Goal: Task Accomplishment & Management: Complete application form

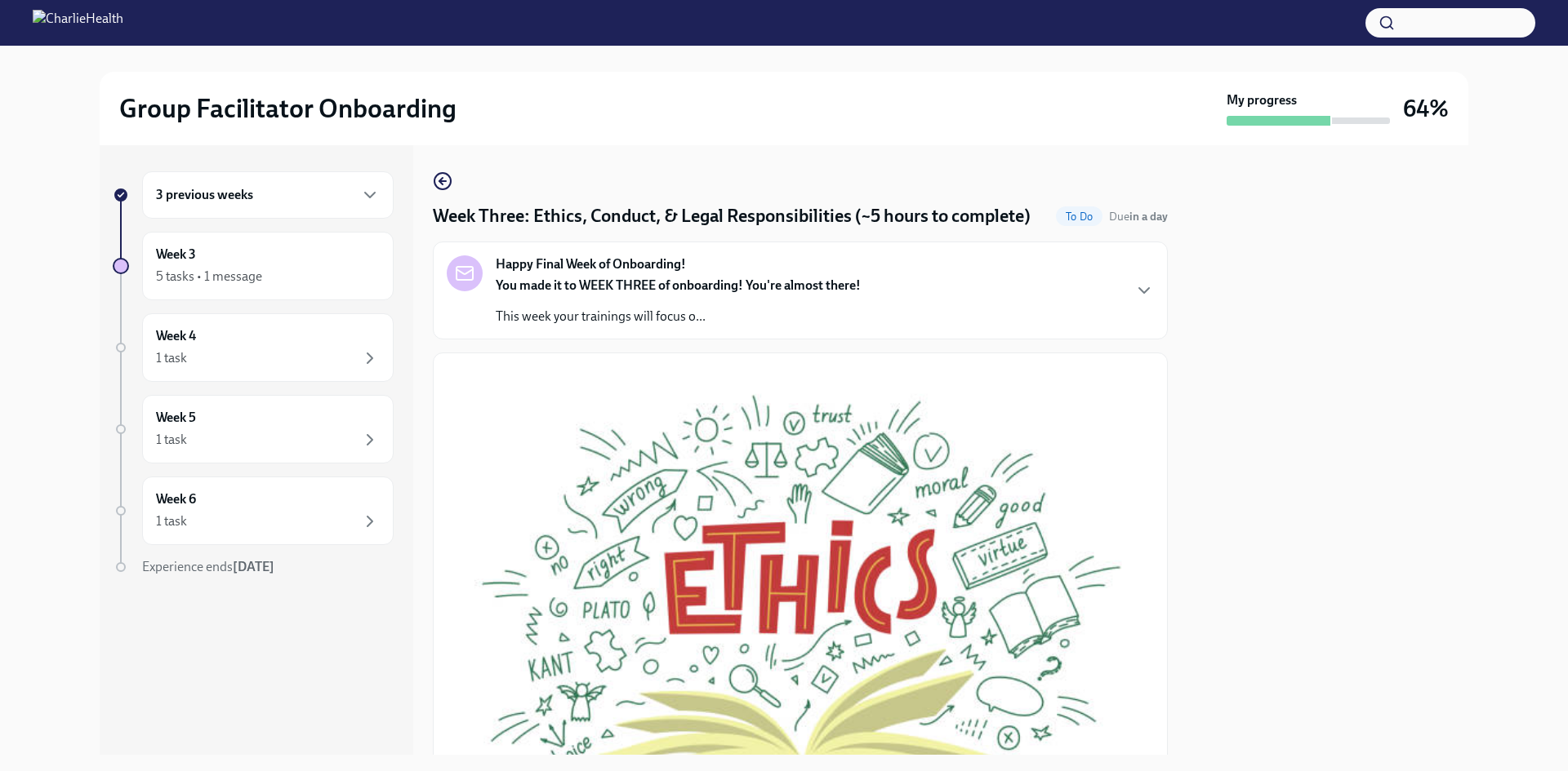
scroll to position [489, 0]
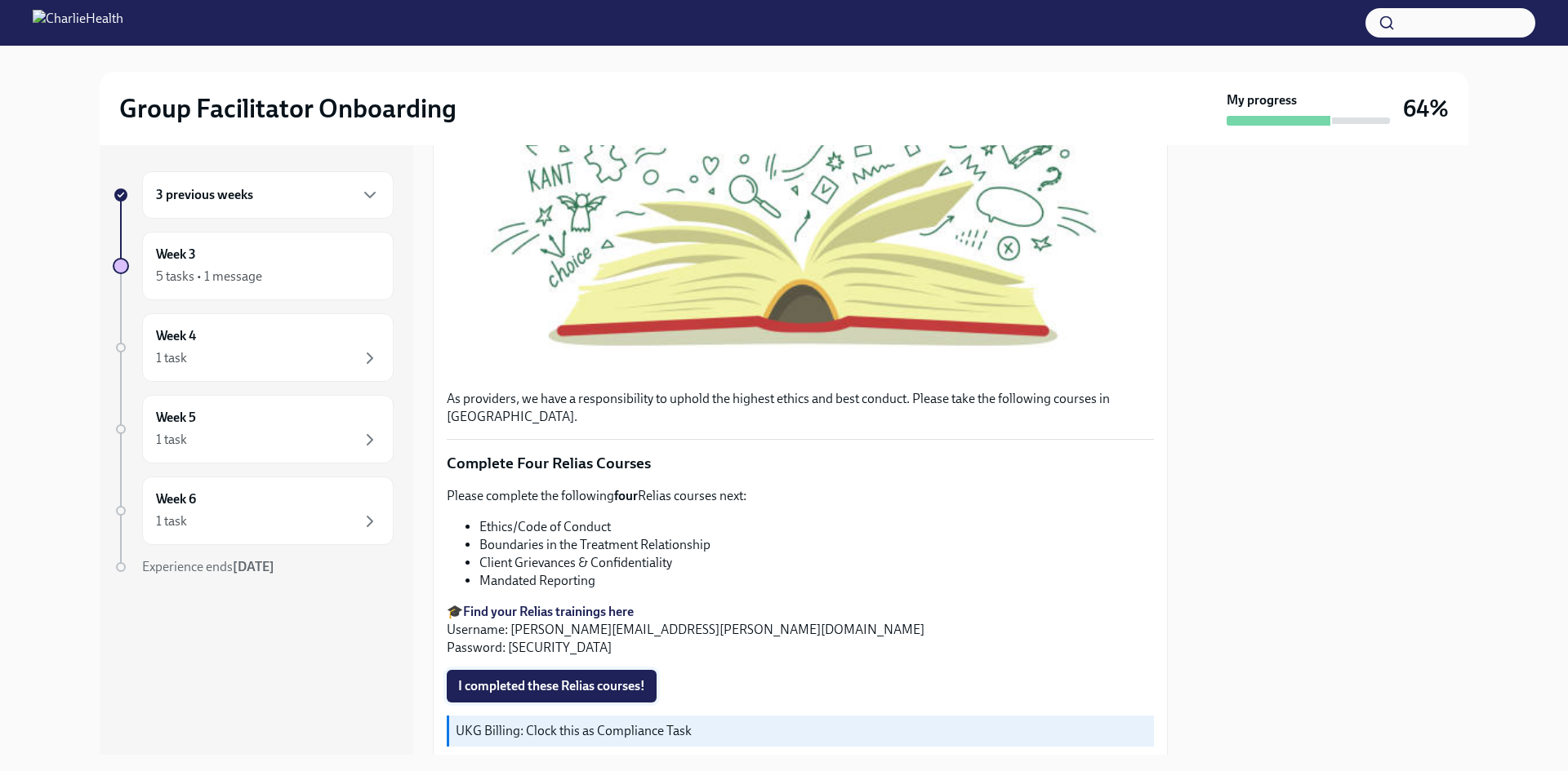
click at [612, 678] on span "I completed these Relias courses!" at bounding box center [552, 687] width 187 height 17
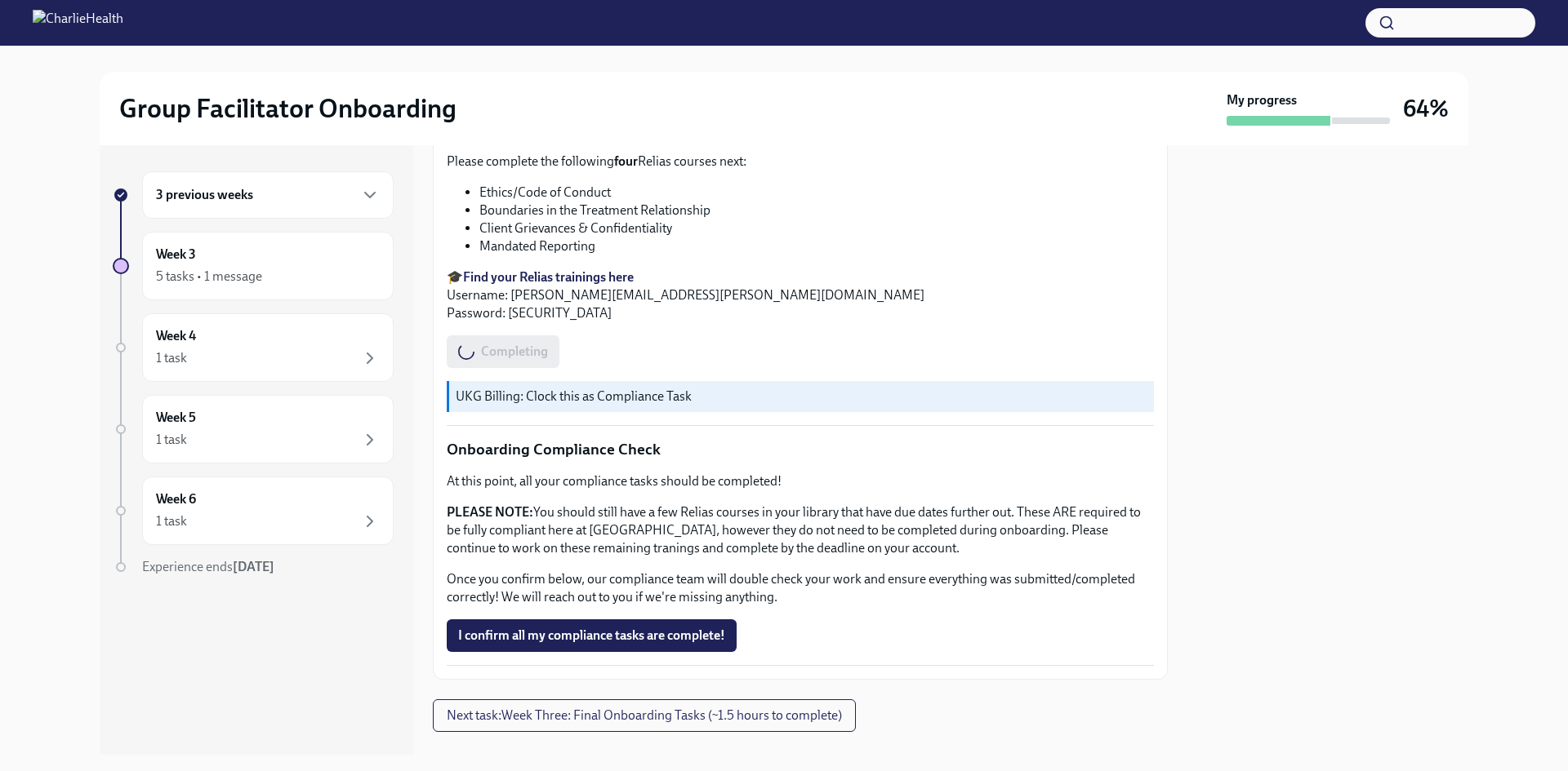
scroll to position [845, 0]
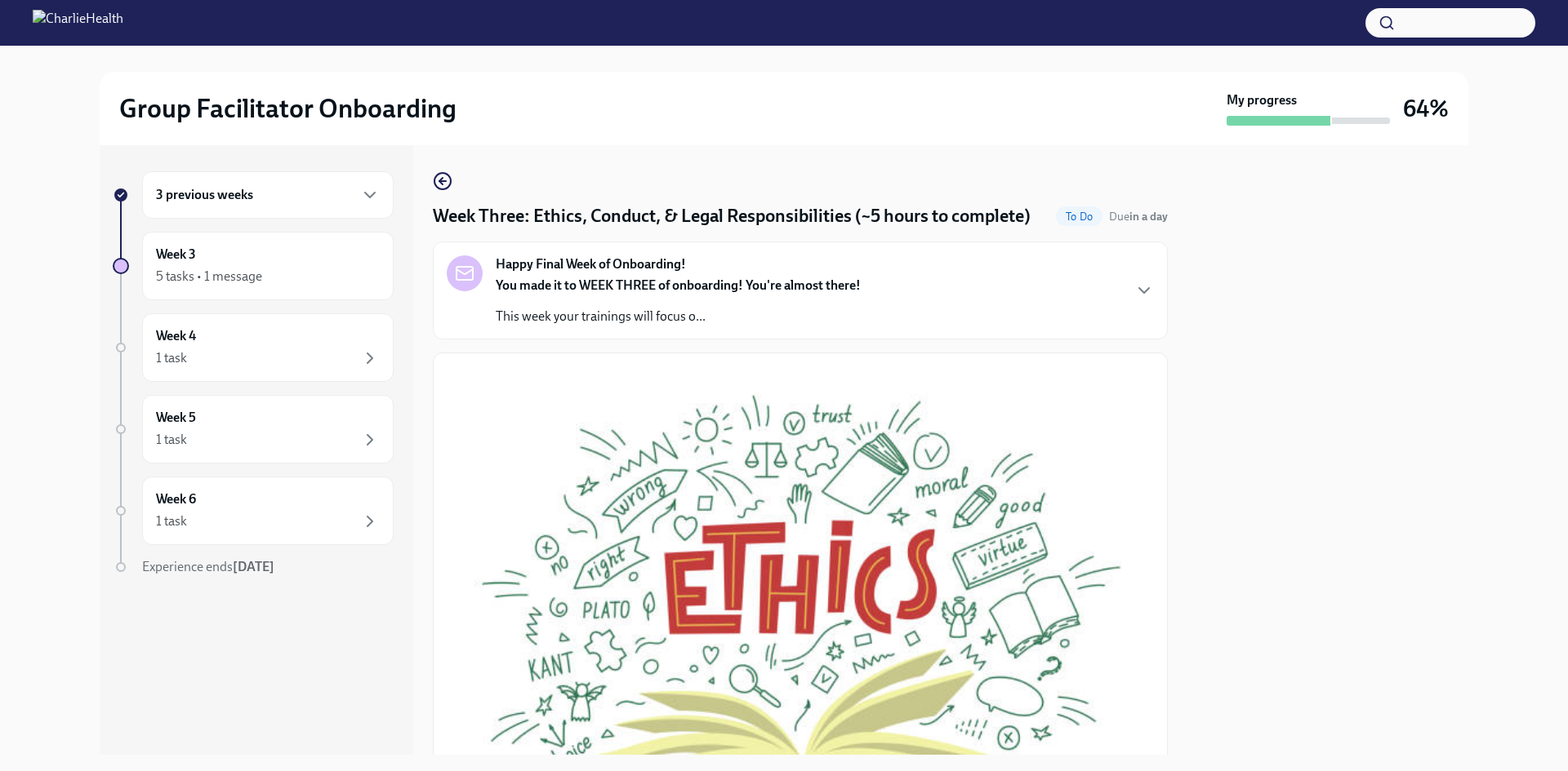
click at [912, 297] on div "Happy Final Week of Onboarding! You made it to WEEK THREE of onboarding! You're…" at bounding box center [800, 291] width 707 height 70
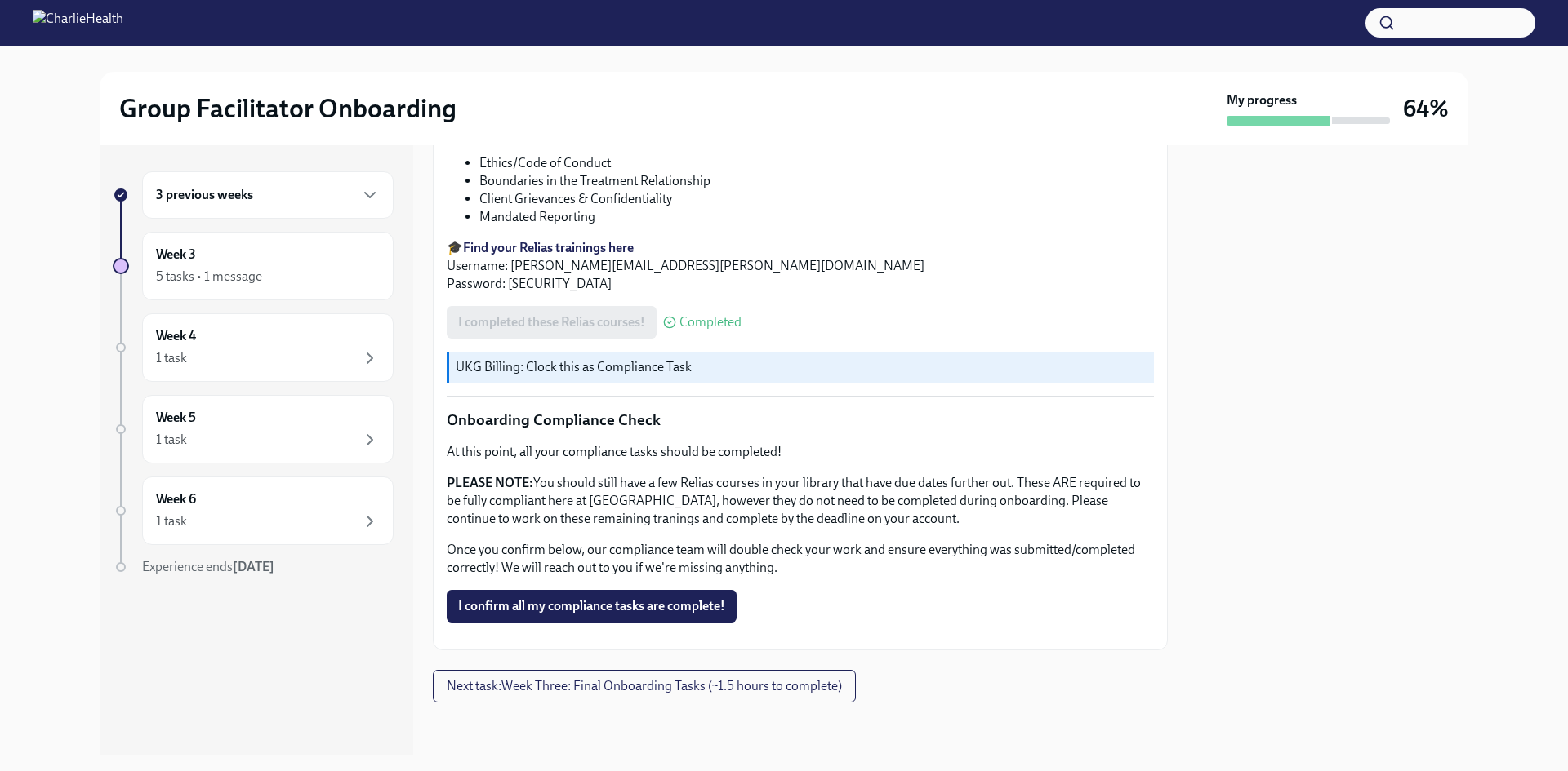
scroll to position [1488, 0]
click at [724, 601] on span "I confirm all my compliance tasks are complete!" at bounding box center [591, 606] width 267 height 17
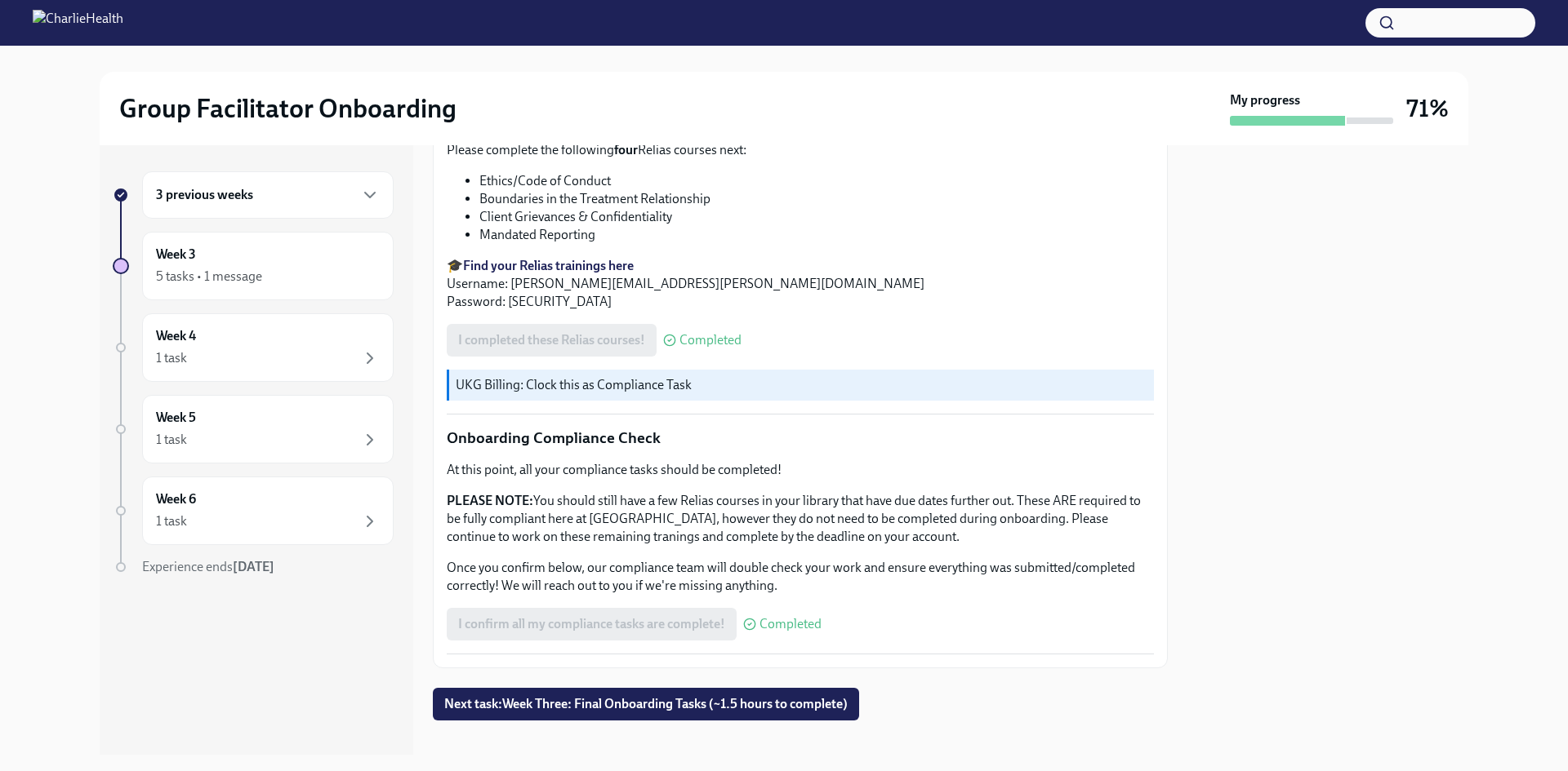
scroll to position [845, 0]
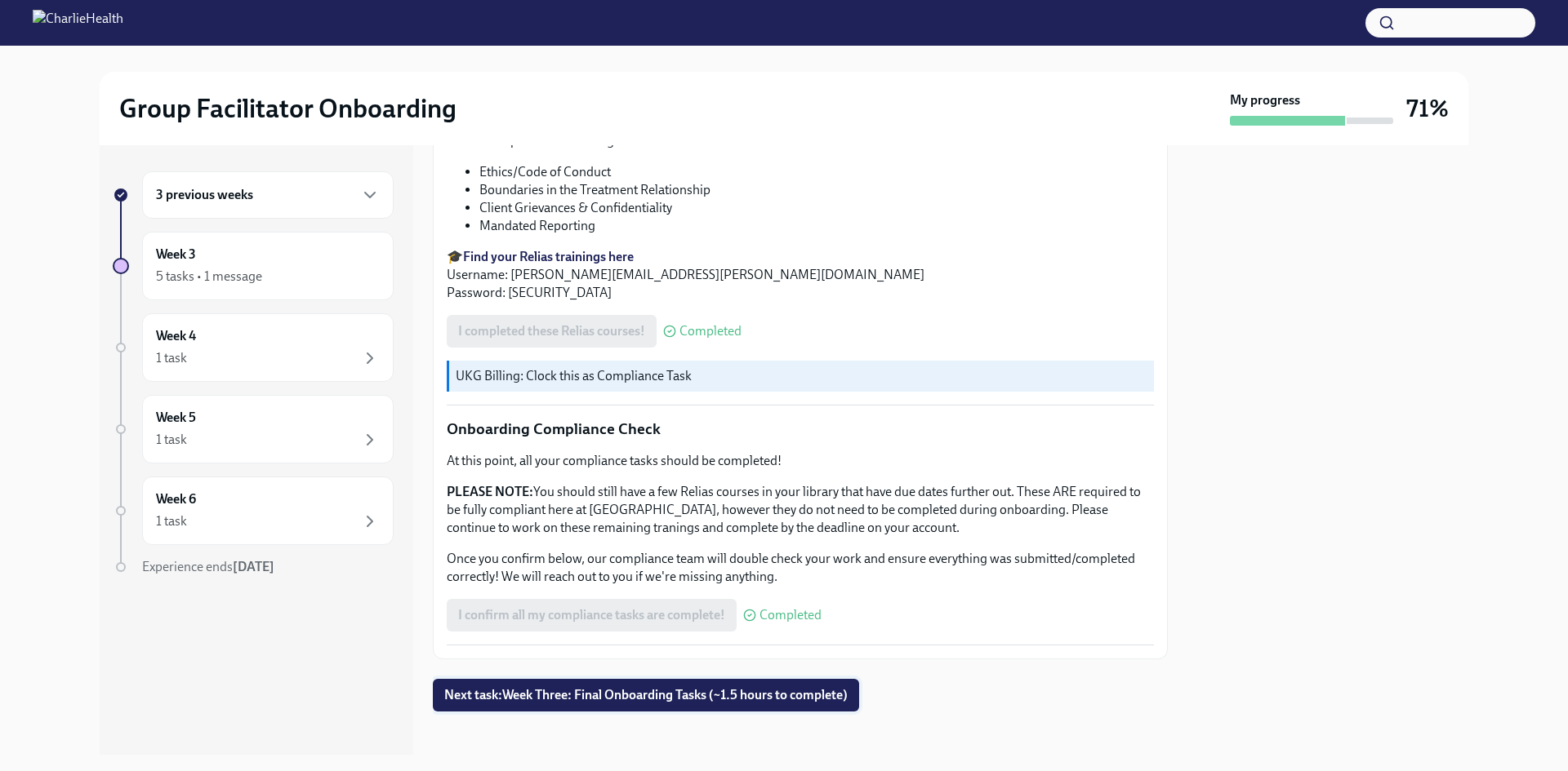
click at [838, 692] on span "Next task : Week Three: Final Onboarding Tasks (~1.5 hours to complete)" at bounding box center [645, 696] width 404 height 17
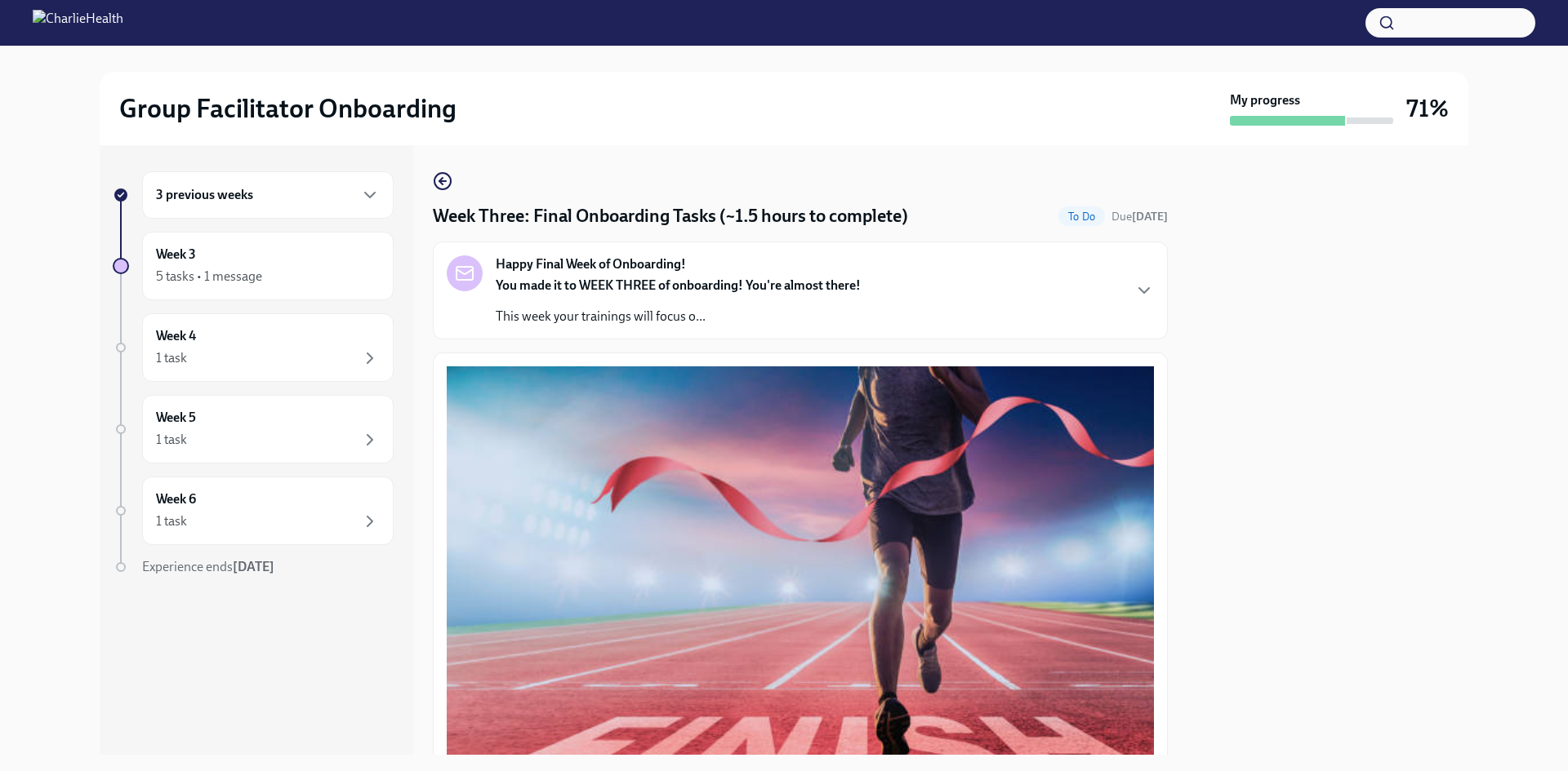
click at [668, 255] on div "Happy Final Week of Onboarding! You made it to WEEK THREE of onboarding! You're…" at bounding box center [800, 290] width 735 height 98
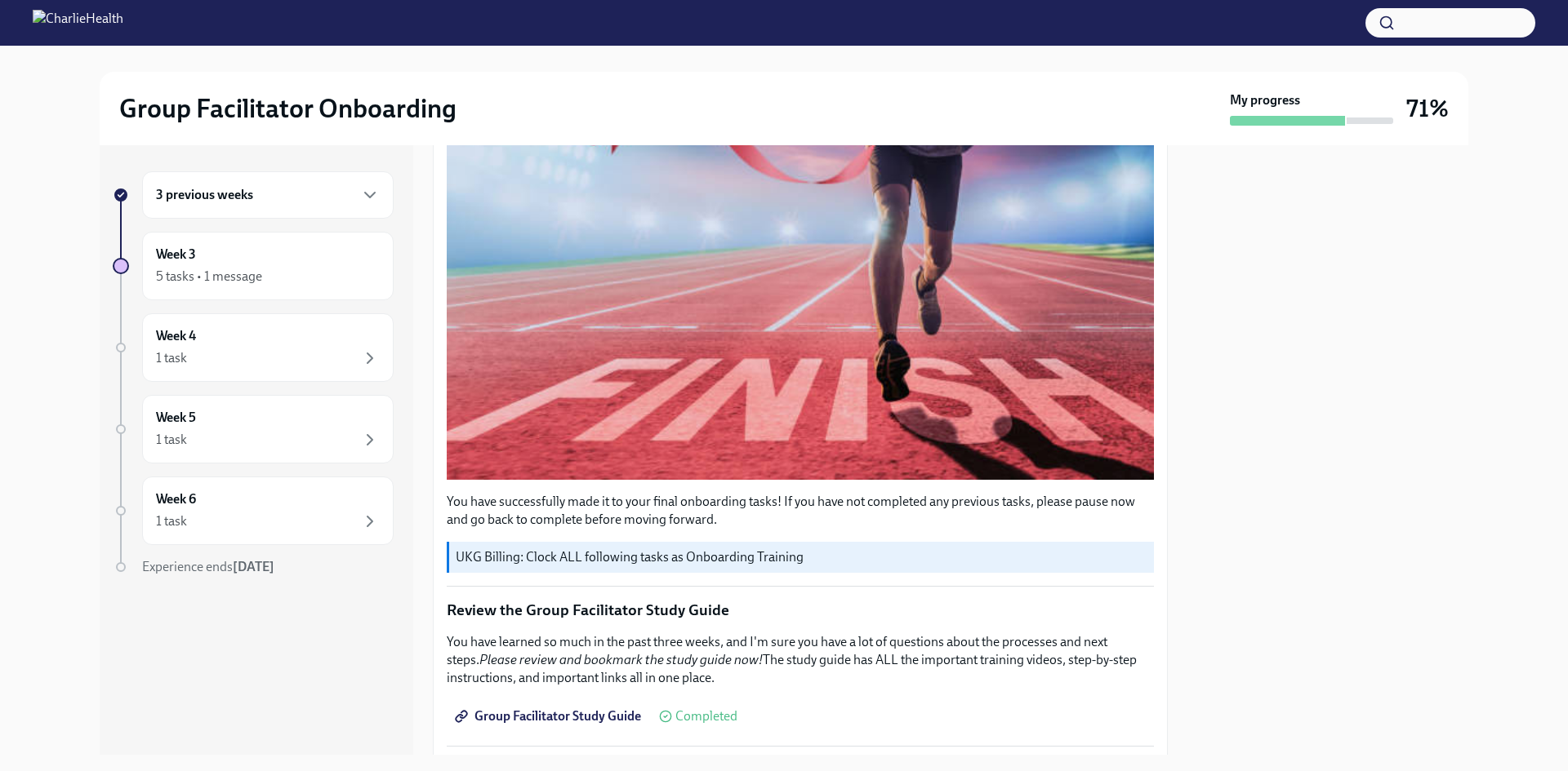
scroll to position [1143, 0]
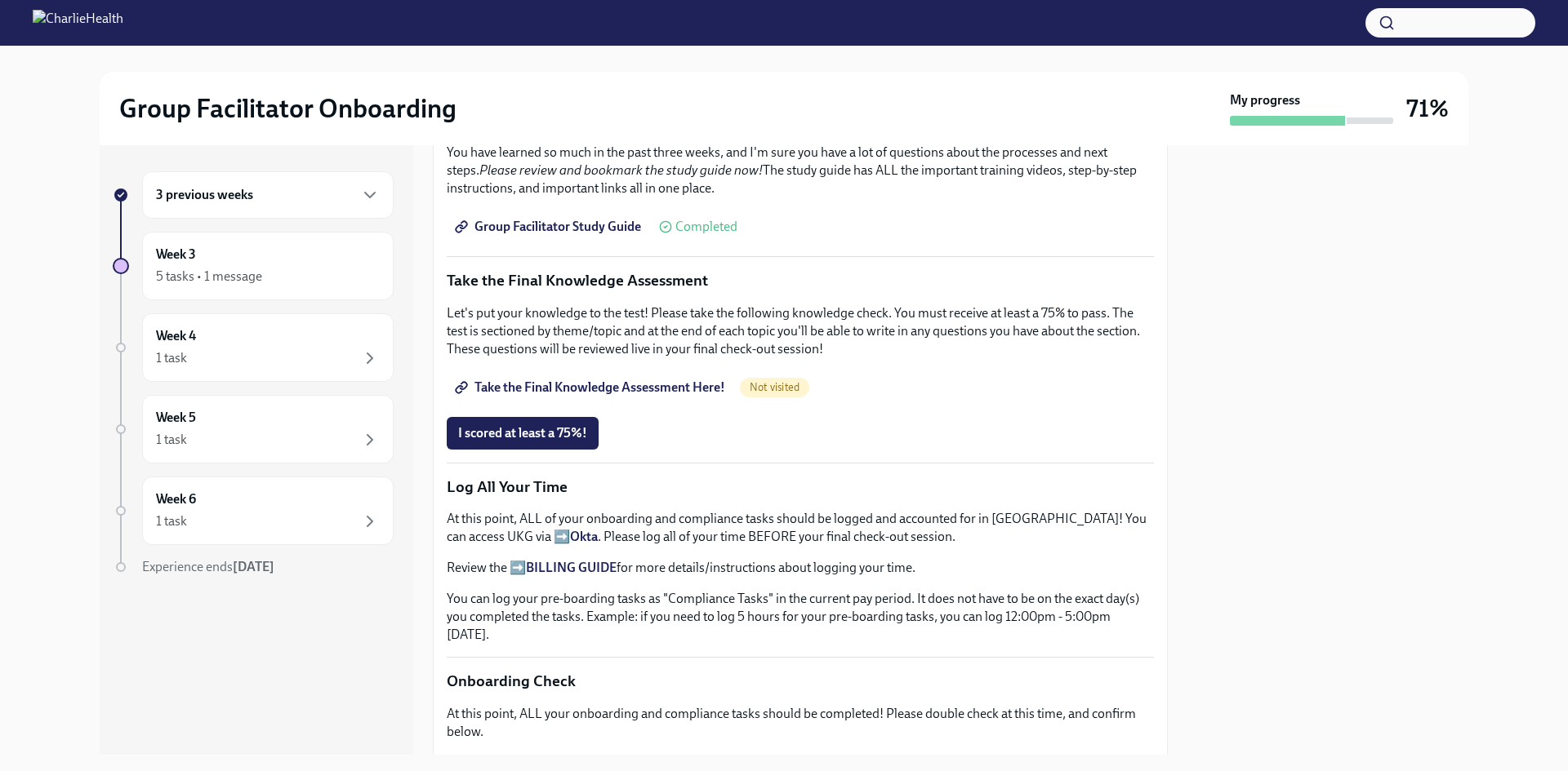
click at [601, 235] on span "Group Facilitator Study Guide" at bounding box center [549, 227] width 183 height 17
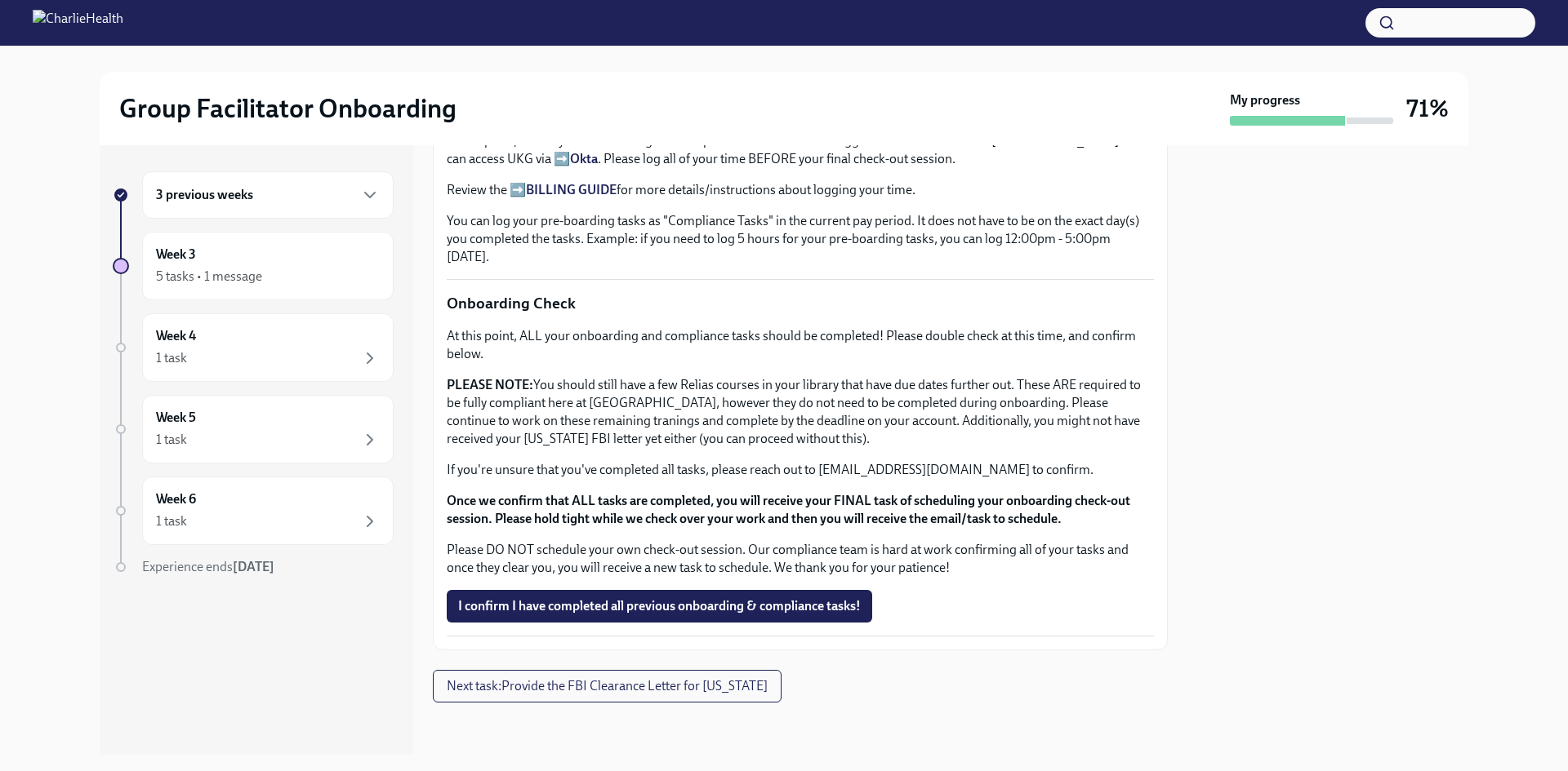
scroll to position [1860, 0]
click at [918, 384] on p "PLEASE NOTE: You should still have a few Relias courses in your library that ha…" at bounding box center [800, 412] width 707 height 72
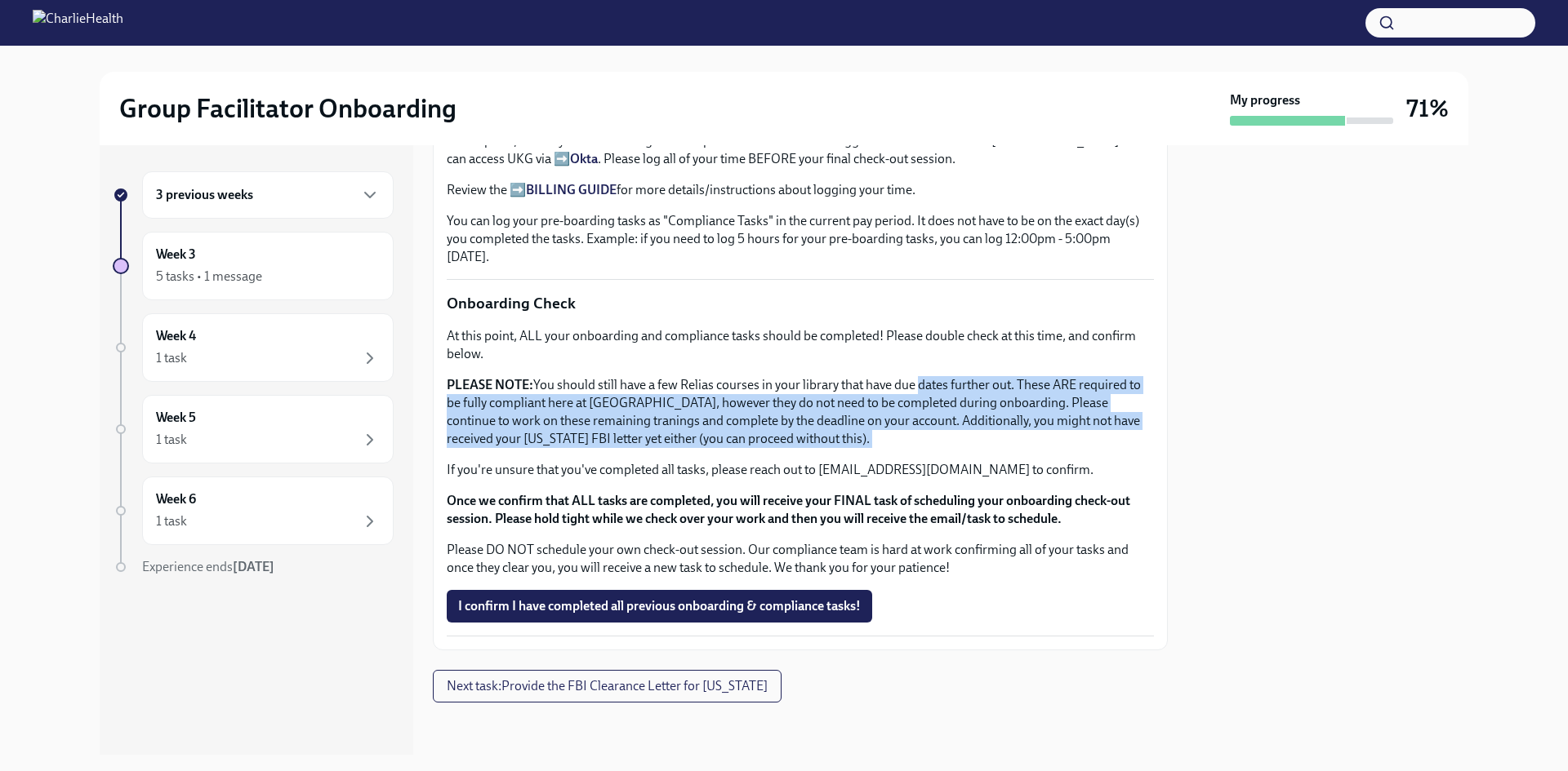
drag, startPoint x: 917, startPoint y: 384, endPoint x: 976, endPoint y: 432, distance: 76.1
click at [976, 432] on p "PLEASE NOTE: You should still have a few Relias courses in your library that ha…" at bounding box center [800, 412] width 707 height 72
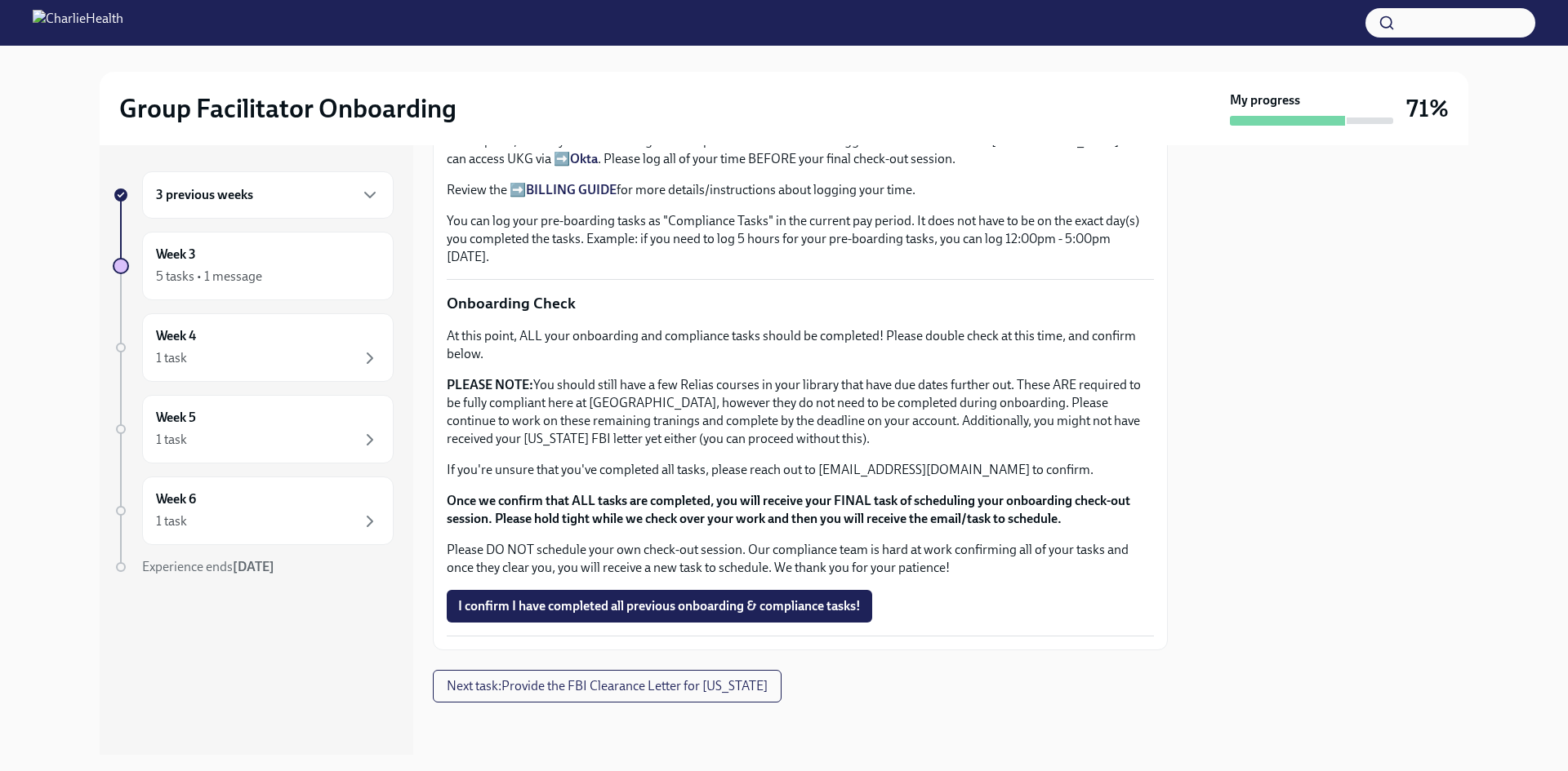
click at [976, 432] on p "PLEASE NOTE: You should still have a few Relias courses in your library that ha…" at bounding box center [800, 412] width 707 height 72
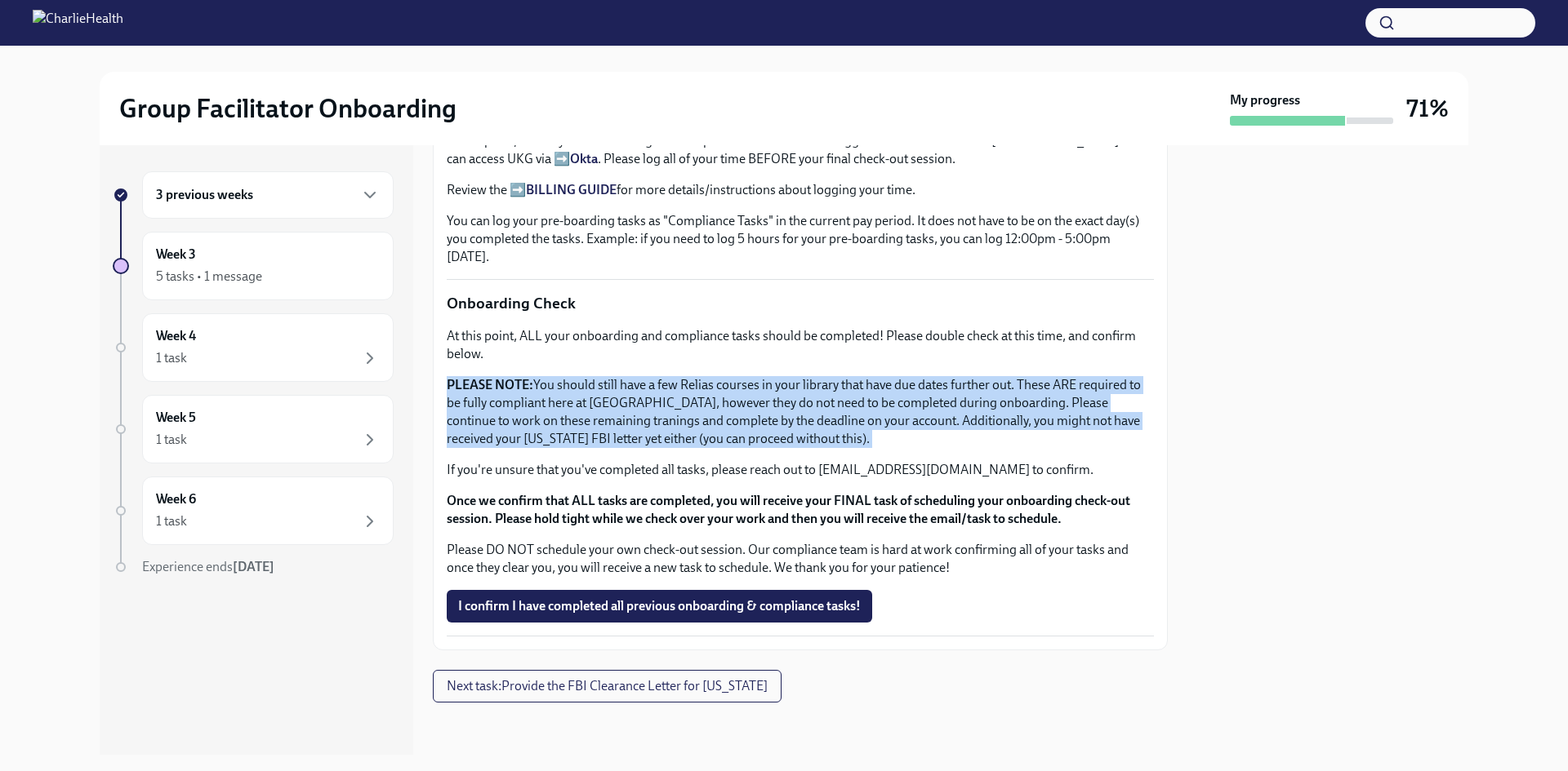
click at [976, 432] on p "PLEASE NOTE: You should still have a few Relias courses in your library that ha…" at bounding box center [800, 412] width 707 height 72
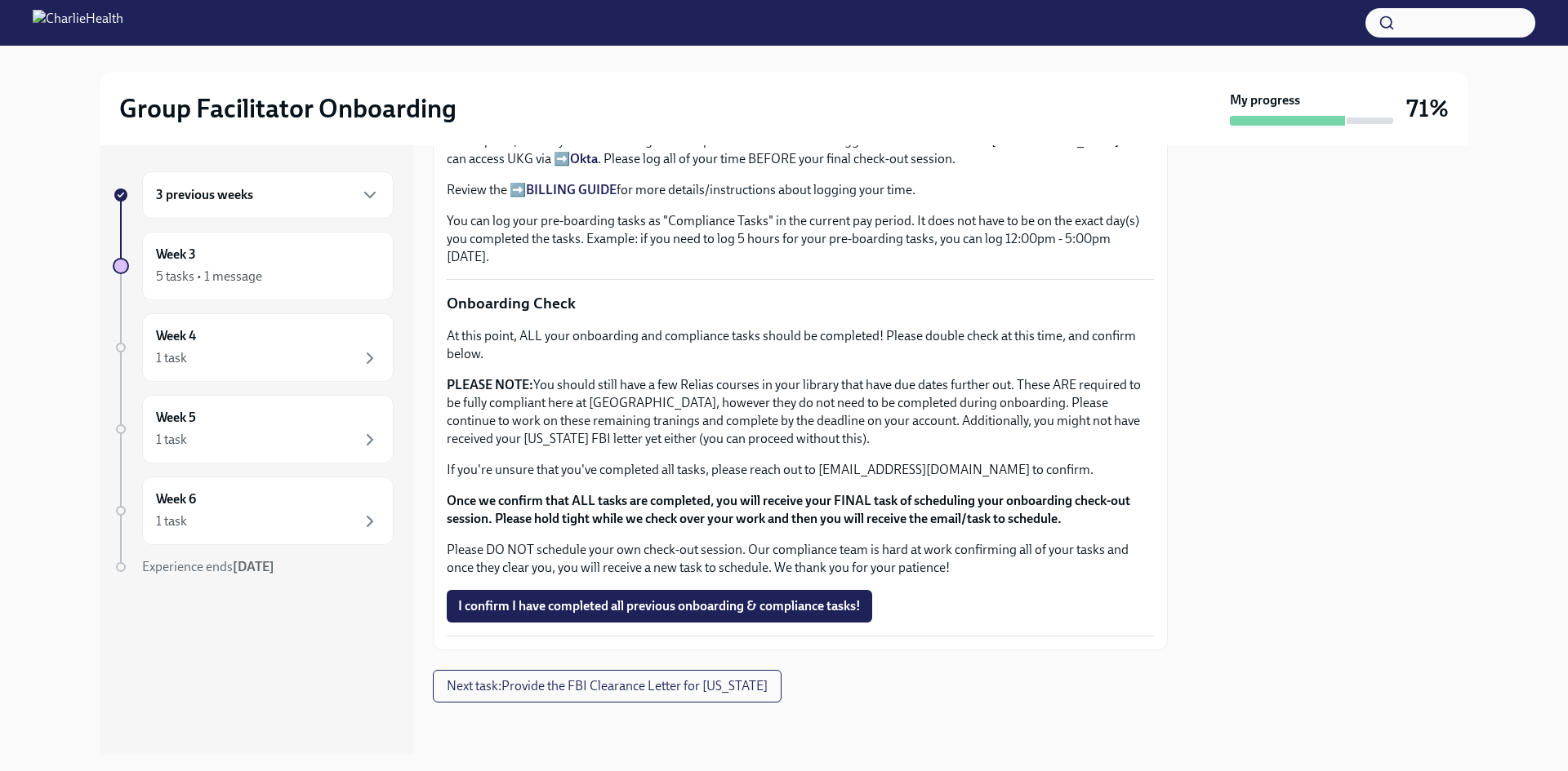
click at [976, 455] on div "At this point, ALL your onboarding and compliance tasks should be completed! Pl…" at bounding box center [800, 452] width 707 height 250
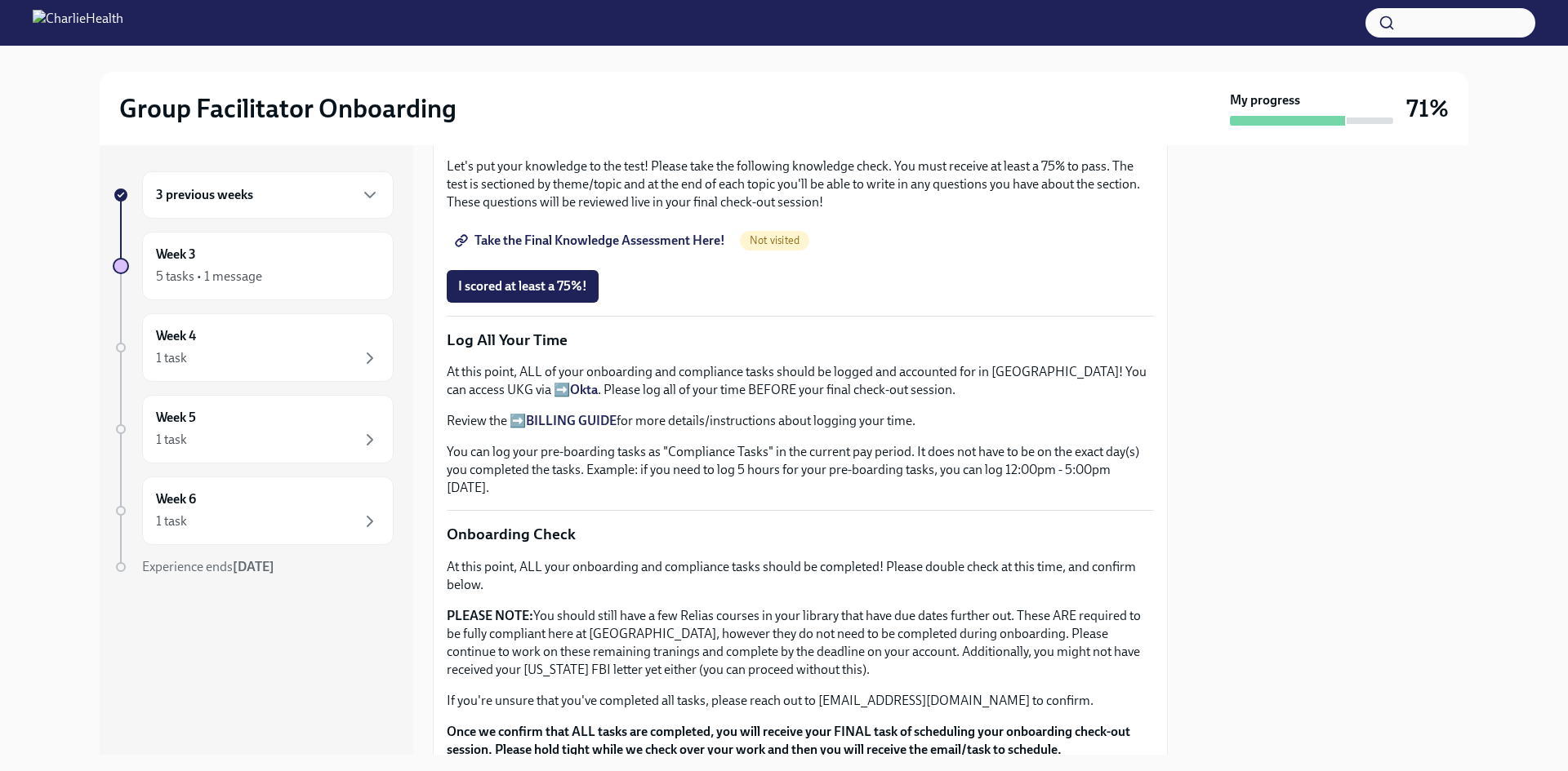
click at [608, 257] on link "Take the Final Knowledge Assessment Here!" at bounding box center [591, 241] width 290 height 33
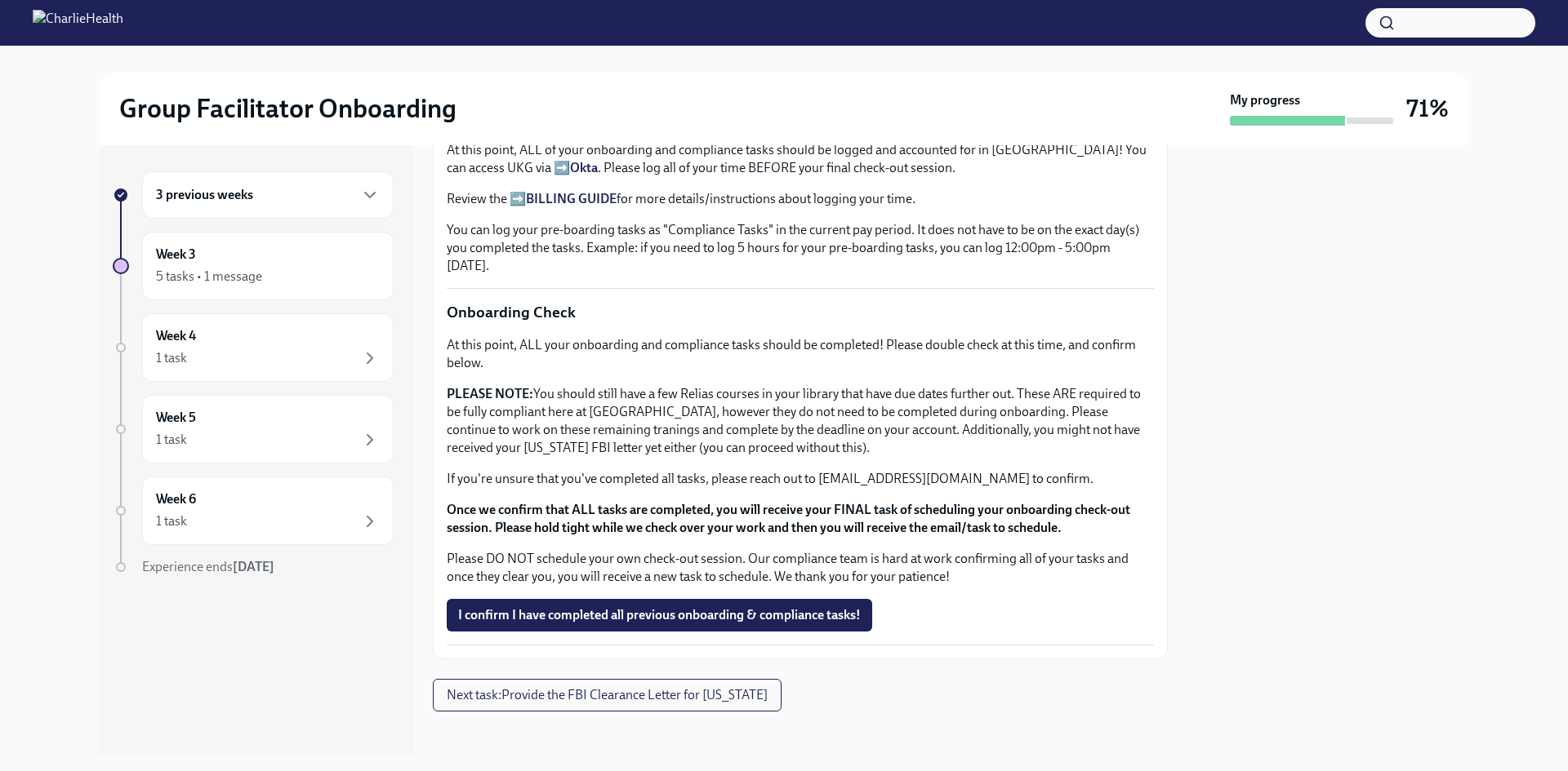
scroll to position [1218, 0]
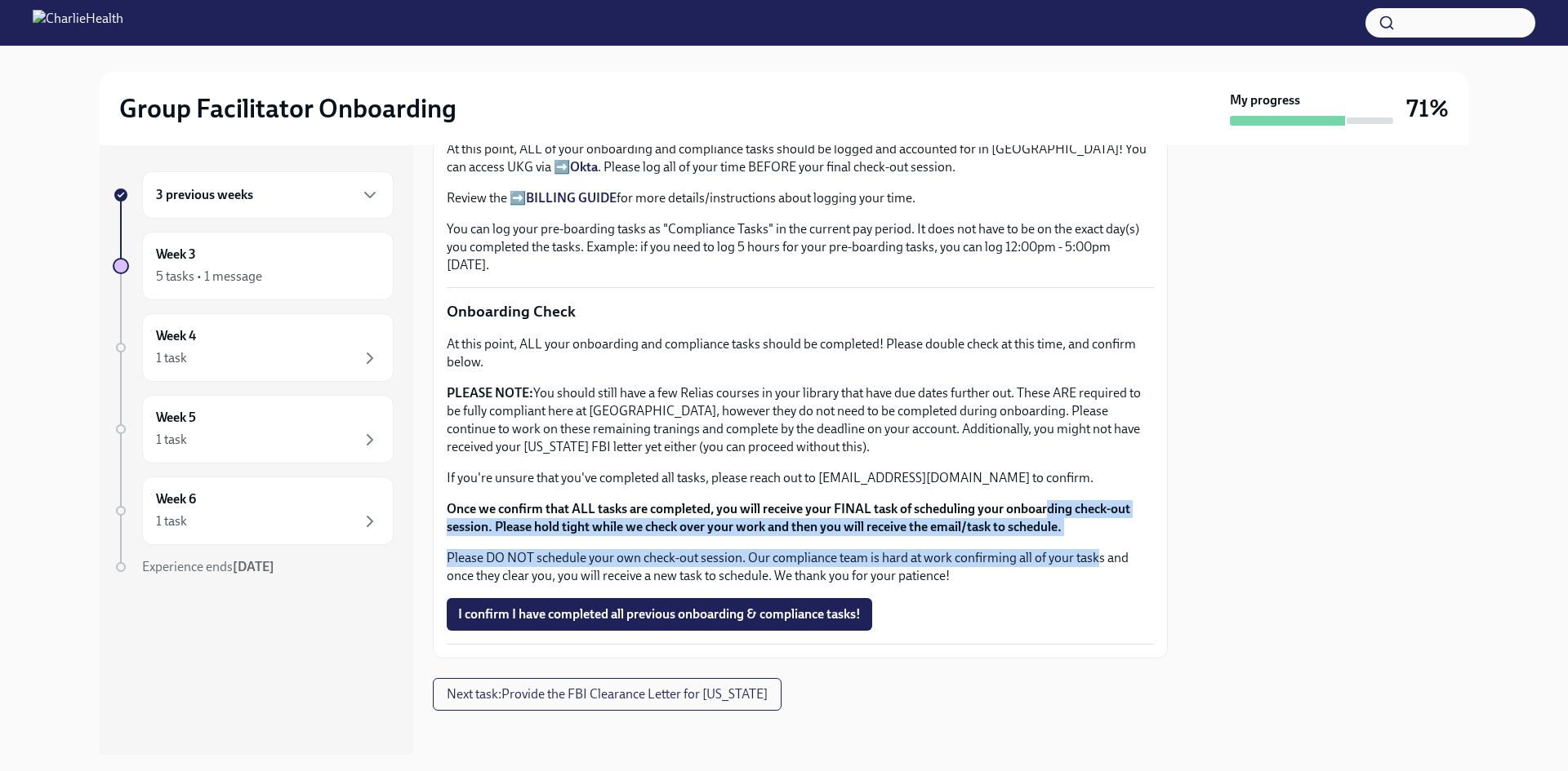
drag, startPoint x: 1053, startPoint y: 479, endPoint x: 1093, endPoint y: 539, distance: 72.1
click at [1093, 539] on div "At this point, ALL your onboarding and compliance tasks should be completed! Pl…" at bounding box center [800, 460] width 707 height 250
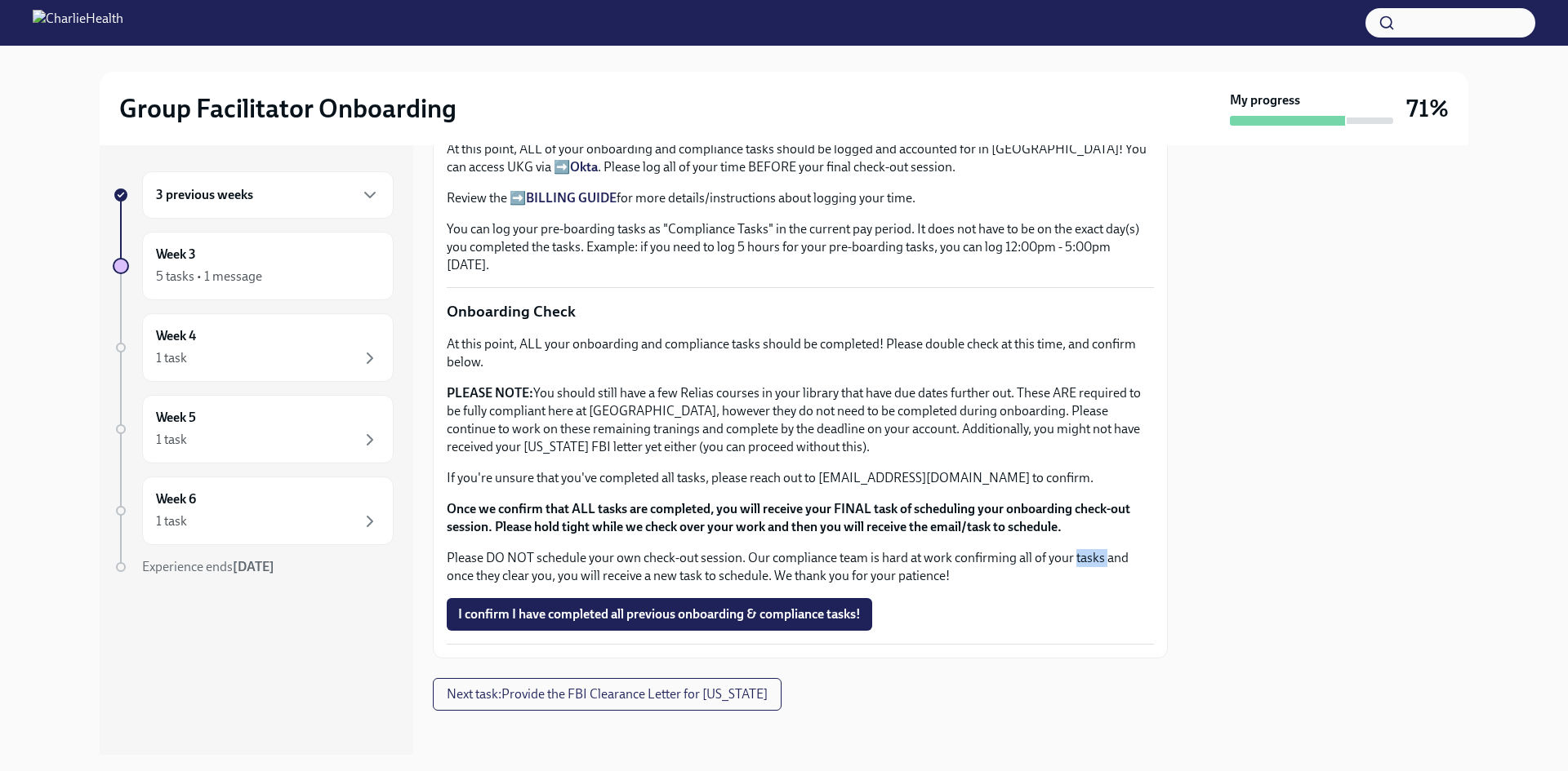
click at [1093, 539] on div "At this point, ALL your onboarding and compliance tasks should be completed! Pl…" at bounding box center [800, 460] width 707 height 250
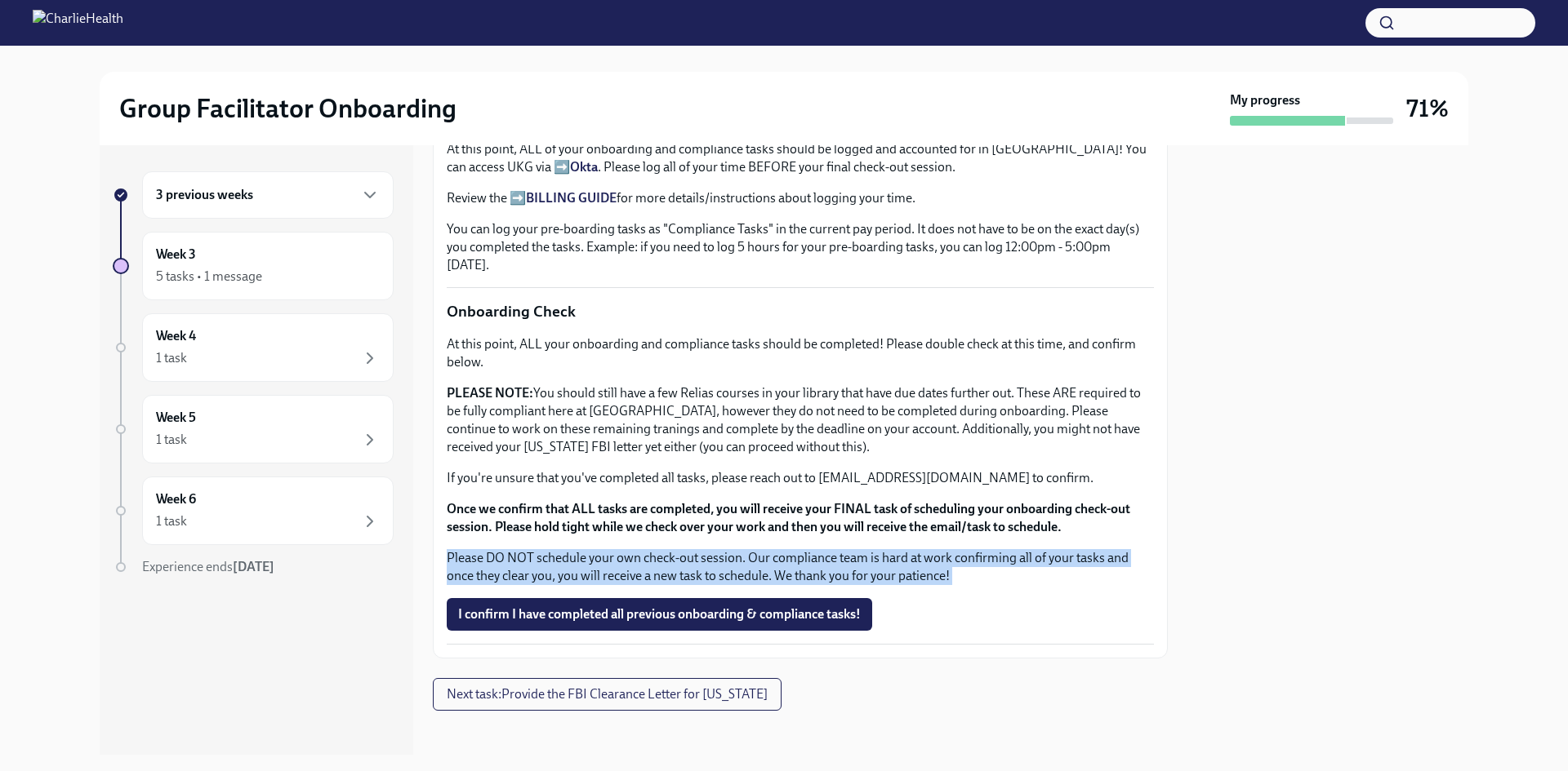
click at [1093, 539] on div "At this point, ALL your onboarding and compliance tasks should be completed! Pl…" at bounding box center [800, 460] width 707 height 250
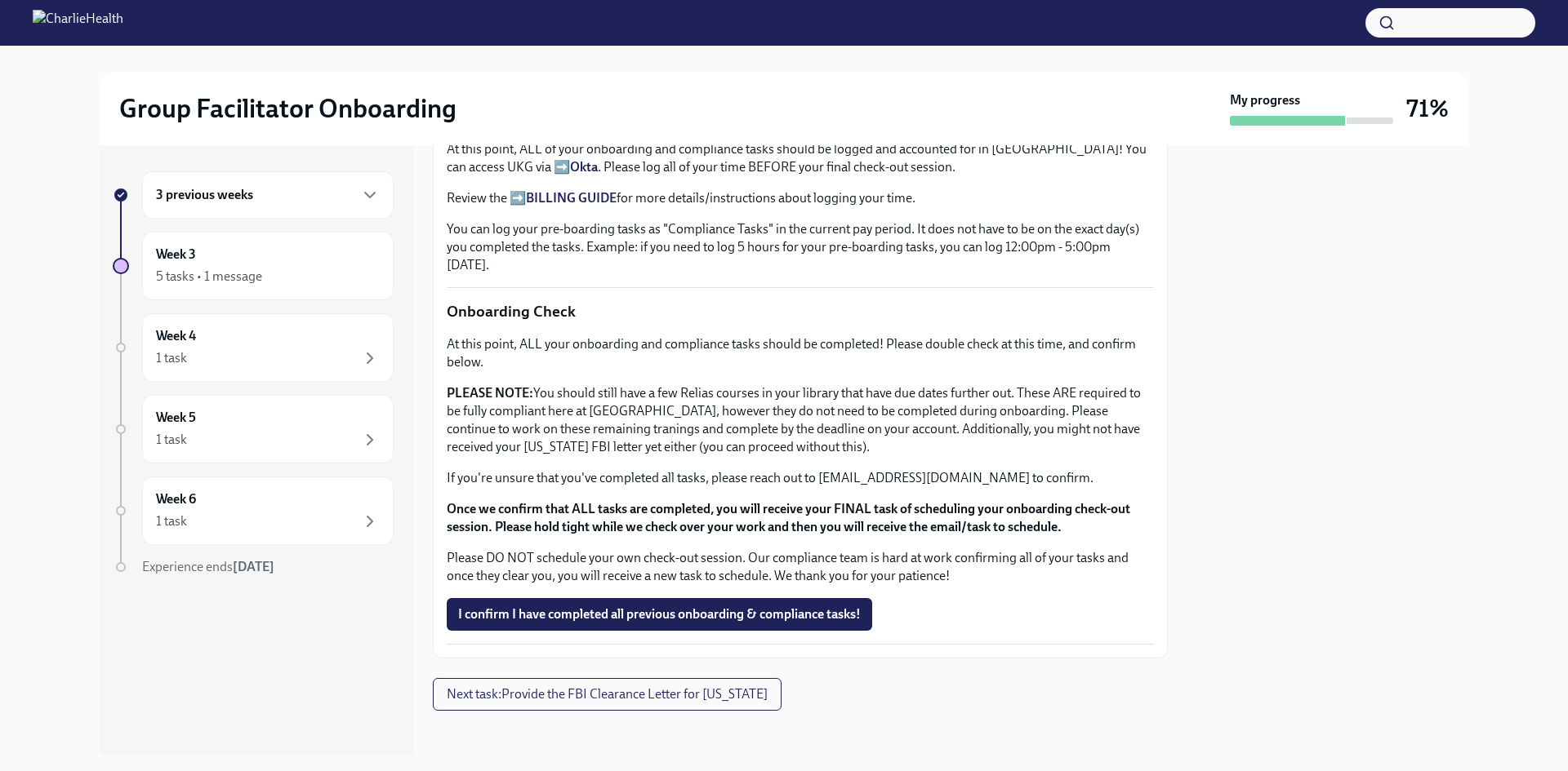
click at [1052, 501] on strong "Once we confirm that ALL tasks are completed, you will receive your FINAL task …" at bounding box center [788, 518] width 684 height 33
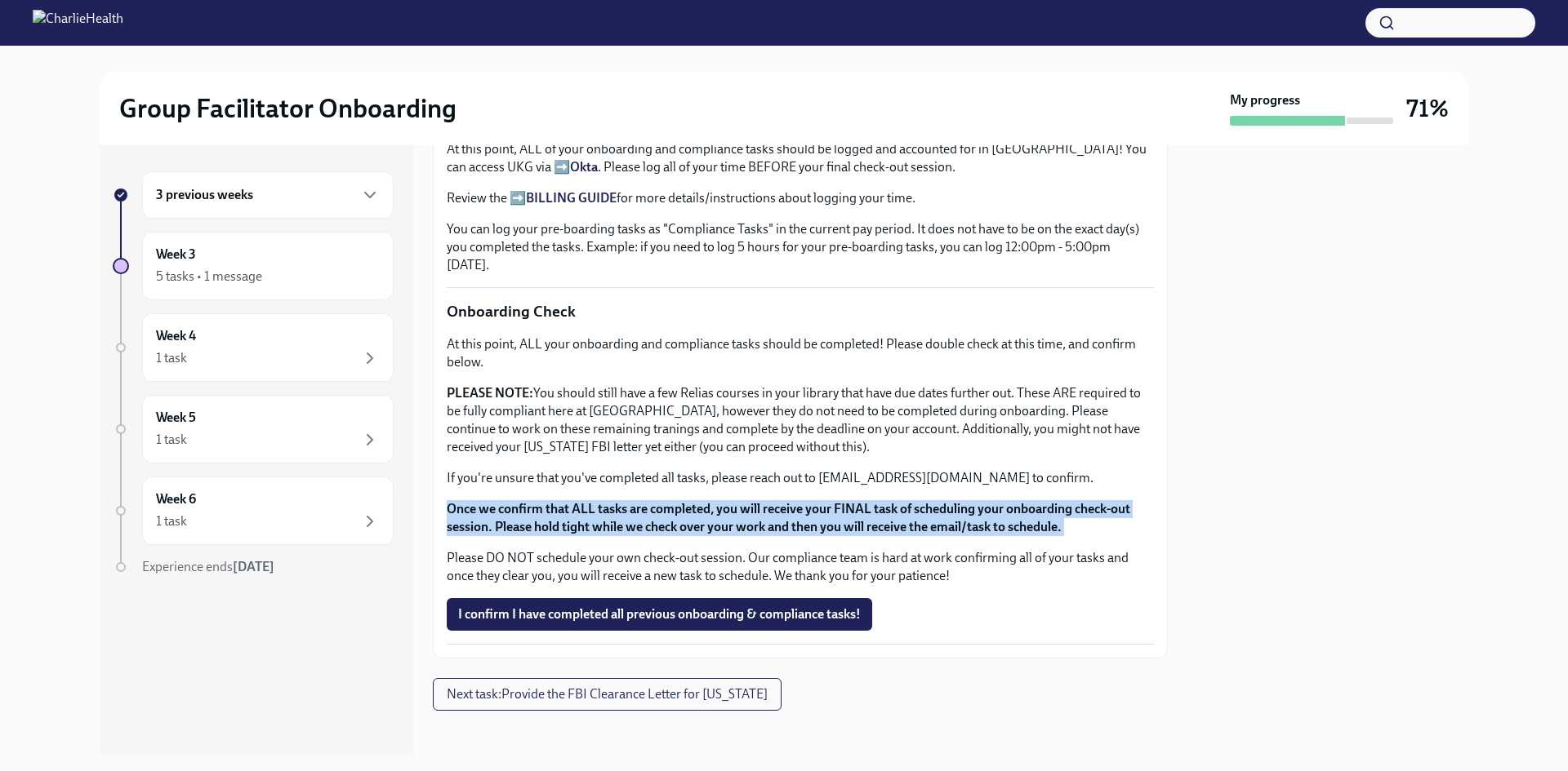
click at [1052, 501] on strong "Once we confirm that ALL tasks are completed, you will receive your FINAL task …" at bounding box center [788, 518] width 684 height 33
drag, startPoint x: 1052, startPoint y: 499, endPoint x: 1063, endPoint y: 523, distance: 26.4
click at [1052, 501] on strong "Once we confirm that ALL tasks are completed, you will receive your FINAL task …" at bounding box center [788, 518] width 684 height 33
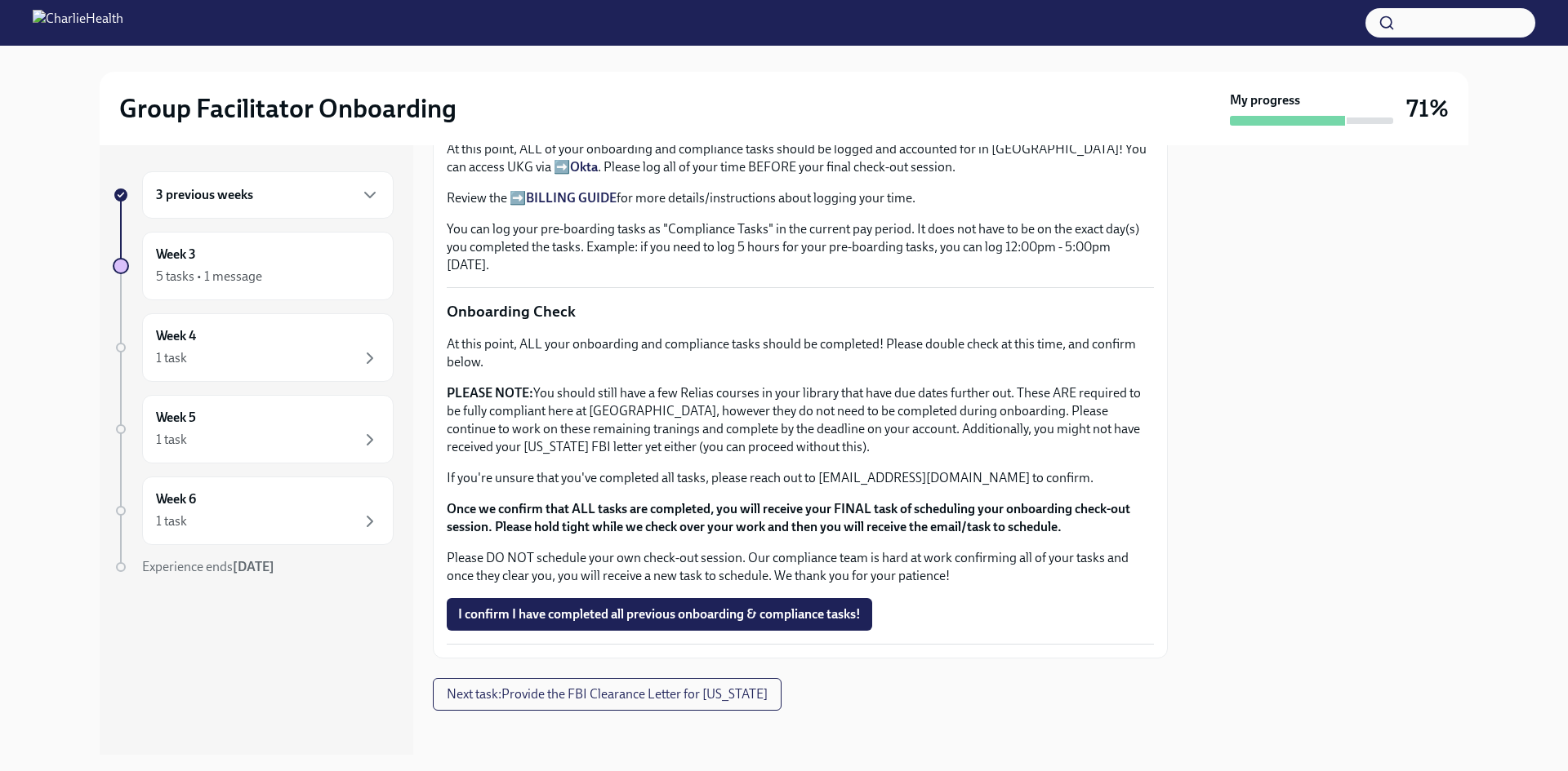
click at [1072, 573] on p "Please DO NOT schedule your own check-out session. Our compliance team is hard …" at bounding box center [800, 567] width 707 height 36
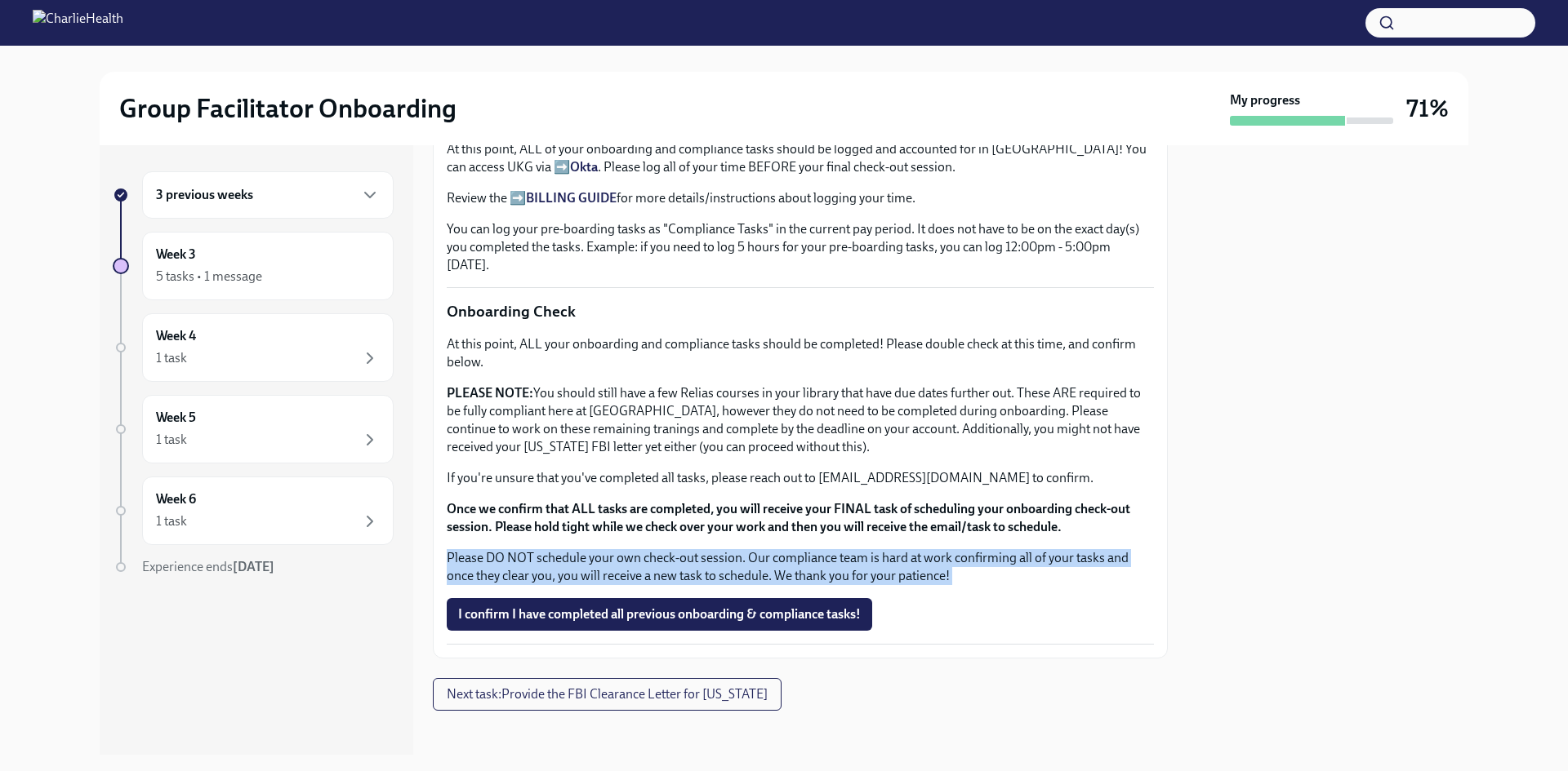
click at [1072, 573] on p "Please DO NOT schedule your own check-out session. Our compliance team is hard …" at bounding box center [800, 567] width 707 height 36
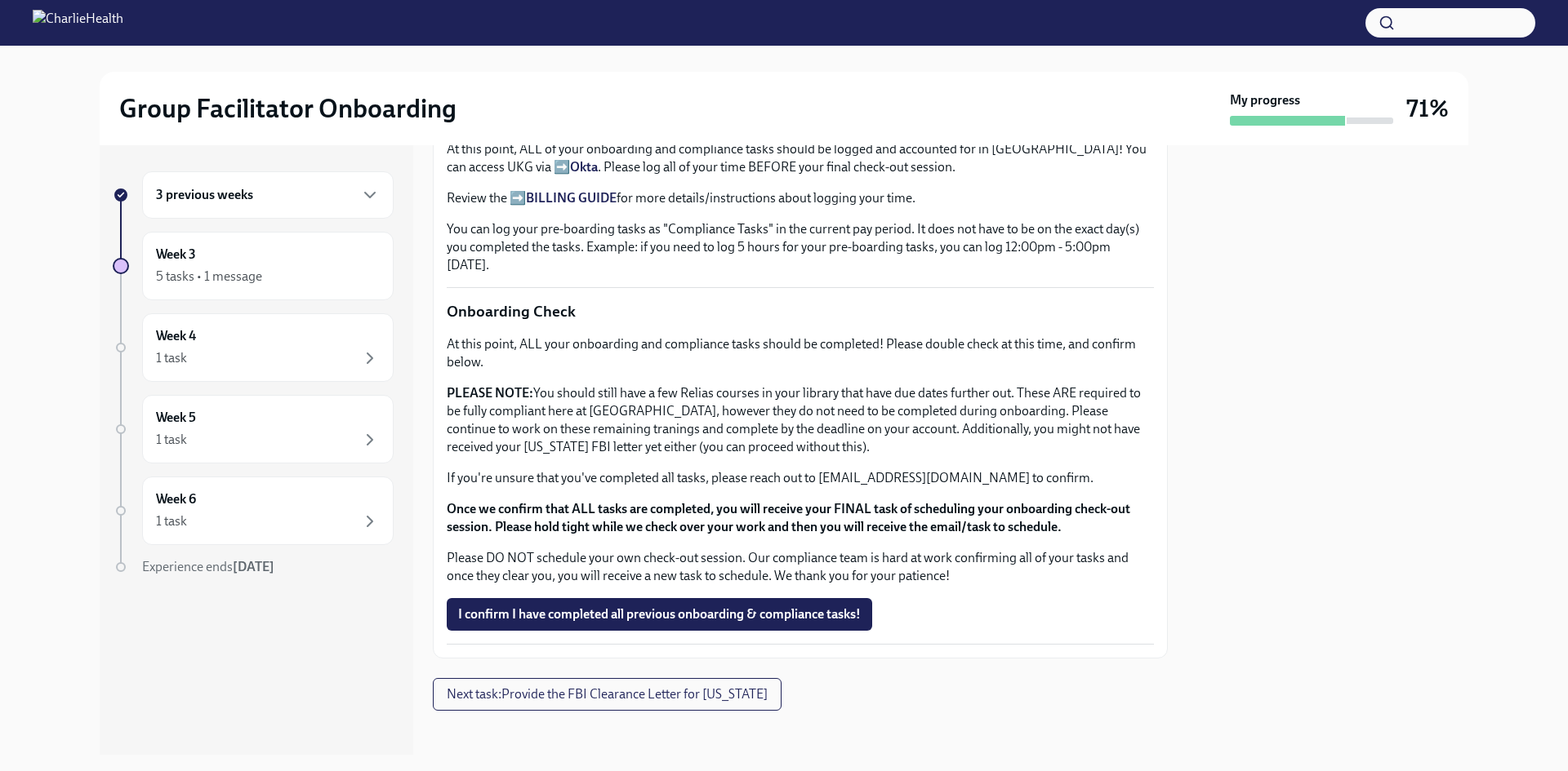
click at [958, 469] on p "If you're unsure that you've completed all tasks, please reach out to [EMAIL_AD…" at bounding box center [800, 478] width 707 height 18
click at [699, 360] on p "At this point, ALL your onboarding and compliance tasks should be completed! Pl…" at bounding box center [800, 353] width 707 height 36
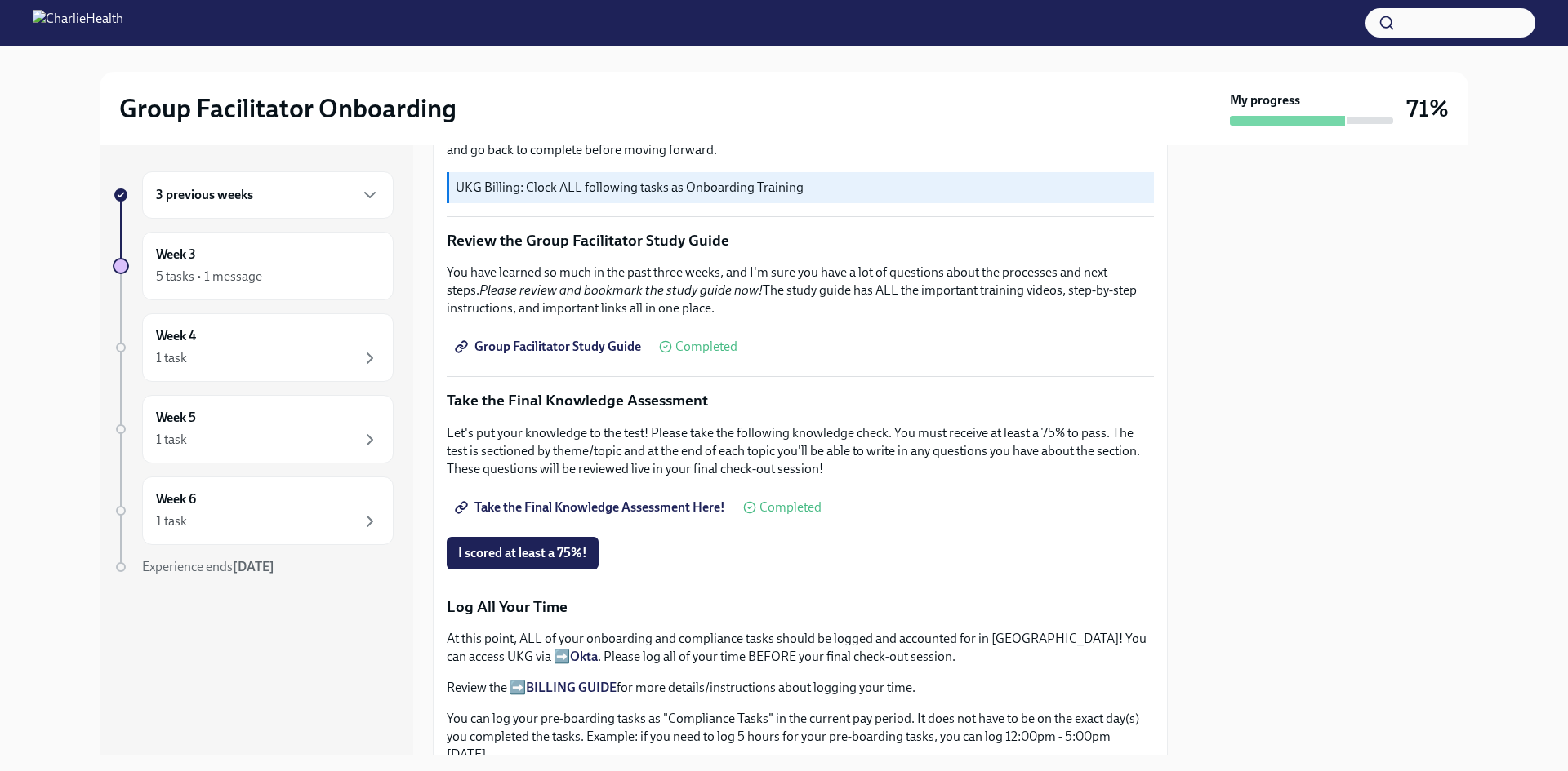
click at [677, 500] on span "Take the Final Knowledge Assessment Here!" at bounding box center [591, 508] width 267 height 17
click at [715, 500] on span "Take the Final Knowledge Assessment Here!" at bounding box center [591, 508] width 267 height 17
click at [1000, 398] on p "Take the Final Knowledge Assessment" at bounding box center [800, 400] width 707 height 21
click at [486, 555] on button "I scored at least a 75%!" at bounding box center [522, 553] width 152 height 33
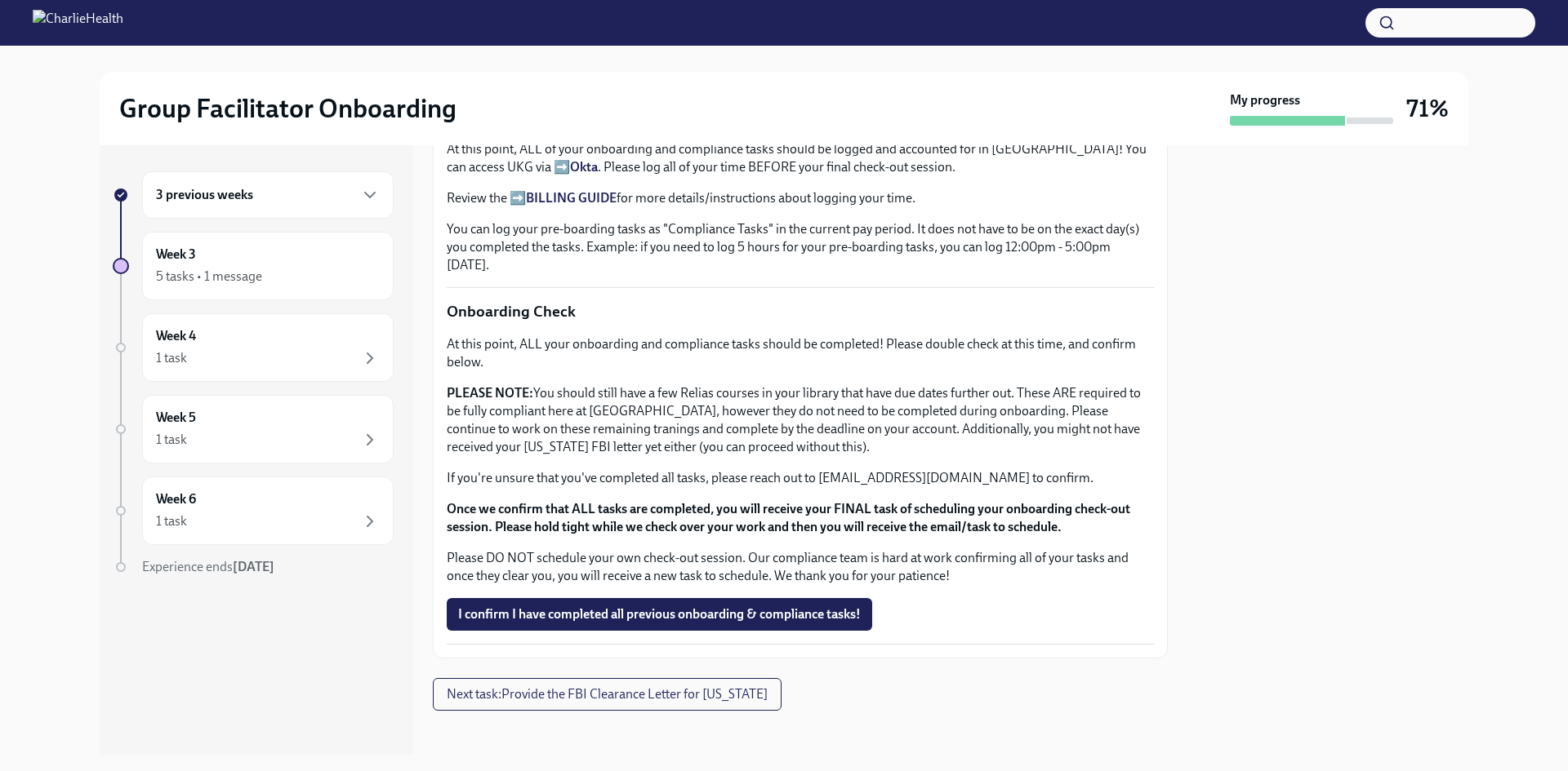
scroll to position [1136, 0]
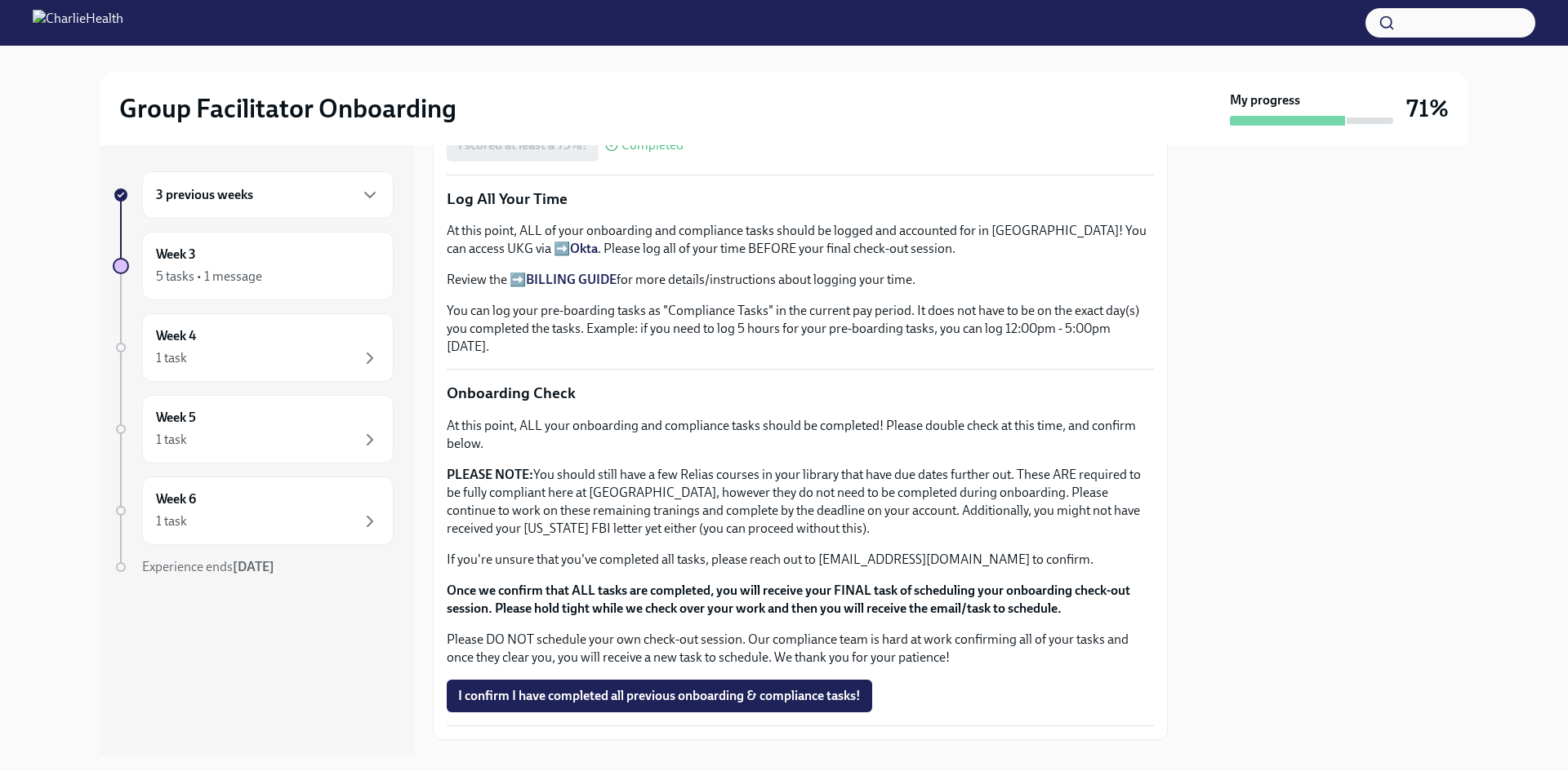
click at [1317, 553] on div at bounding box center [1328, 450] width 281 height 610
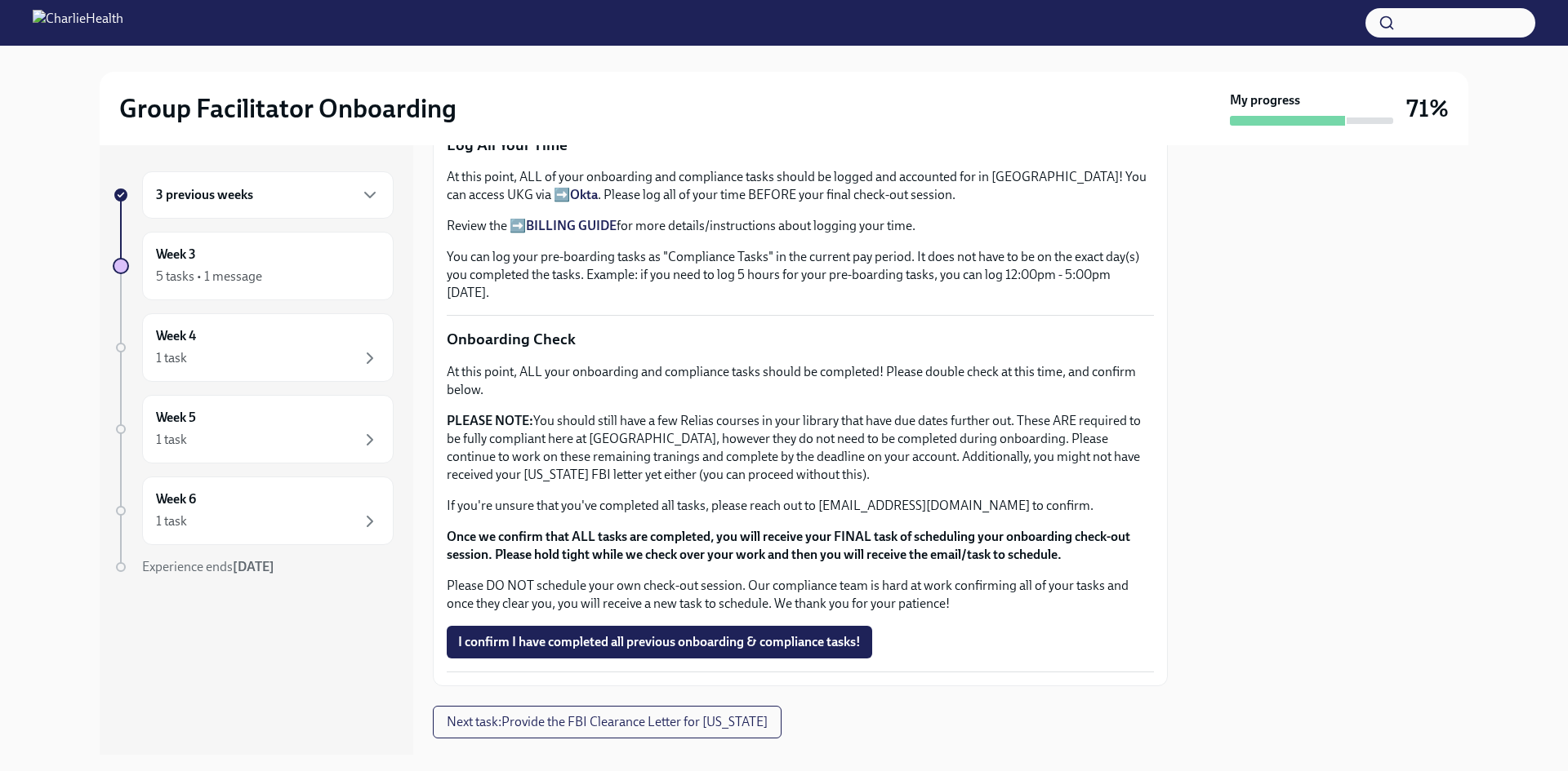
scroll to position [1218, 0]
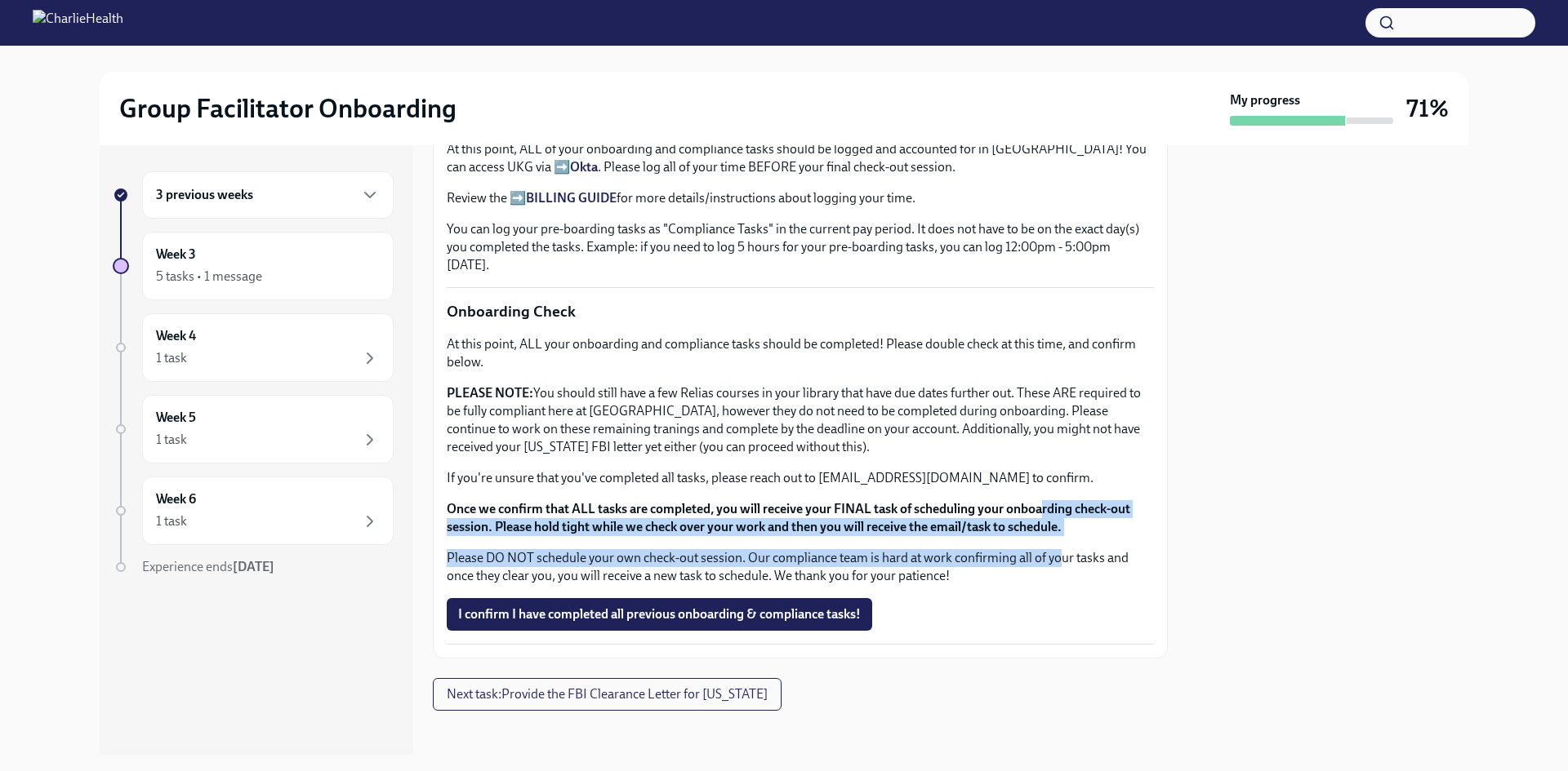
drag, startPoint x: 1046, startPoint y: 484, endPoint x: 1058, endPoint y: 535, distance: 52.4
click at [1058, 535] on div "At this point, ALL your onboarding and compliance tasks should be completed! Pl…" at bounding box center [800, 460] width 707 height 250
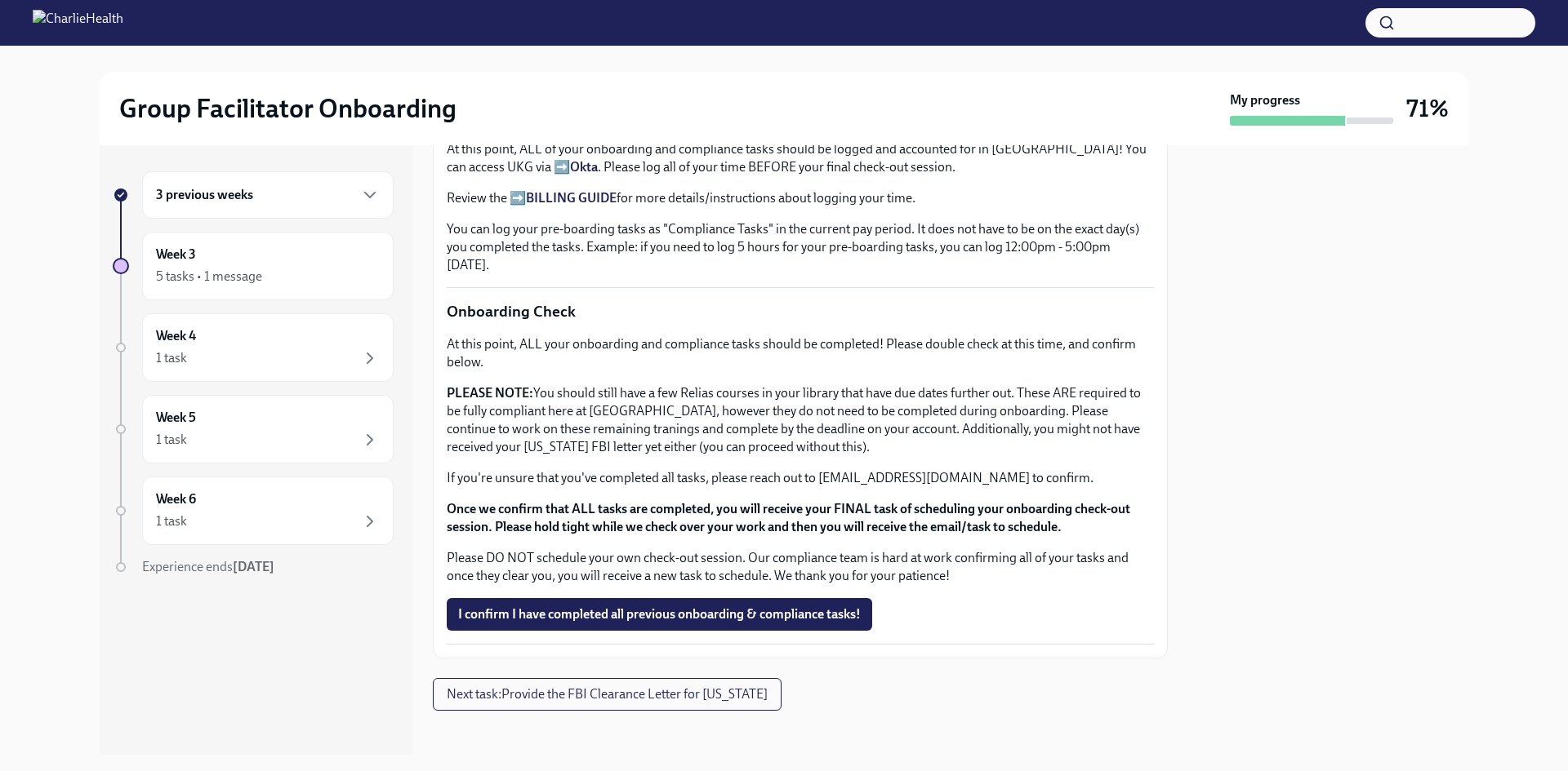
click at [988, 360] on p "At this point, ALL your onboarding and compliance tasks should be completed! Pl…" at bounding box center [800, 353] width 707 height 36
drag, startPoint x: 988, startPoint y: 360, endPoint x: 1066, endPoint y: 465, distance: 130.8
click at [1066, 465] on div "At this point, ALL your onboarding and compliance tasks should be completed! Pl…" at bounding box center [800, 460] width 707 height 250
click at [988, 417] on p "PLEASE NOTE: You should still have a few Relias courses in your library that ha…" at bounding box center [800, 420] width 707 height 72
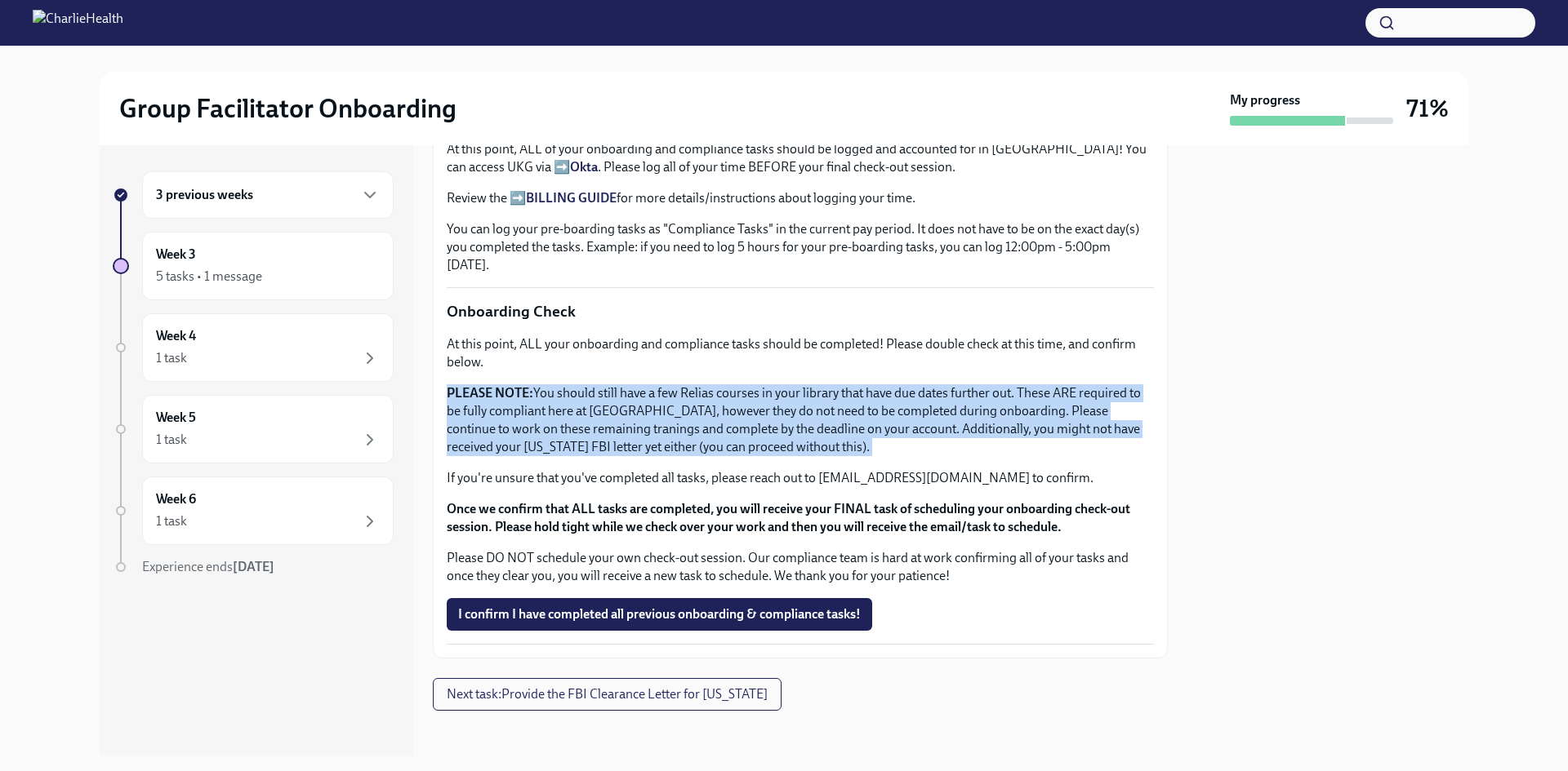
click at [988, 417] on p "PLEASE NOTE: You should still have a few Relias courses in your library that ha…" at bounding box center [800, 420] width 707 height 72
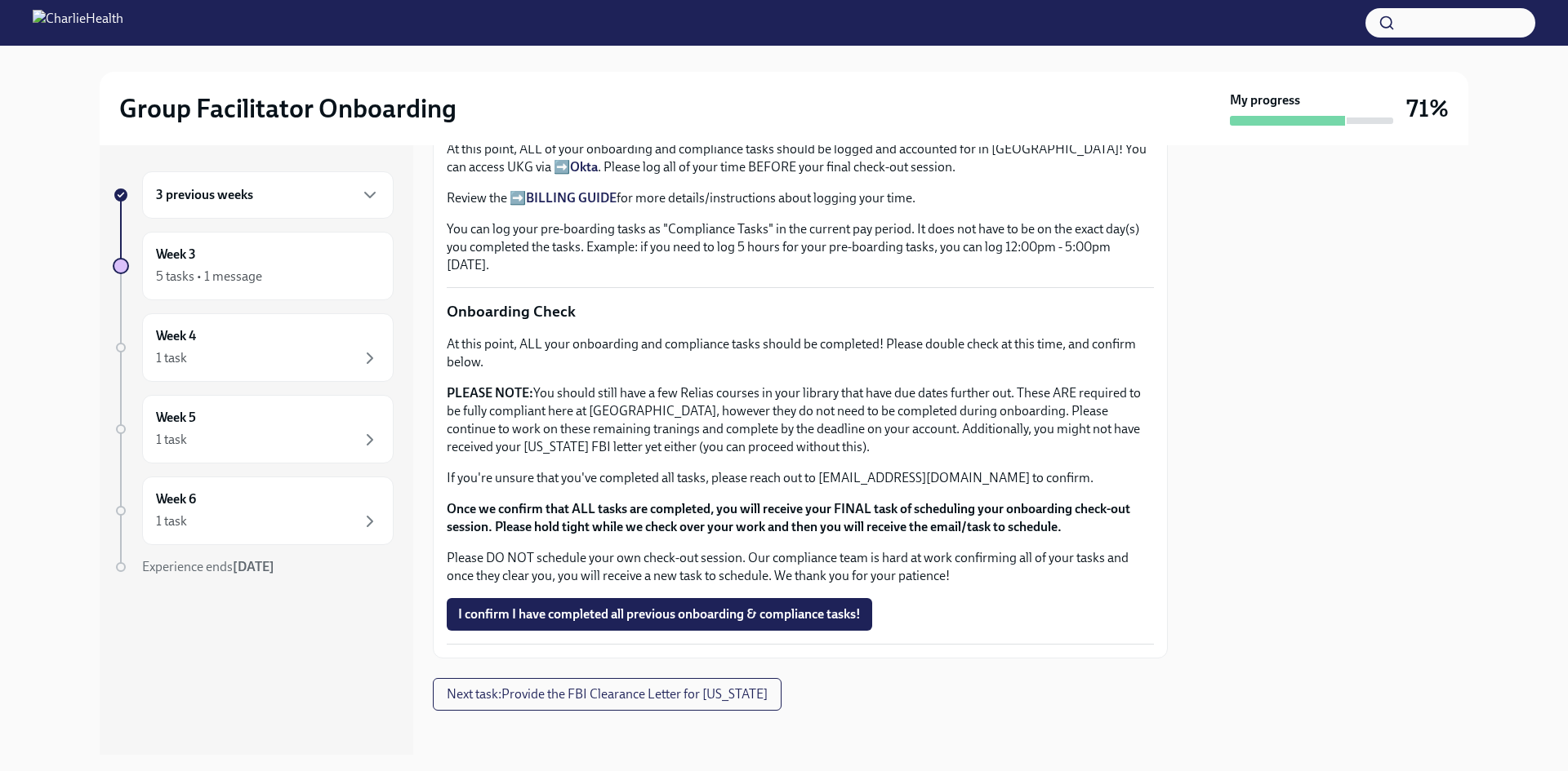
click at [991, 515] on strong "Once we confirm that ALL tasks are completed, you will receive your FINAL task …" at bounding box center [788, 518] width 684 height 33
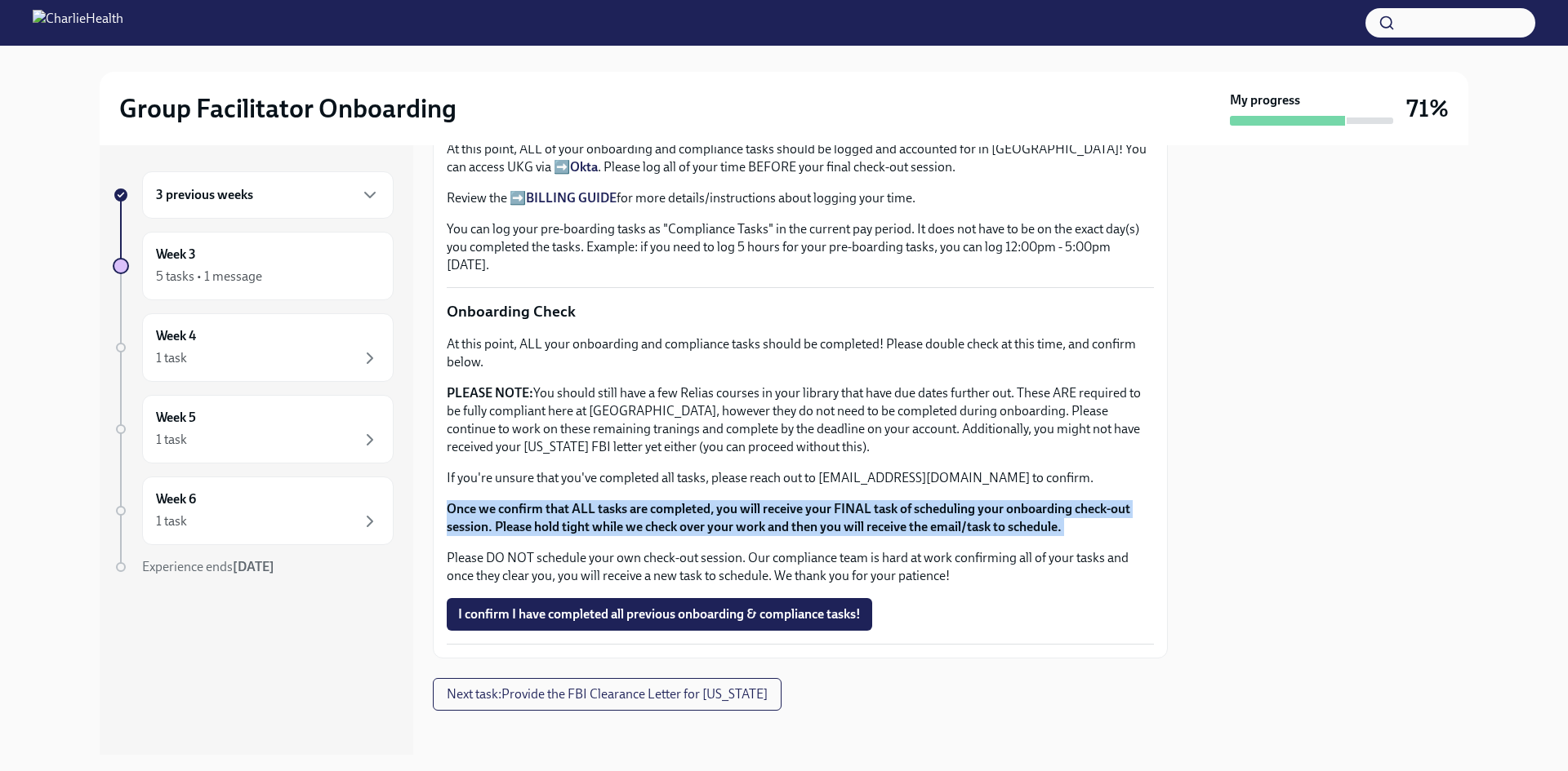
click at [991, 515] on strong "Once we confirm that ALL tasks are completed, you will receive your FINAL task …" at bounding box center [788, 518] width 684 height 33
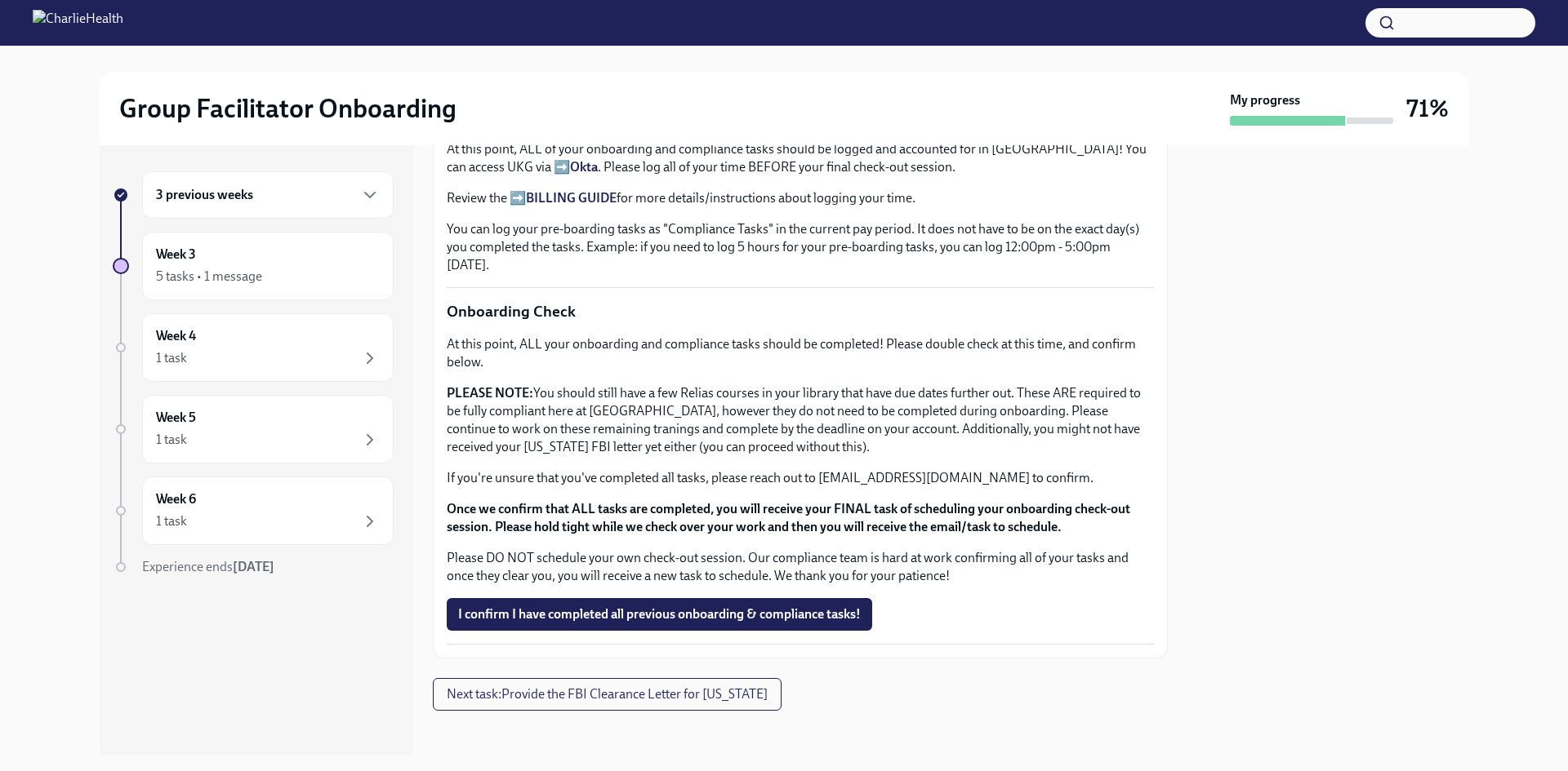
click at [991, 412] on p "PLEASE NOTE: You should still have a few Relias courses in your library that ha…" at bounding box center [800, 420] width 707 height 72
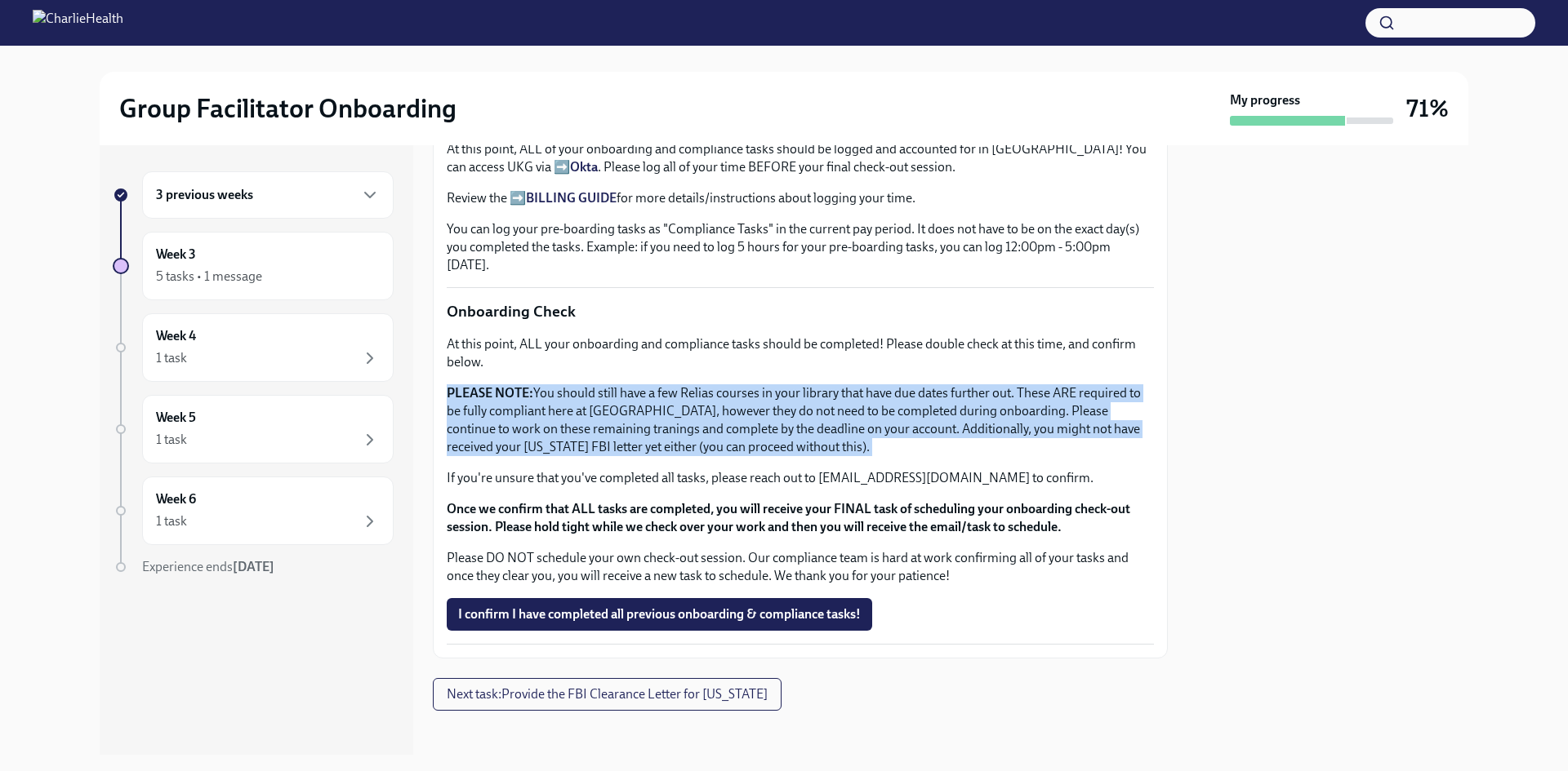
click at [991, 412] on p "PLEASE NOTE: You should still have a few Relias courses in your library that ha…" at bounding box center [800, 420] width 707 height 72
click at [878, 373] on div "At this point, ALL your onboarding and compliance tasks should be completed! Pl…" at bounding box center [800, 460] width 707 height 250
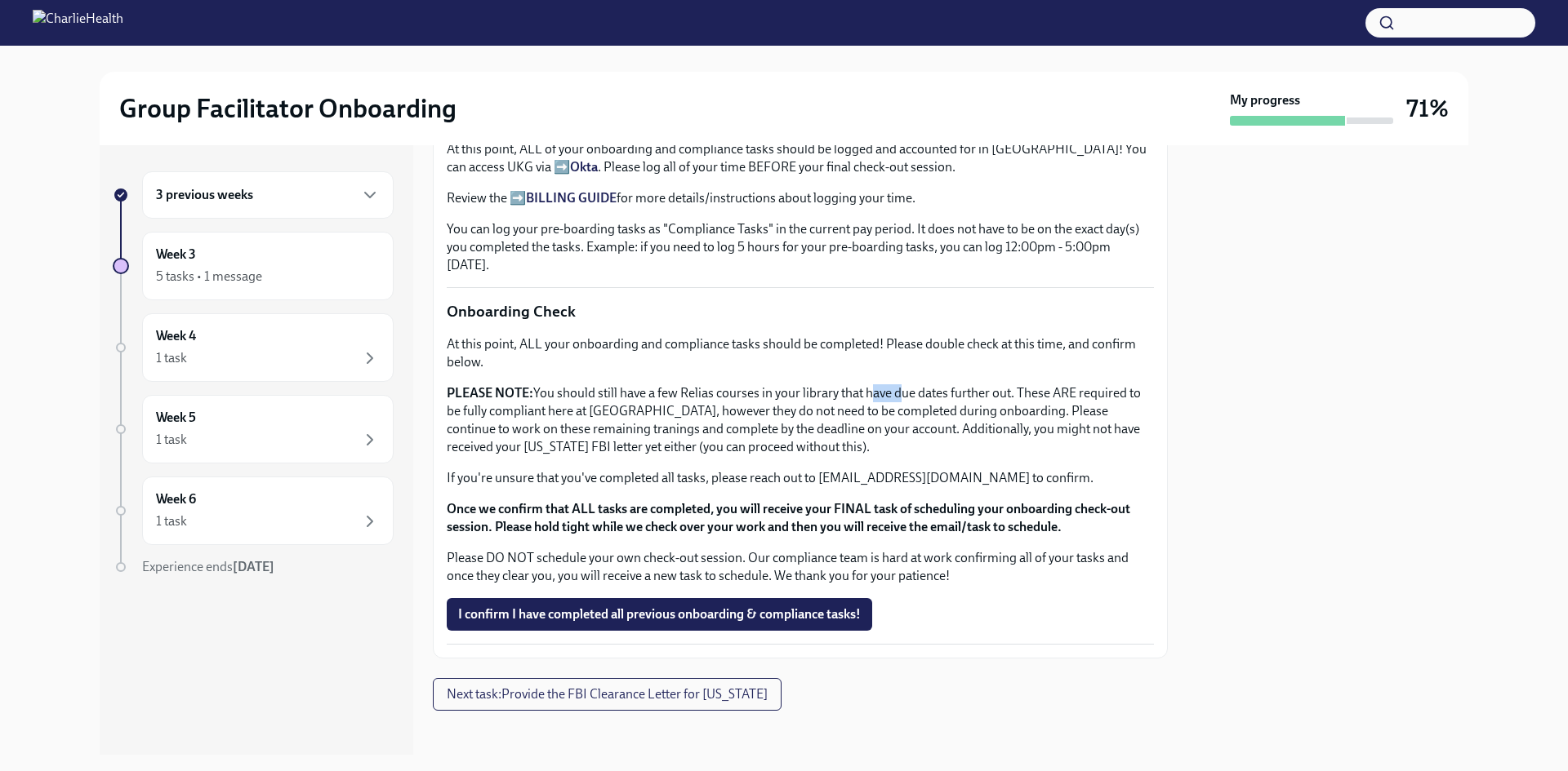
click at [878, 373] on div "At this point, ALL your onboarding and compliance tasks should be completed! Pl…" at bounding box center [800, 460] width 707 height 250
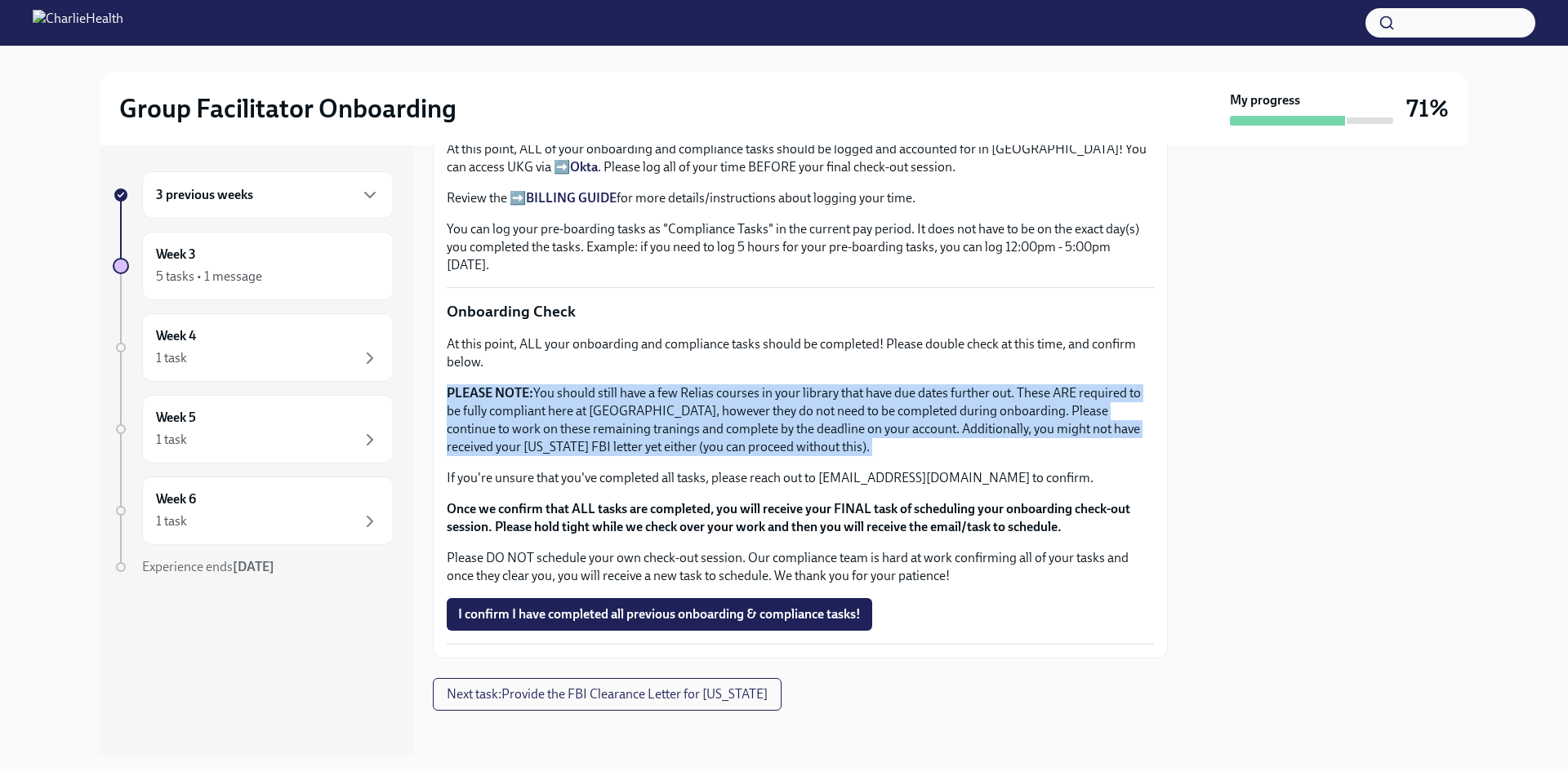
click at [878, 373] on div "At this point, ALL your onboarding and compliance tasks should be completed! Pl…" at bounding box center [800, 460] width 707 height 250
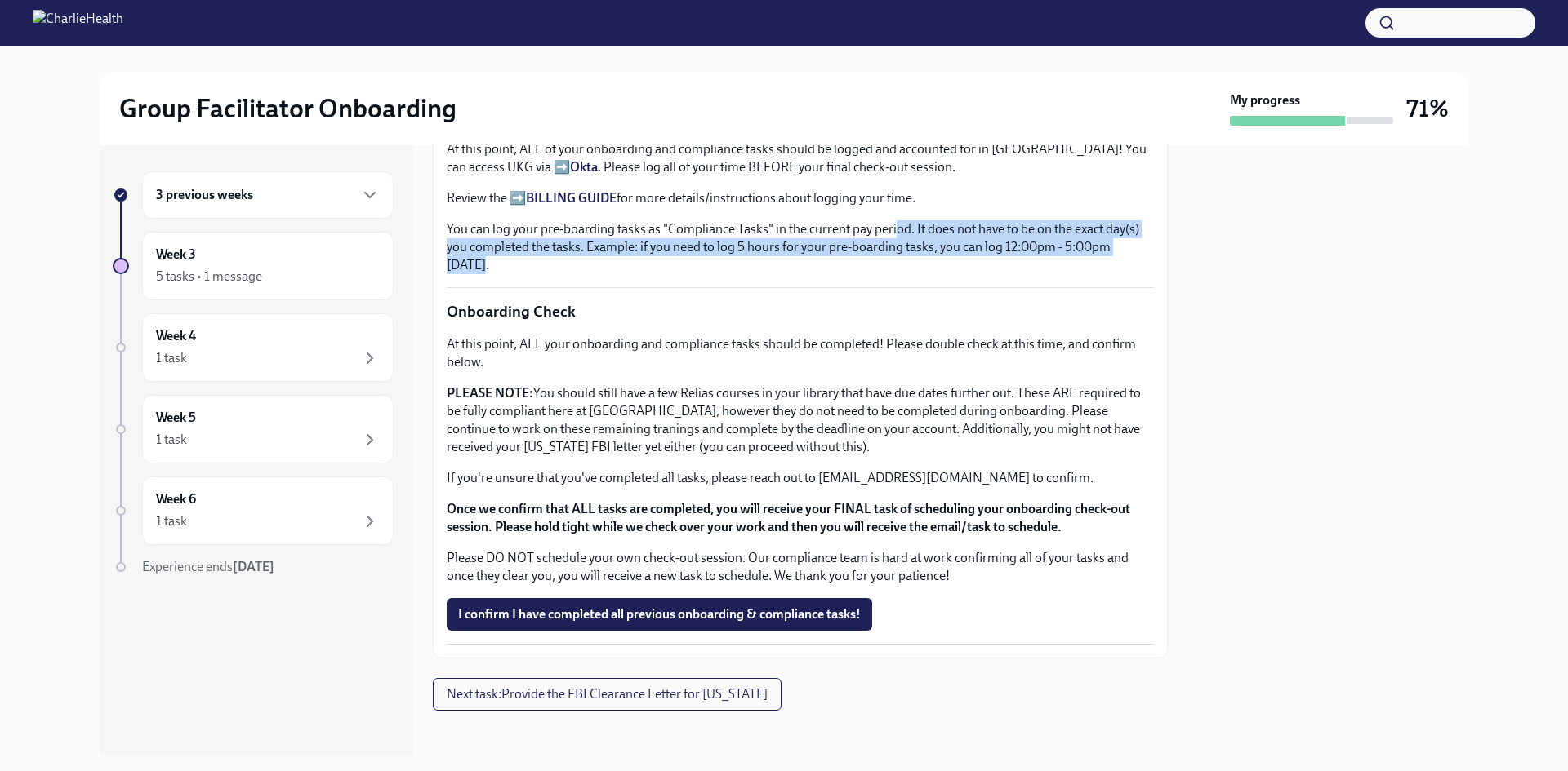
drag, startPoint x: 893, startPoint y: 218, endPoint x: 1002, endPoint y: 256, distance: 115.4
click at [1002, 256] on p "You can log your pre-boarding tasks as "Compliance Tasks" in the current pay pe…" at bounding box center [800, 247] width 707 height 53
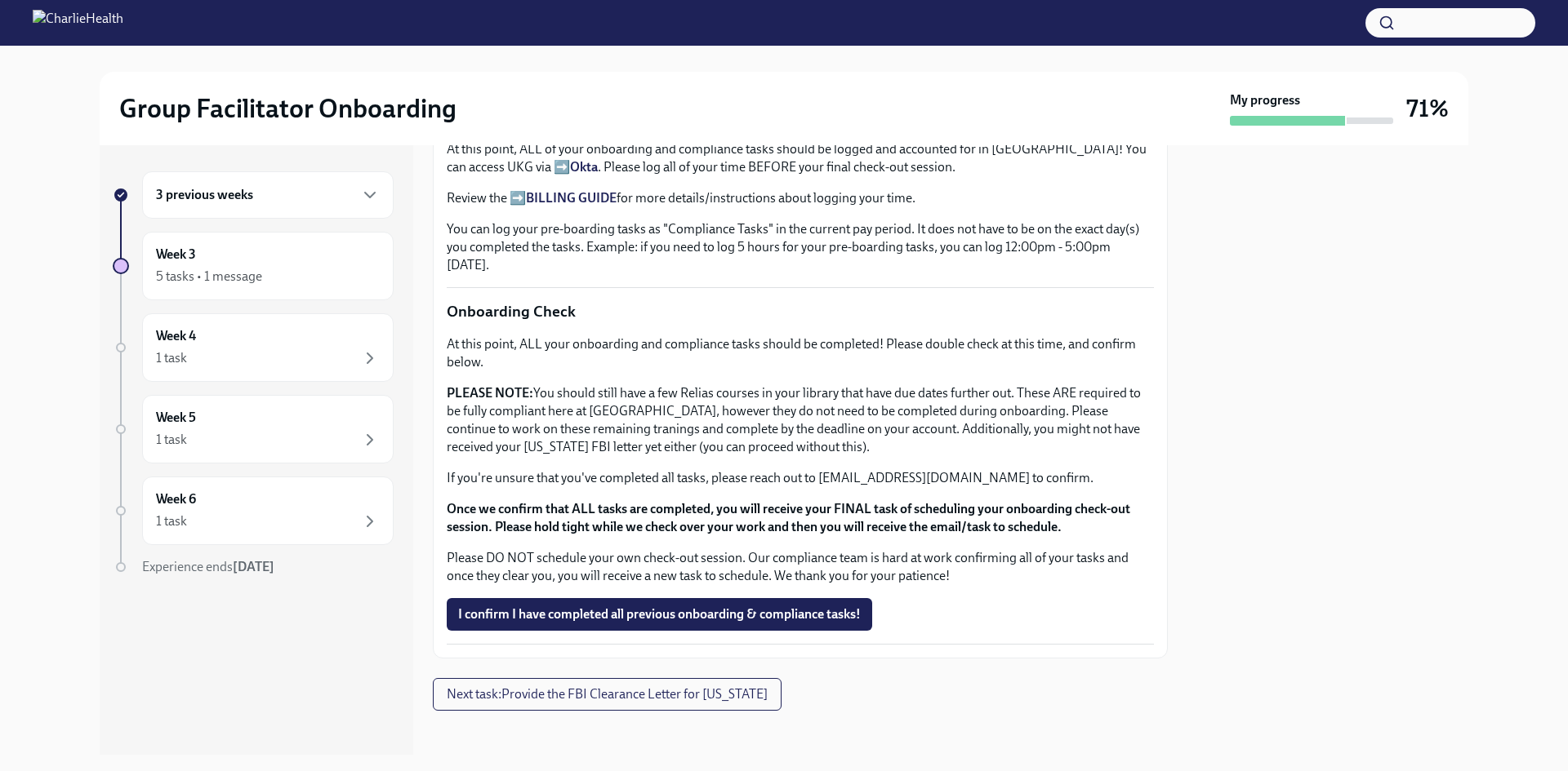
click at [806, 224] on p "You can log your pre-boarding tasks as "Compliance Tasks" in the current pay pe…" at bounding box center [800, 247] width 707 height 53
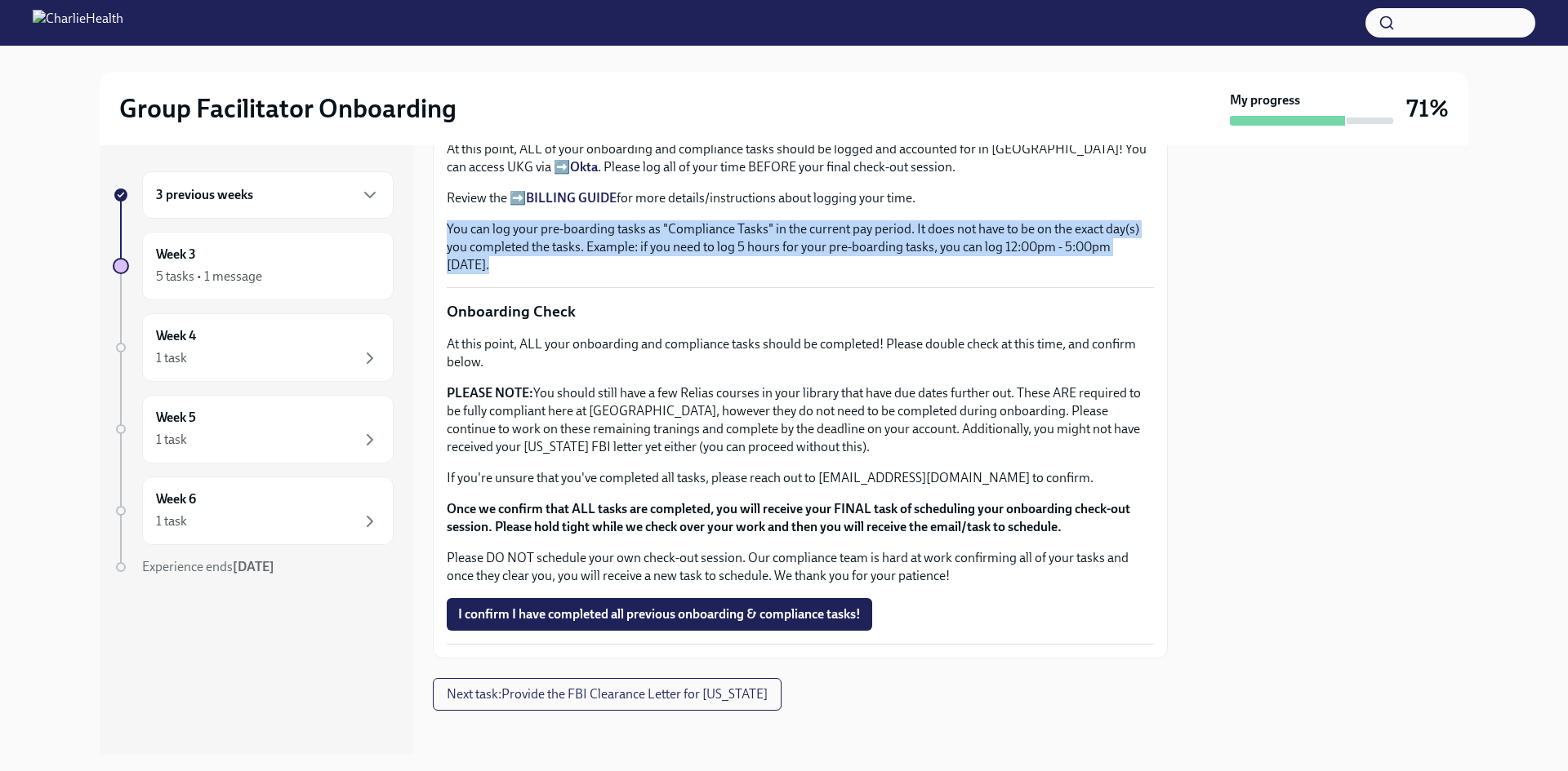
click at [806, 224] on p "You can log your pre-boarding tasks as "Compliance Tasks" in the current pay pe…" at bounding box center [800, 247] width 707 height 53
click at [819, 221] on p "You can log your pre-boarding tasks as "Compliance Tasks" in the current pay pe…" at bounding box center [800, 247] width 707 height 53
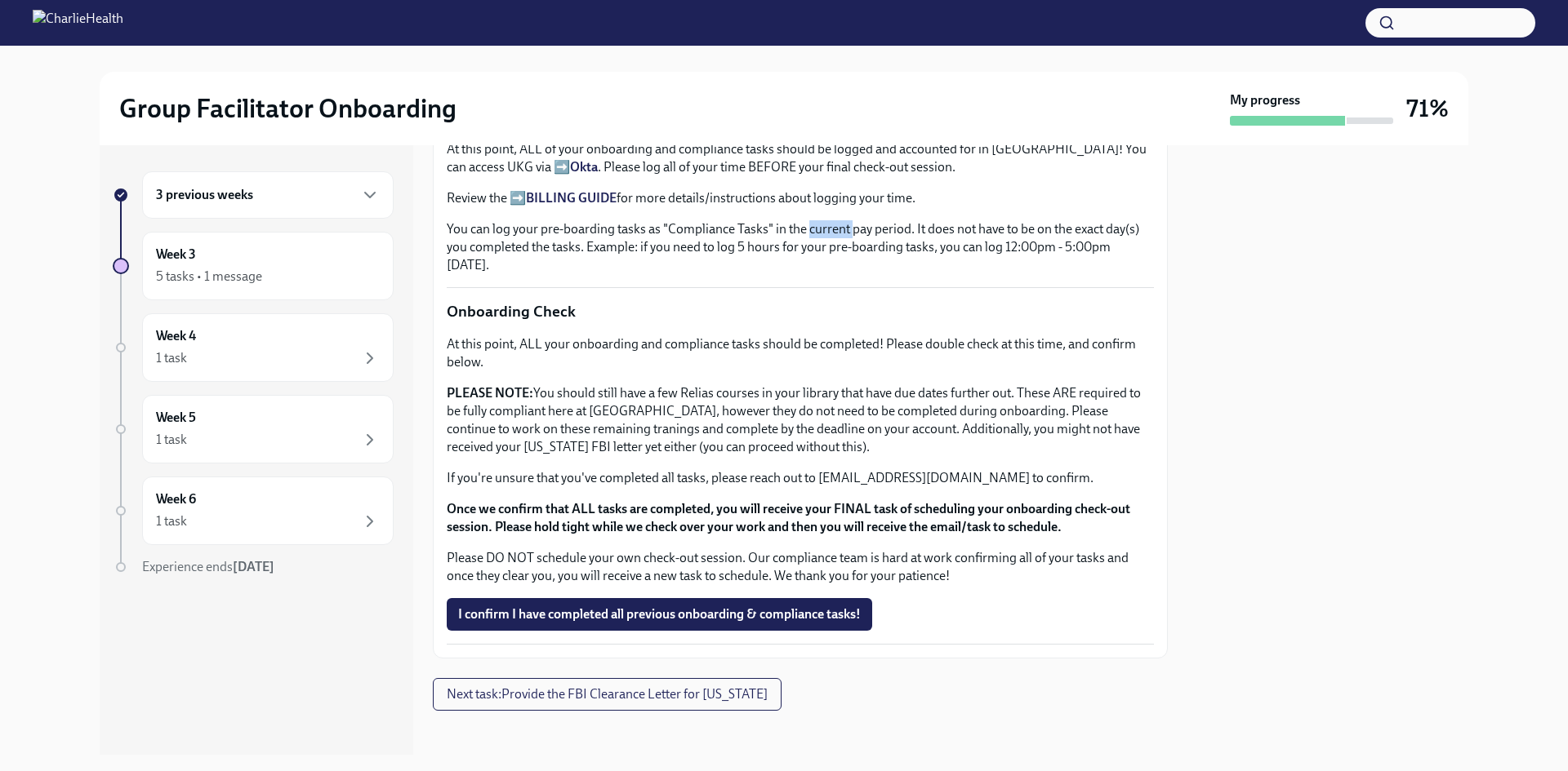
click at [821, 221] on p "You can log your pre-boarding tasks as "Compliance Tasks" in the current pay pe…" at bounding box center [800, 247] width 707 height 53
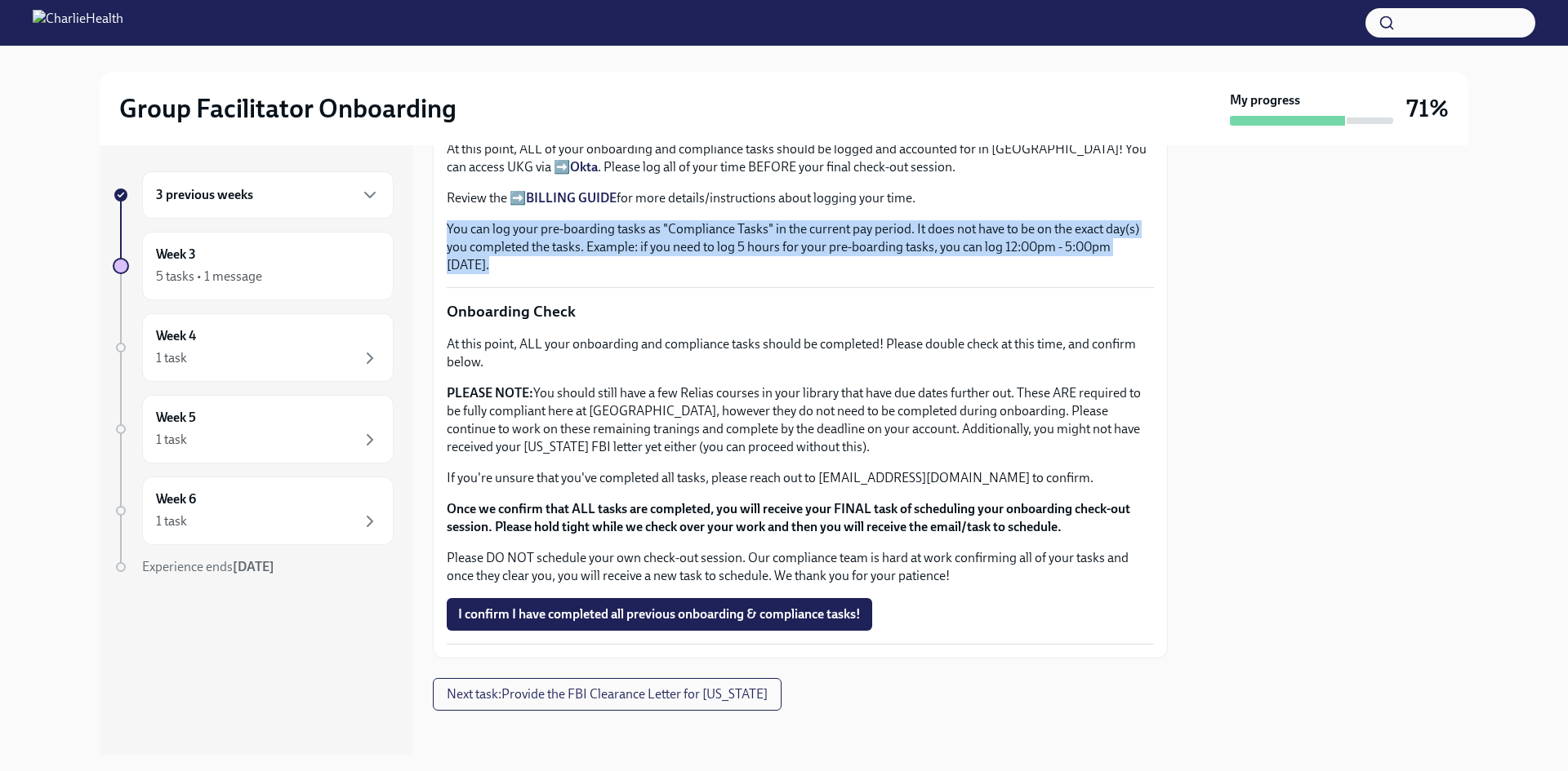
click at [821, 221] on p "You can log your pre-boarding tasks as "Compliance Tasks" in the current pay pe…" at bounding box center [800, 247] width 707 height 53
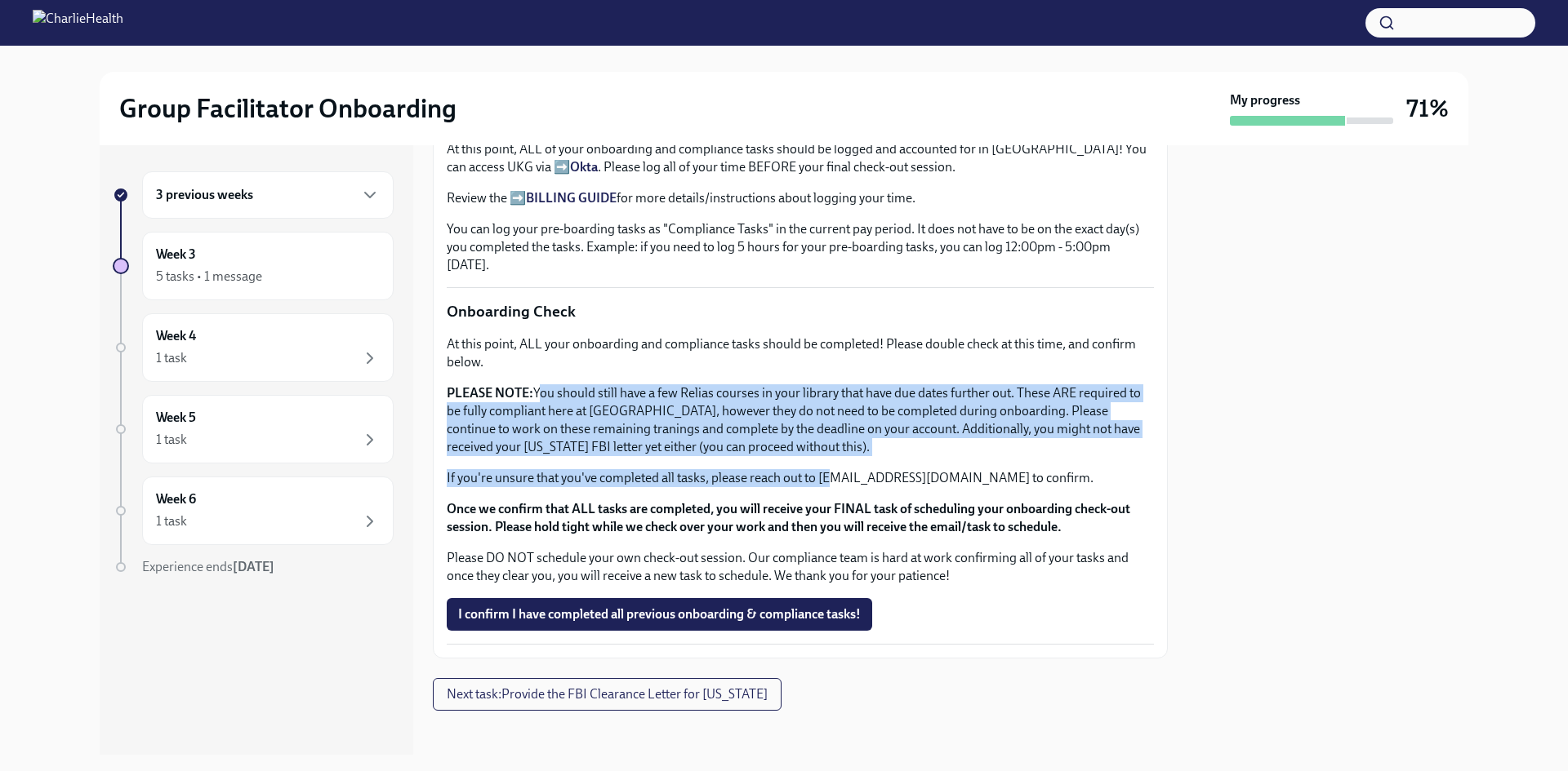
drag, startPoint x: 535, startPoint y: 374, endPoint x: 832, endPoint y: 451, distance: 306.8
click at [832, 451] on div "At this point, ALL your onboarding and compliance tasks should be completed! Pl…" at bounding box center [800, 460] width 707 height 250
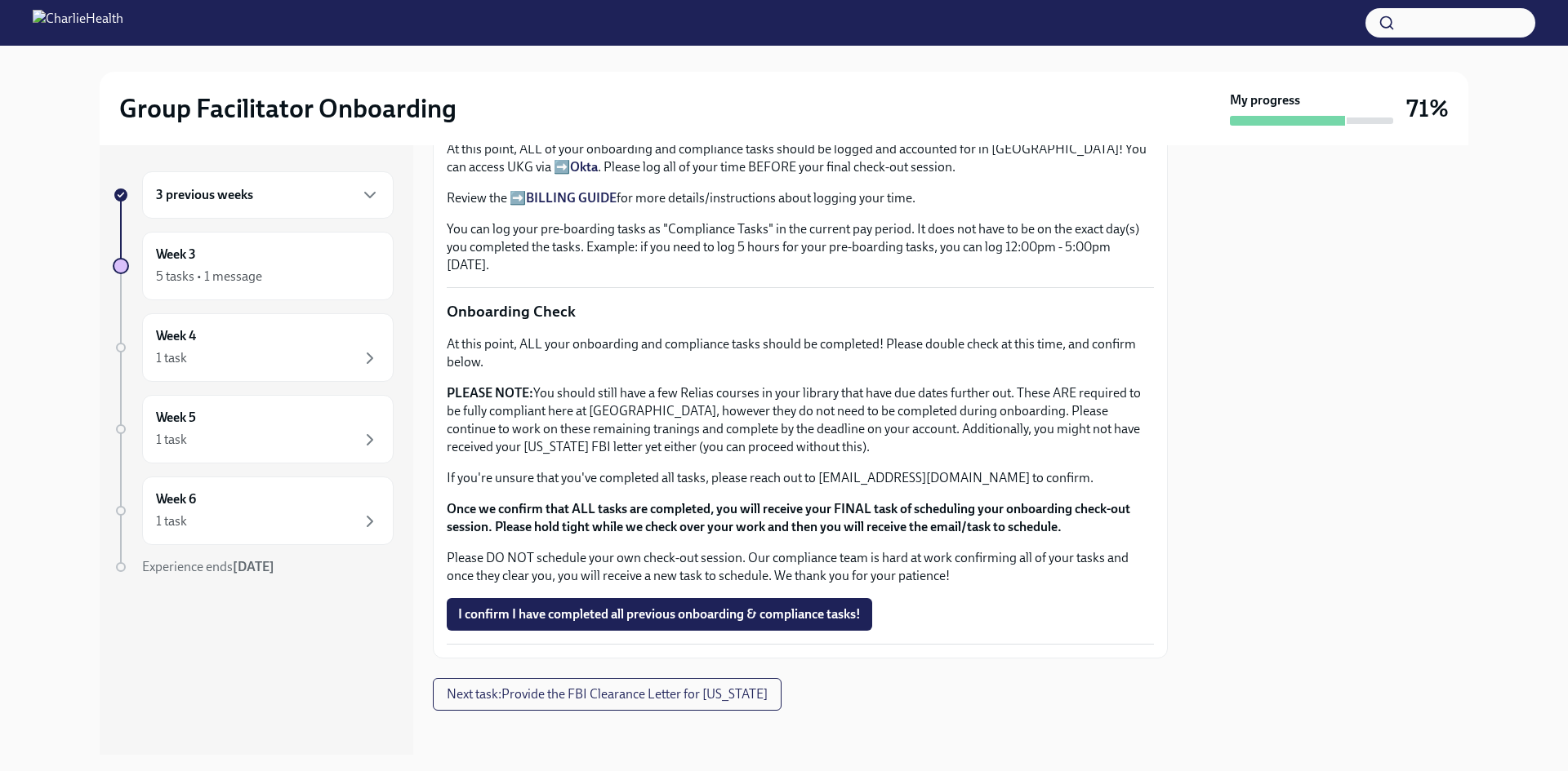
click at [894, 501] on strong "Once we confirm that ALL tasks are completed, you will receive your FINAL task …" at bounding box center [788, 518] width 684 height 33
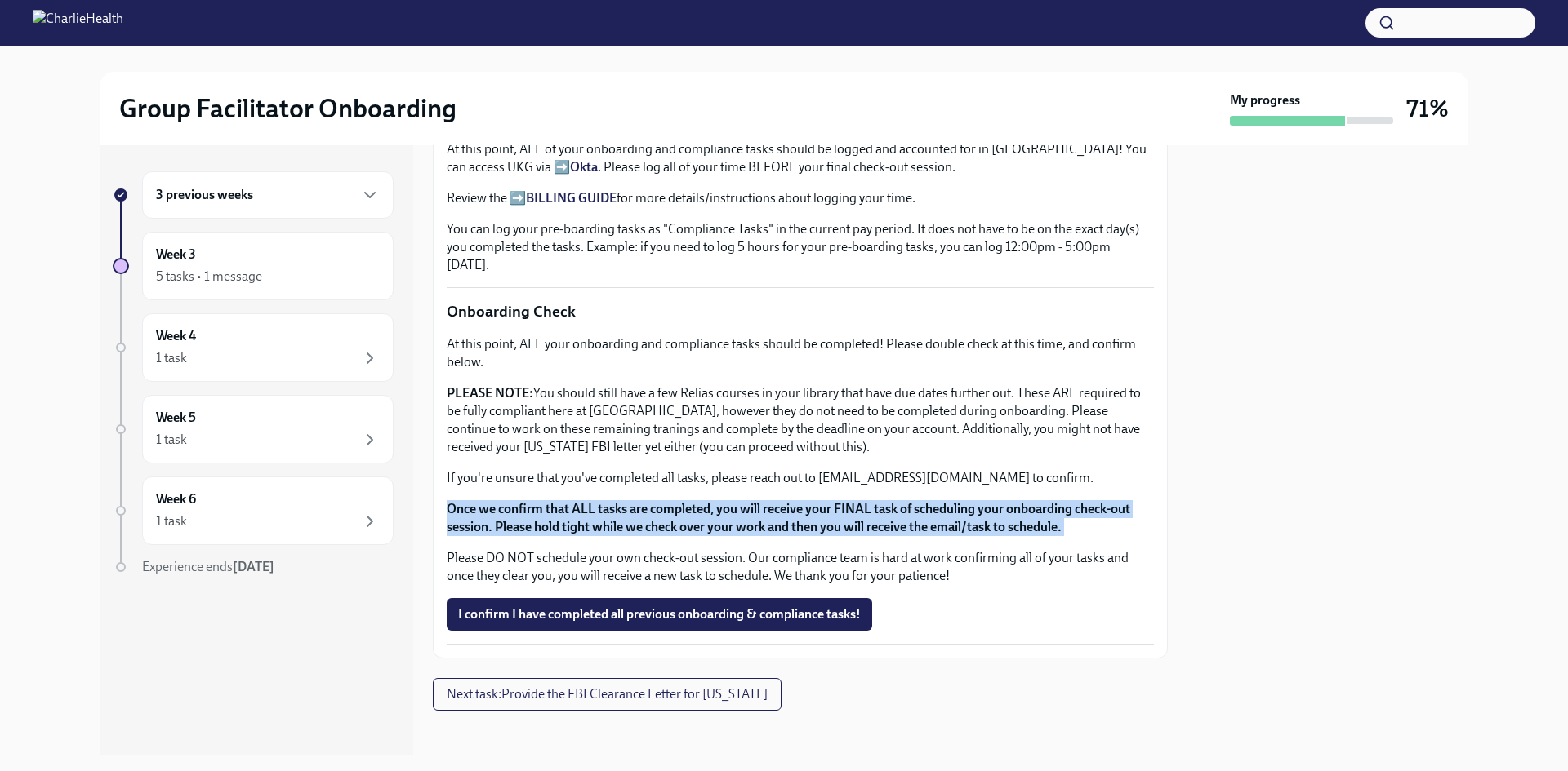
click at [894, 501] on strong "Once we confirm that ALL tasks are completed, you will receive your FINAL task …" at bounding box center [788, 518] width 684 height 33
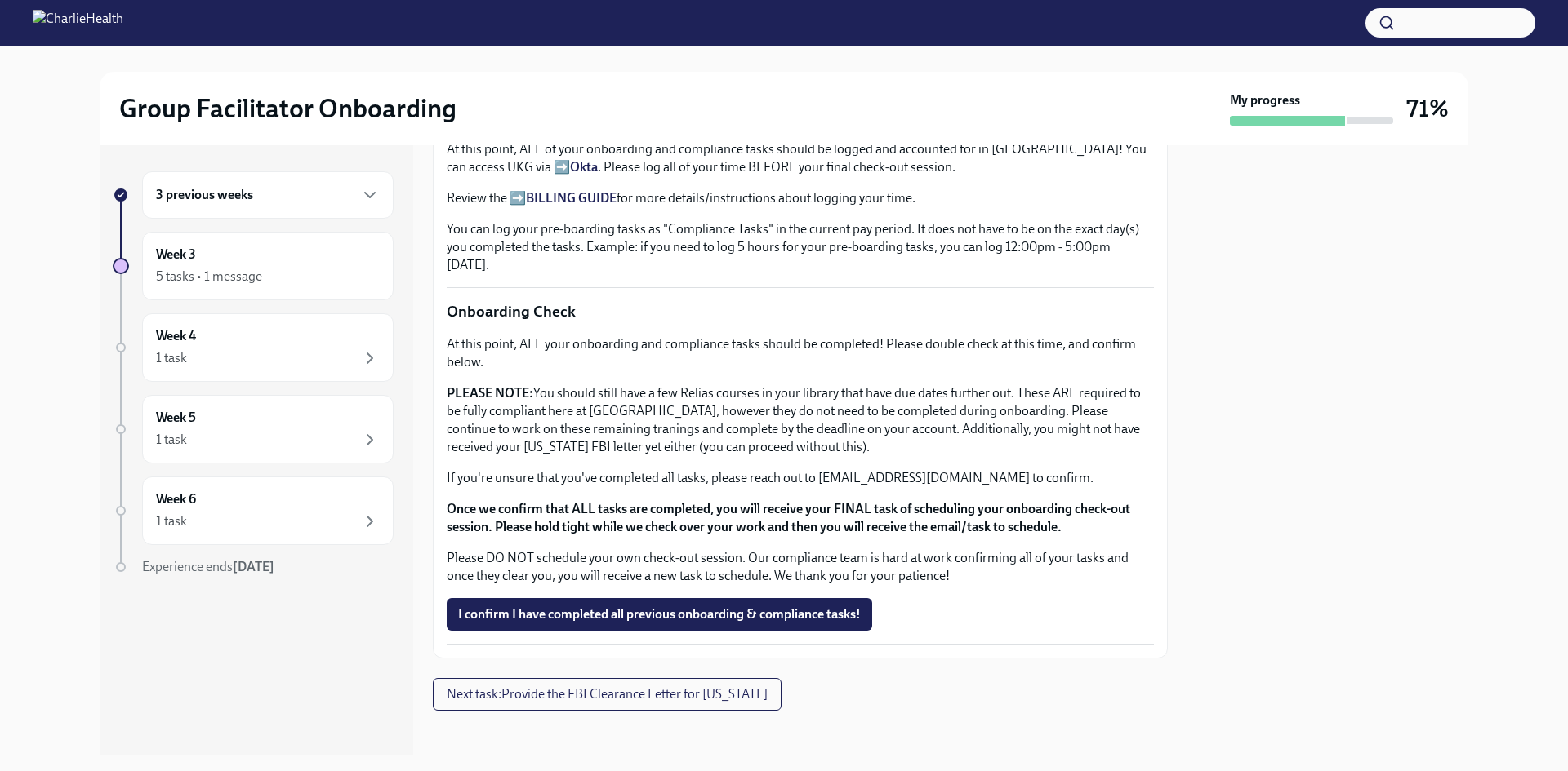
click at [940, 372] on div "At this point, ALL your onboarding and compliance tasks should be completed! Pl…" at bounding box center [800, 460] width 707 height 250
click at [751, 553] on p "Please DO NOT schedule your own check-out session. Our compliance team is hard …" at bounding box center [800, 567] width 707 height 36
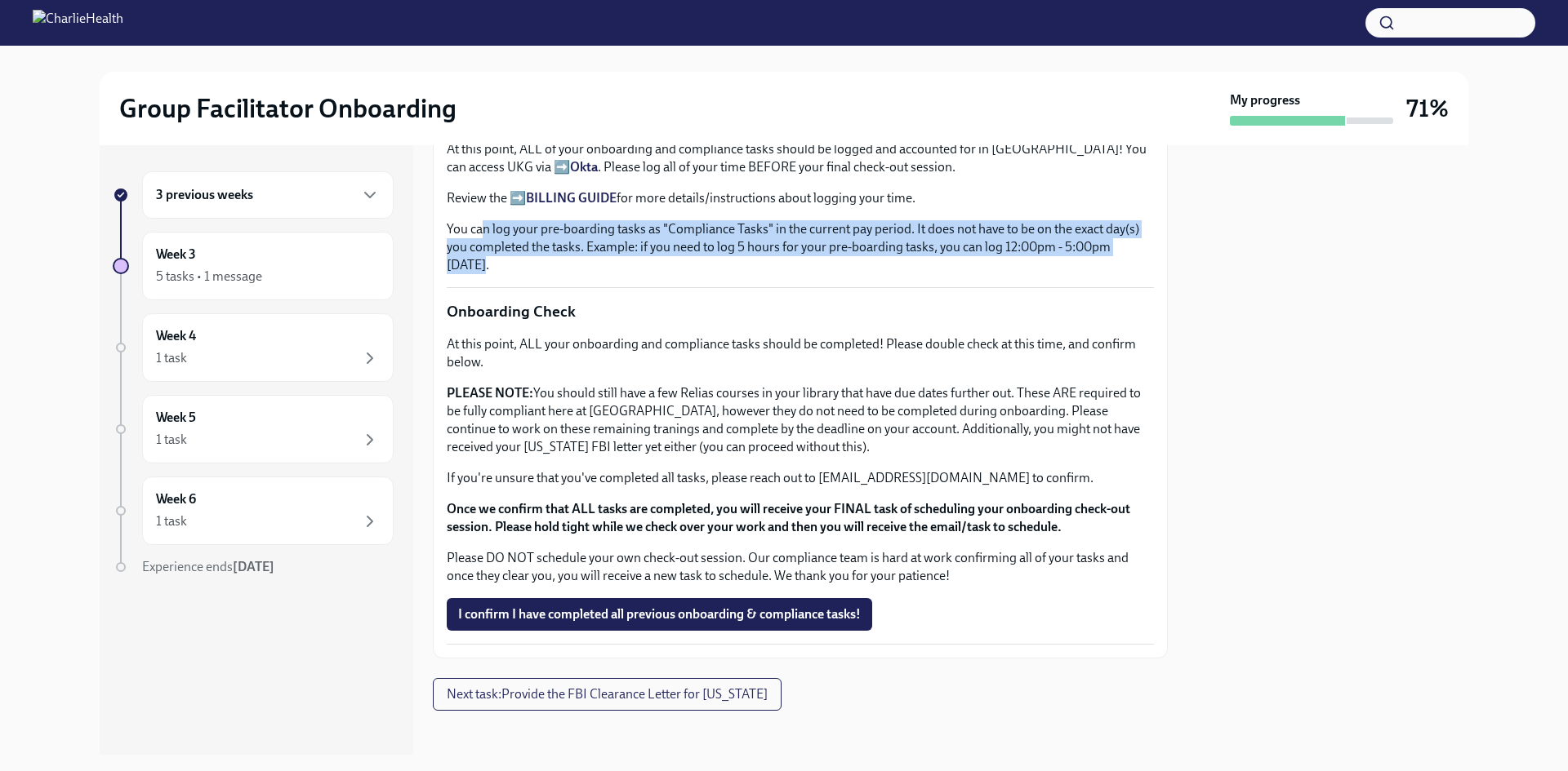
drag, startPoint x: 480, startPoint y: 221, endPoint x: 747, endPoint y: 260, distance: 269.8
click at [747, 260] on p "You can log your pre-boarding tasks as "Compliance Tasks" in the current pay pe…" at bounding box center [800, 247] width 707 height 53
click at [713, 260] on p "You can log your pre-boarding tasks as "Compliance Tasks" in the current pay pe…" at bounding box center [800, 247] width 707 height 53
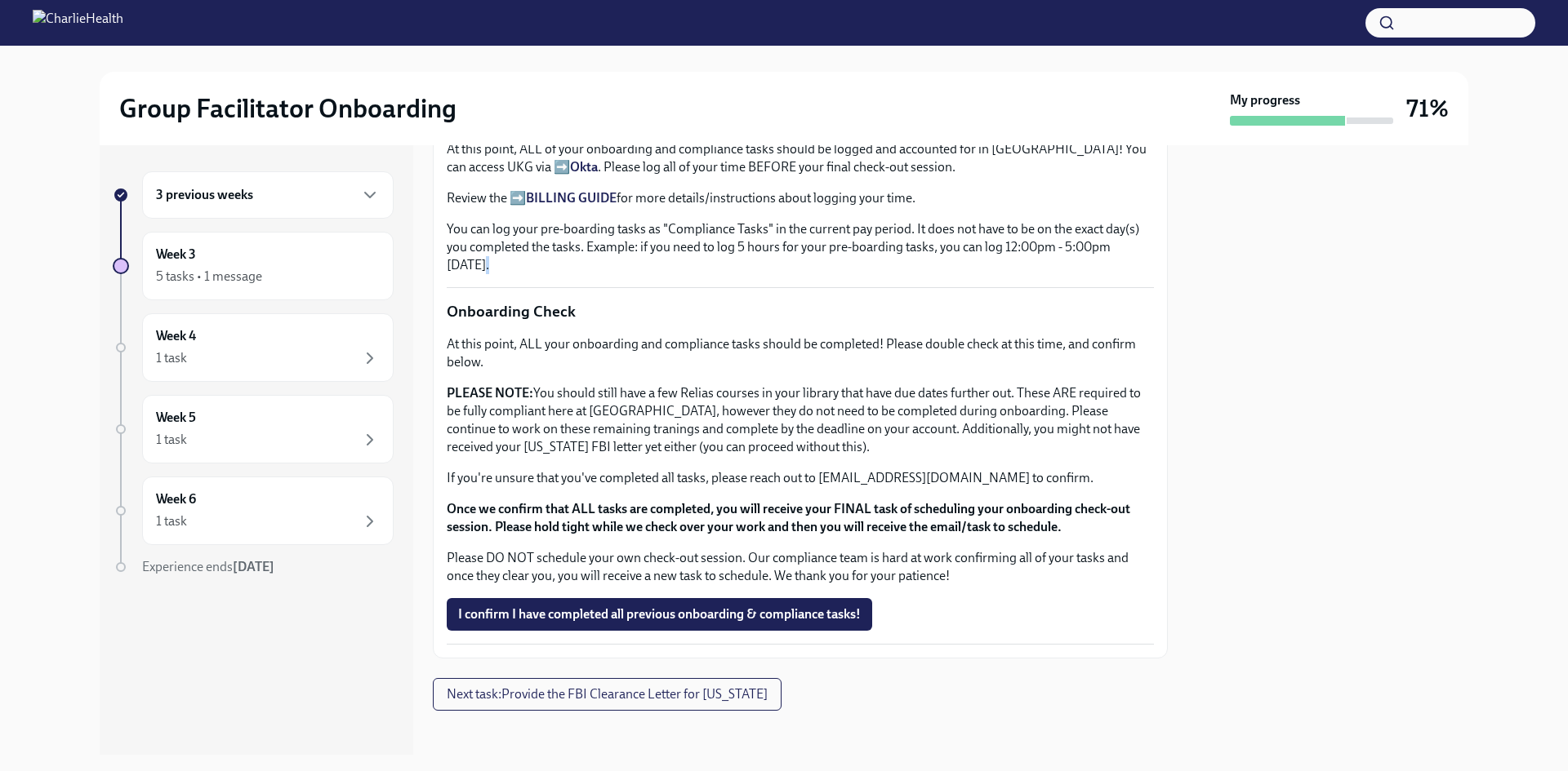
click at [713, 260] on p "You can log your pre-boarding tasks as "Compliance Tasks" in the current pay pe…" at bounding box center [800, 247] width 707 height 53
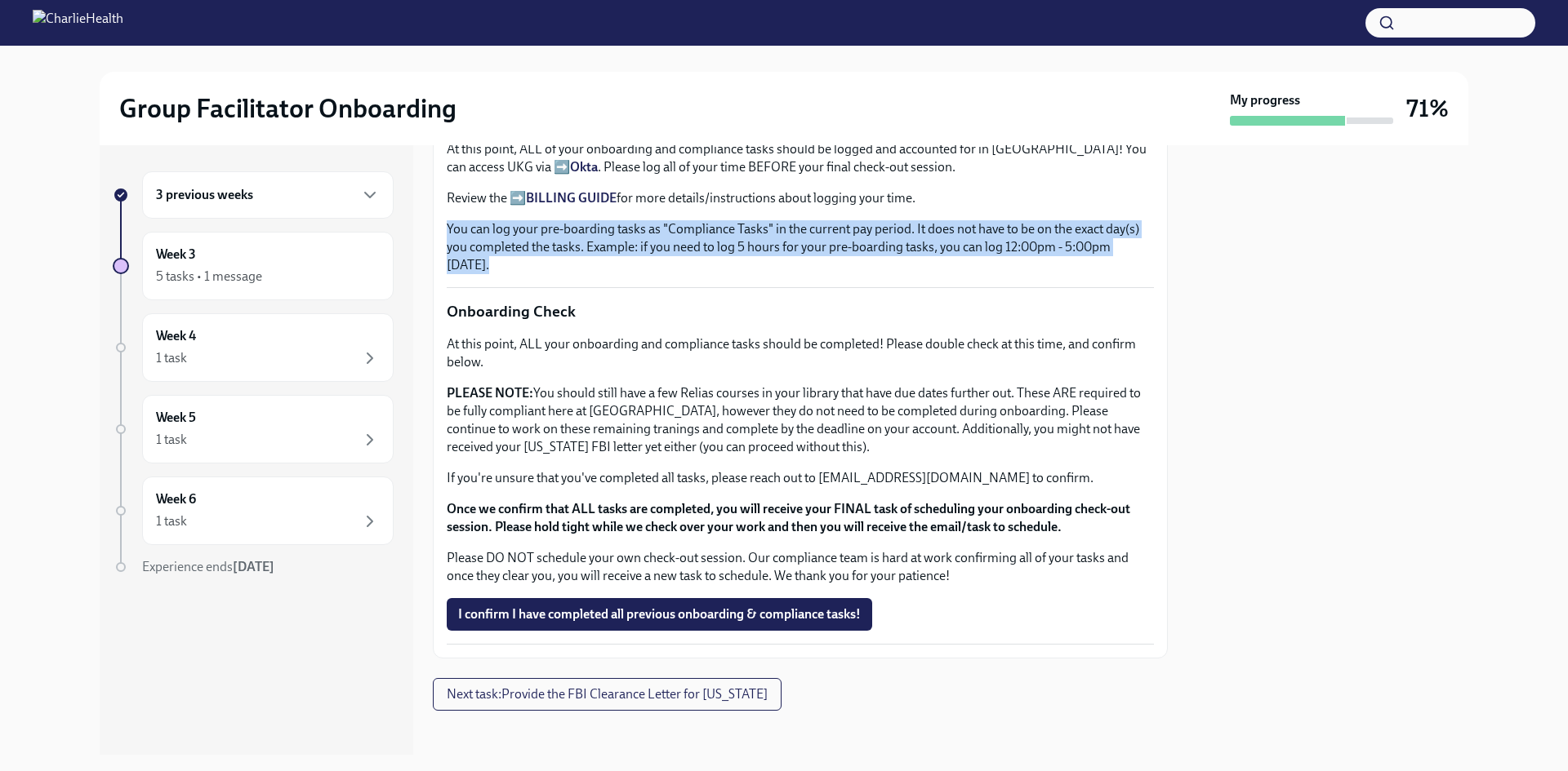
click at [713, 260] on p "You can log your pre-boarding tasks as "Compliance Tasks" in the current pay pe…" at bounding box center [800, 247] width 707 height 53
click at [885, 231] on p "You can log your pre-boarding tasks as "Compliance Tasks" in the current pay pe…" at bounding box center [800, 247] width 707 height 53
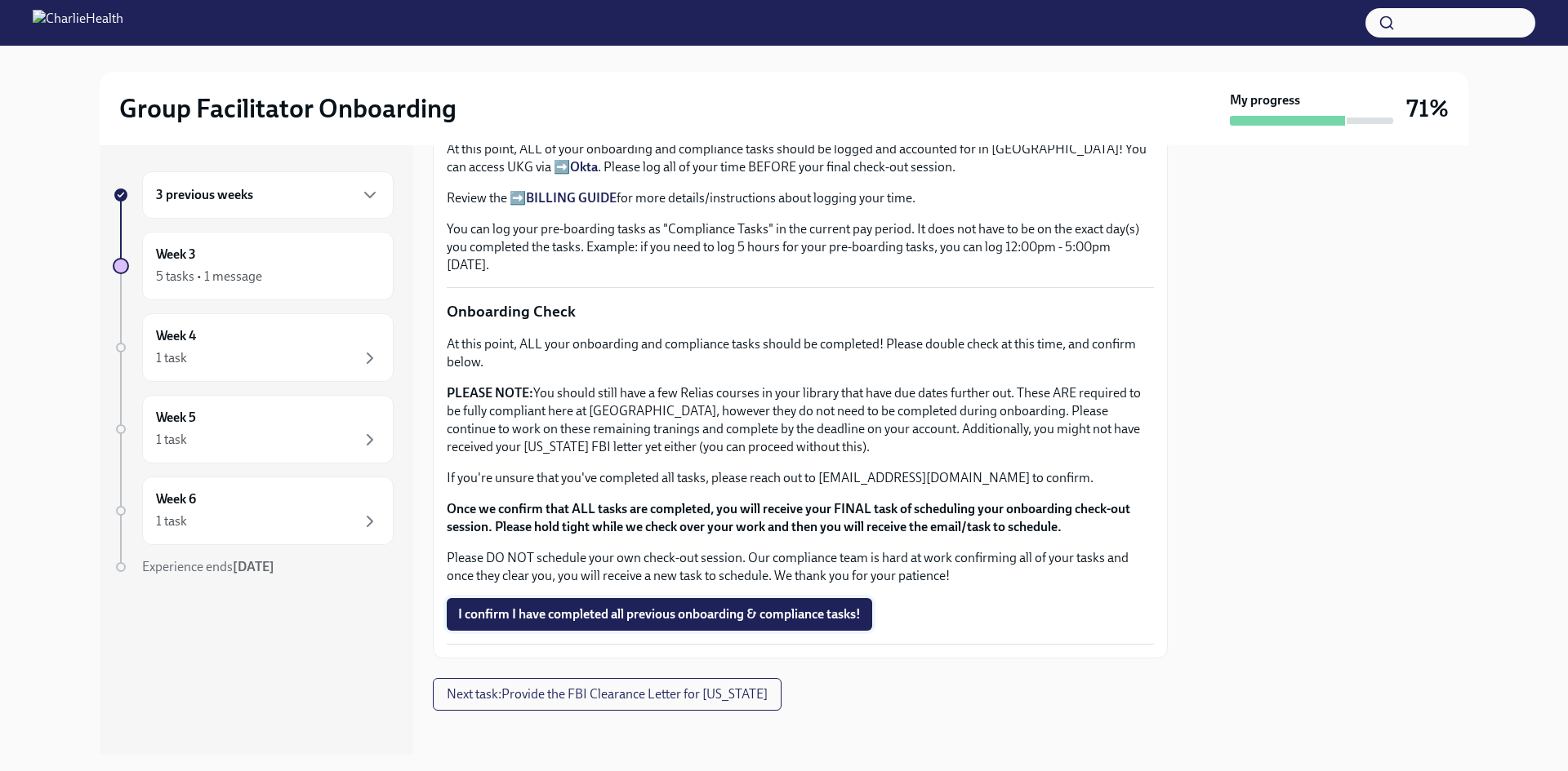
click at [765, 606] on span "I confirm I have completed all previous onboarding & compliance tasks!" at bounding box center [659, 615] width 403 height 17
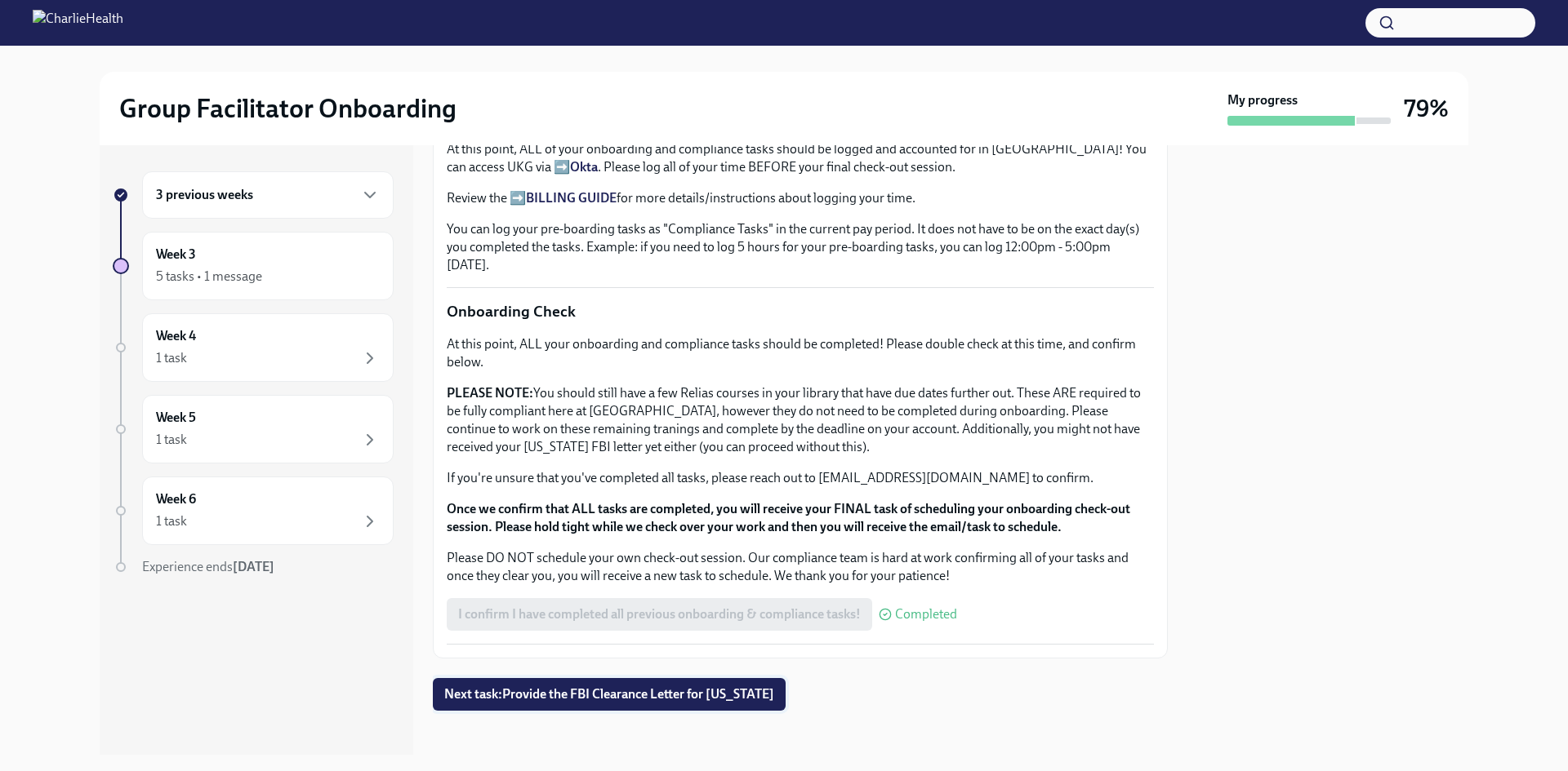
click at [702, 690] on span "Next task : Provide the FBI Clearance Letter for [US_STATE]" at bounding box center [608, 695] width 330 height 17
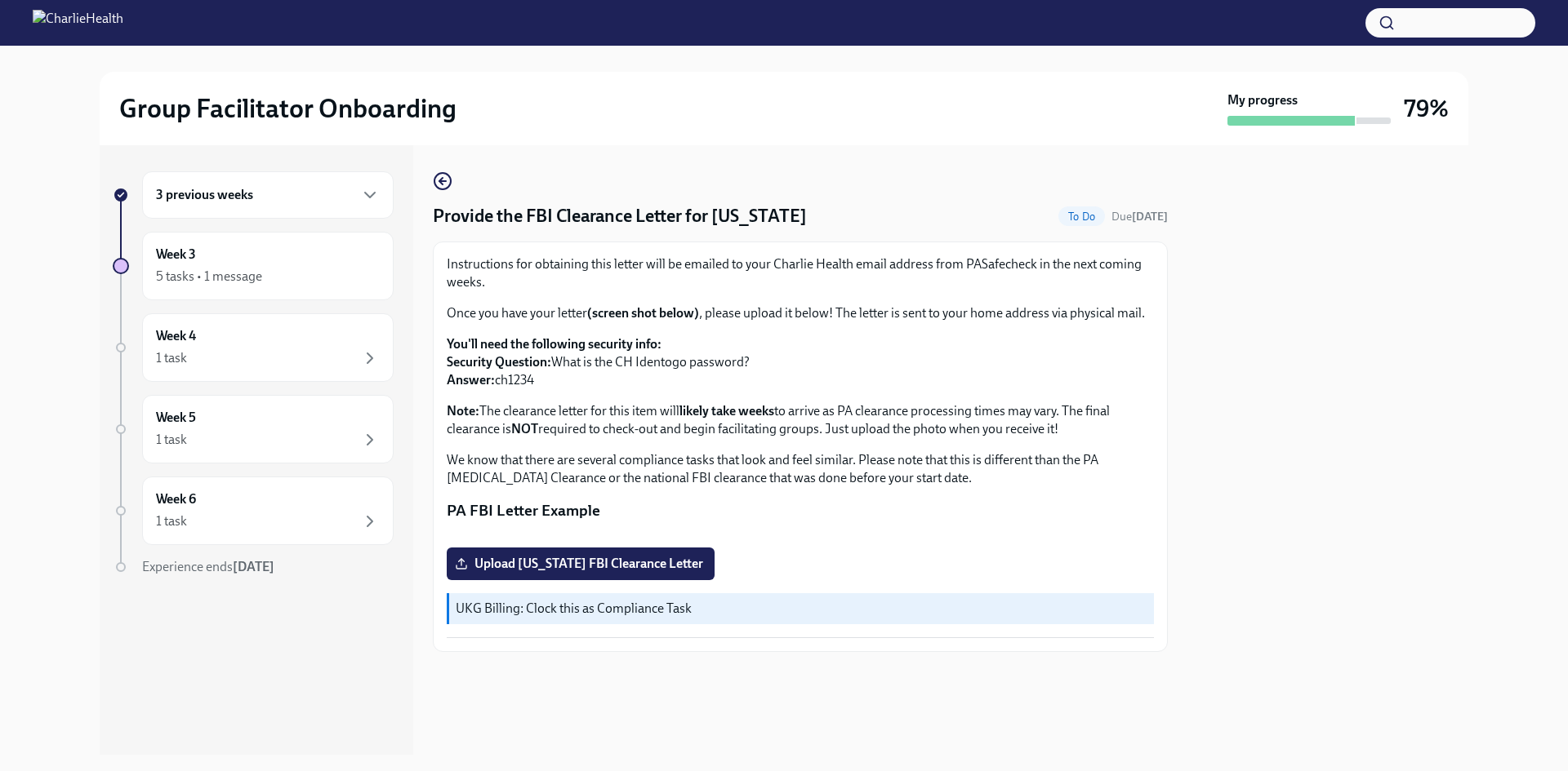
drag, startPoint x: 549, startPoint y: 396, endPoint x: 499, endPoint y: 404, distance: 50.6
click at [499, 389] on p "You'll need the following security info: Security Question: What is the CH Iden…" at bounding box center [800, 363] width 707 height 53
copy p "ch1234"
click at [678, 572] on span "Upload [US_STATE] FBI Clearance Letter" at bounding box center [580, 564] width 245 height 17
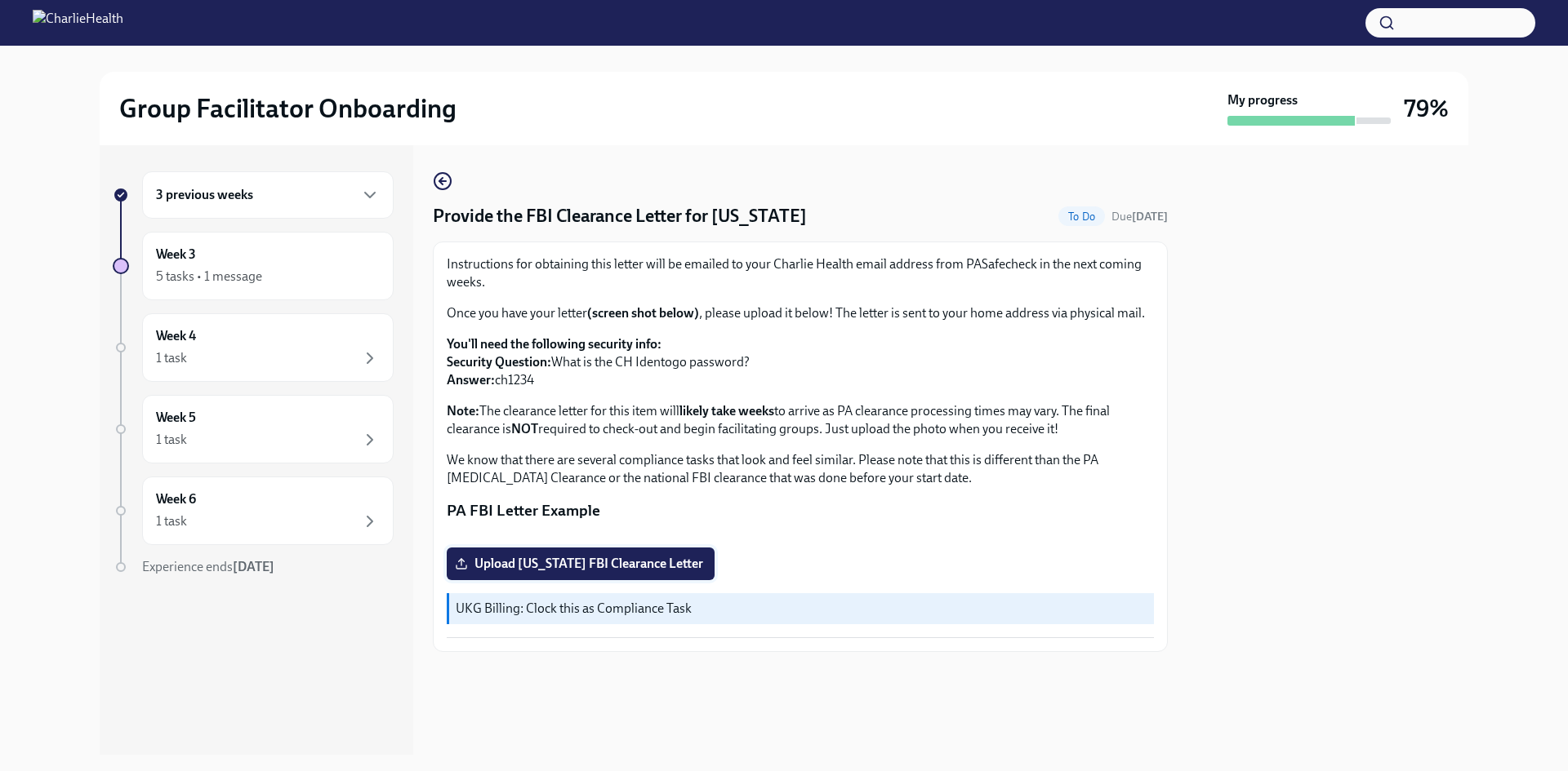
click at [0, 0] on input "Upload [US_STATE] FBI Clearance Letter" at bounding box center [0, 0] width 0 height 0
click at [681, 572] on span "Upload [US_STATE] FBI Clearance Letter" at bounding box center [580, 564] width 245 height 17
click at [0, 0] on input "Upload [US_STATE] FBI Clearance Letter" at bounding box center [0, 0] width 0 height 0
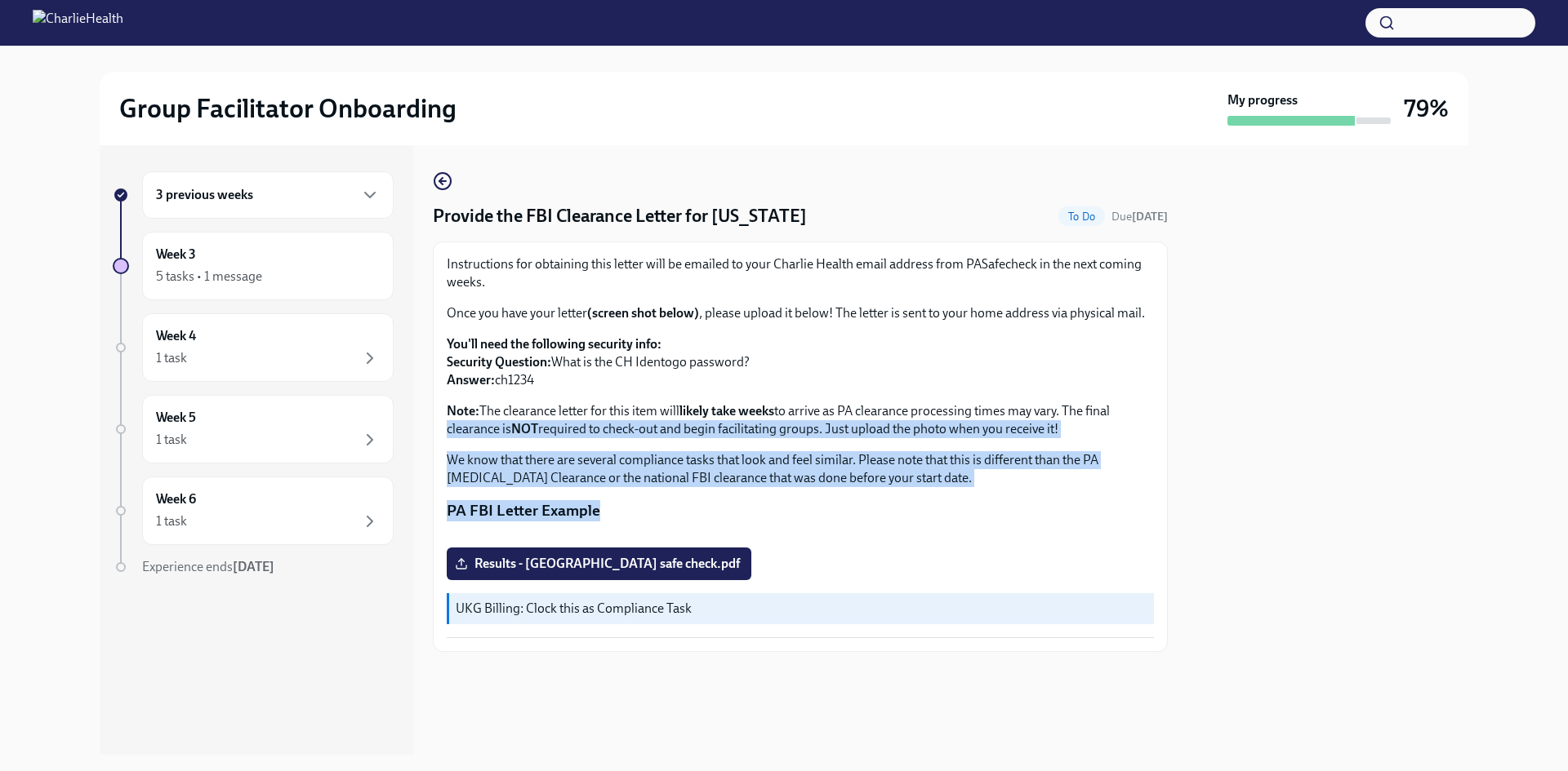
drag, startPoint x: 1154, startPoint y: 412, endPoint x: 1151, endPoint y: 216, distance: 196.0
click at [1151, 241] on div "Instructions for obtaining this letter will be emailed to your Charlie Health e…" at bounding box center [800, 446] width 735 height 410
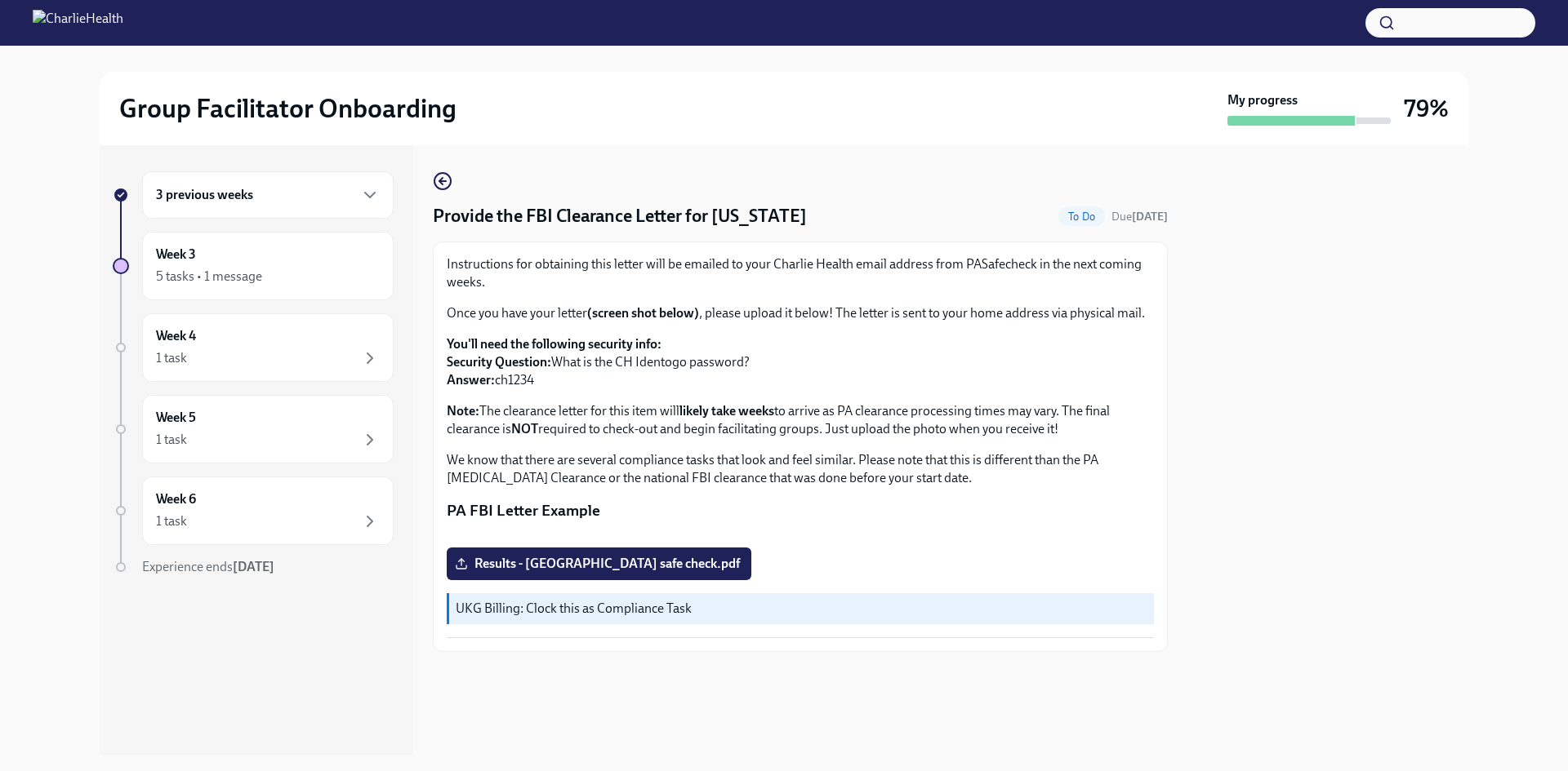
click at [1285, 344] on div at bounding box center [1328, 450] width 281 height 610
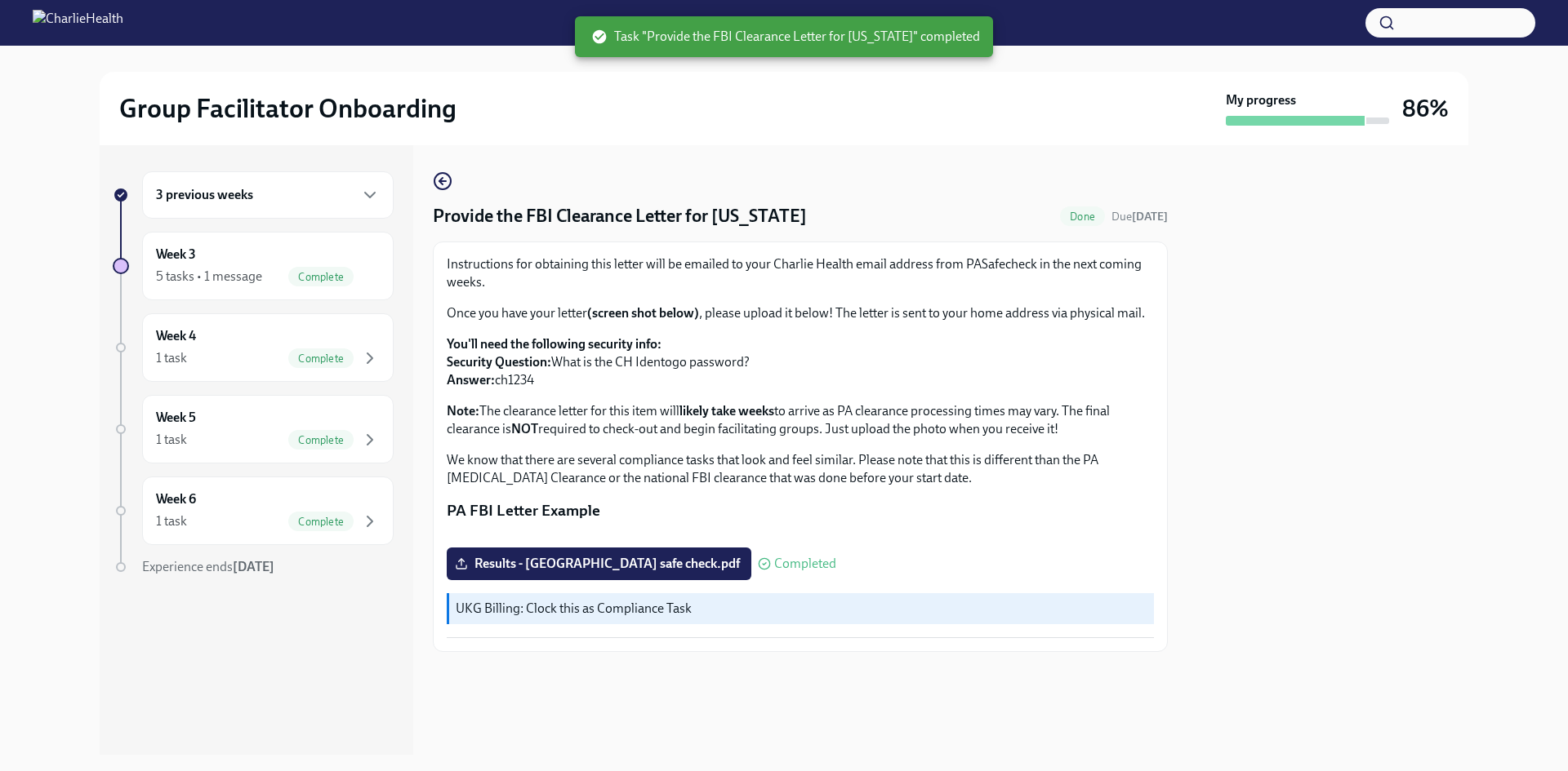
click at [1199, 249] on div at bounding box center [1328, 450] width 281 height 610
click at [1277, 393] on div at bounding box center [1328, 450] width 281 height 610
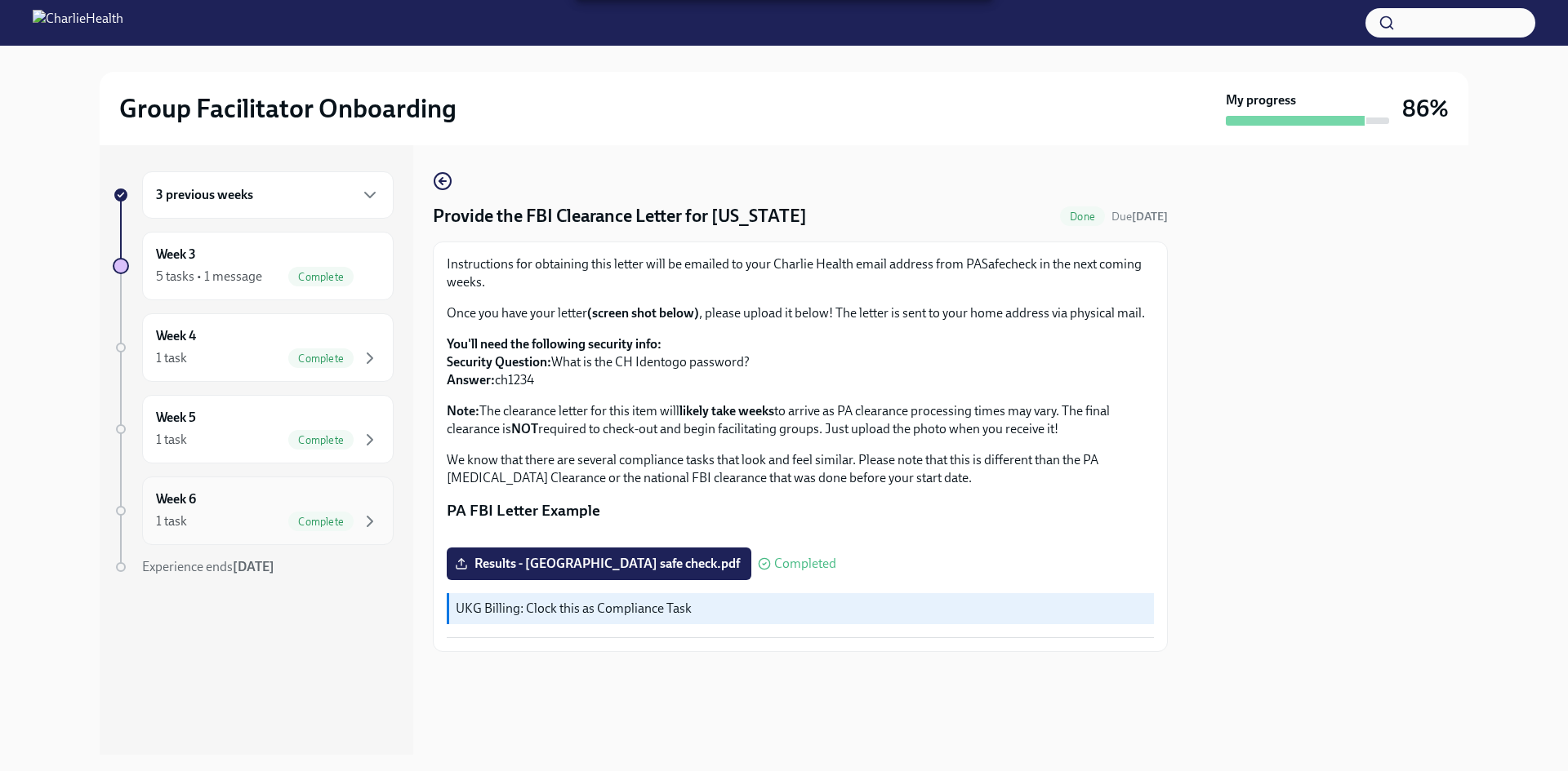
click at [252, 514] on div "1 task Complete" at bounding box center [268, 521] width 224 height 19
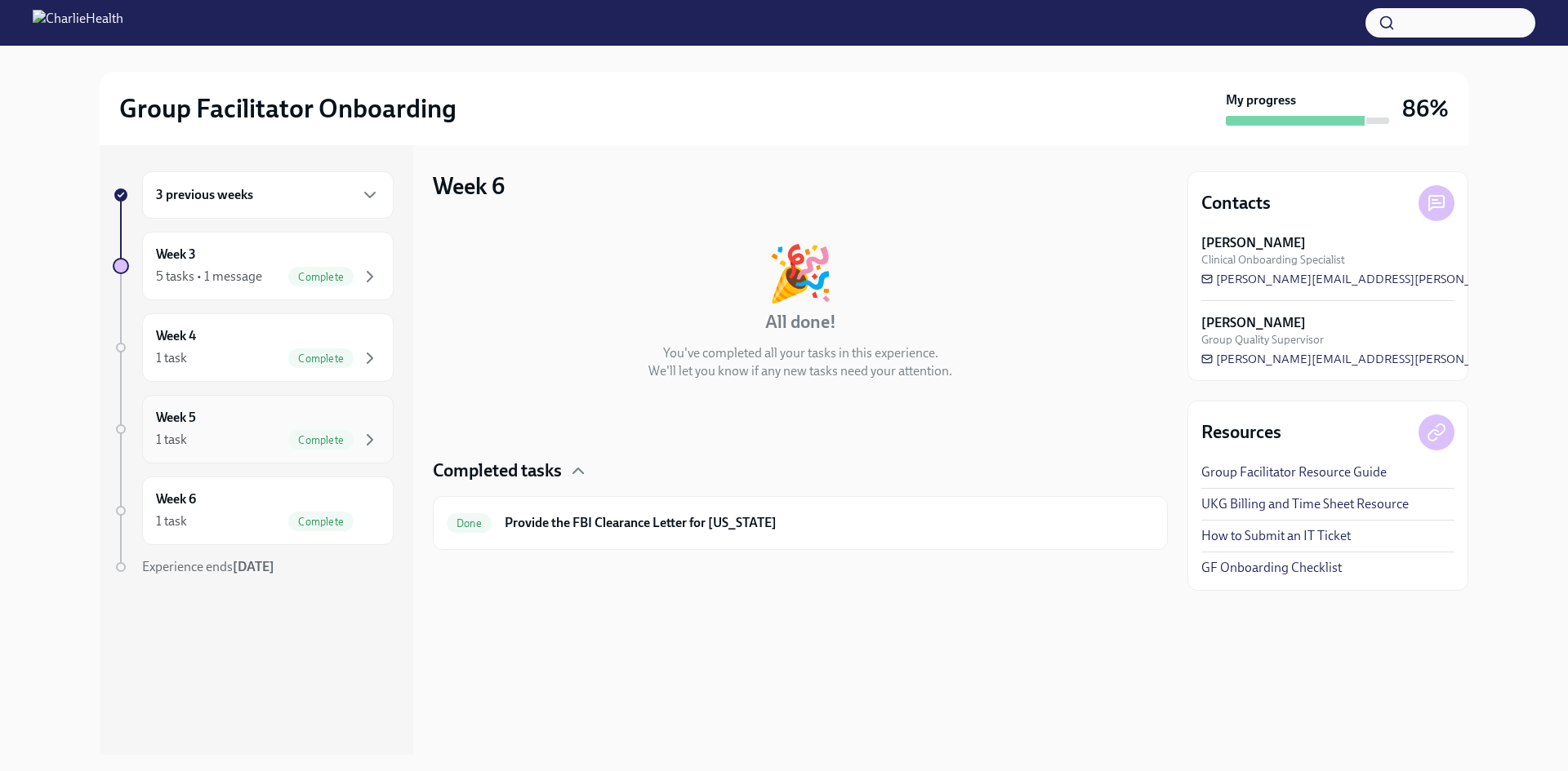
click at [283, 429] on div "Week 5 1 task Complete" at bounding box center [268, 429] width 224 height 41
click at [291, 346] on div "Week 4 1 task Complete" at bounding box center [268, 347] width 224 height 41
click at [272, 294] on div "Week 3 5 tasks • 1 message Complete" at bounding box center [267, 266] width 252 height 68
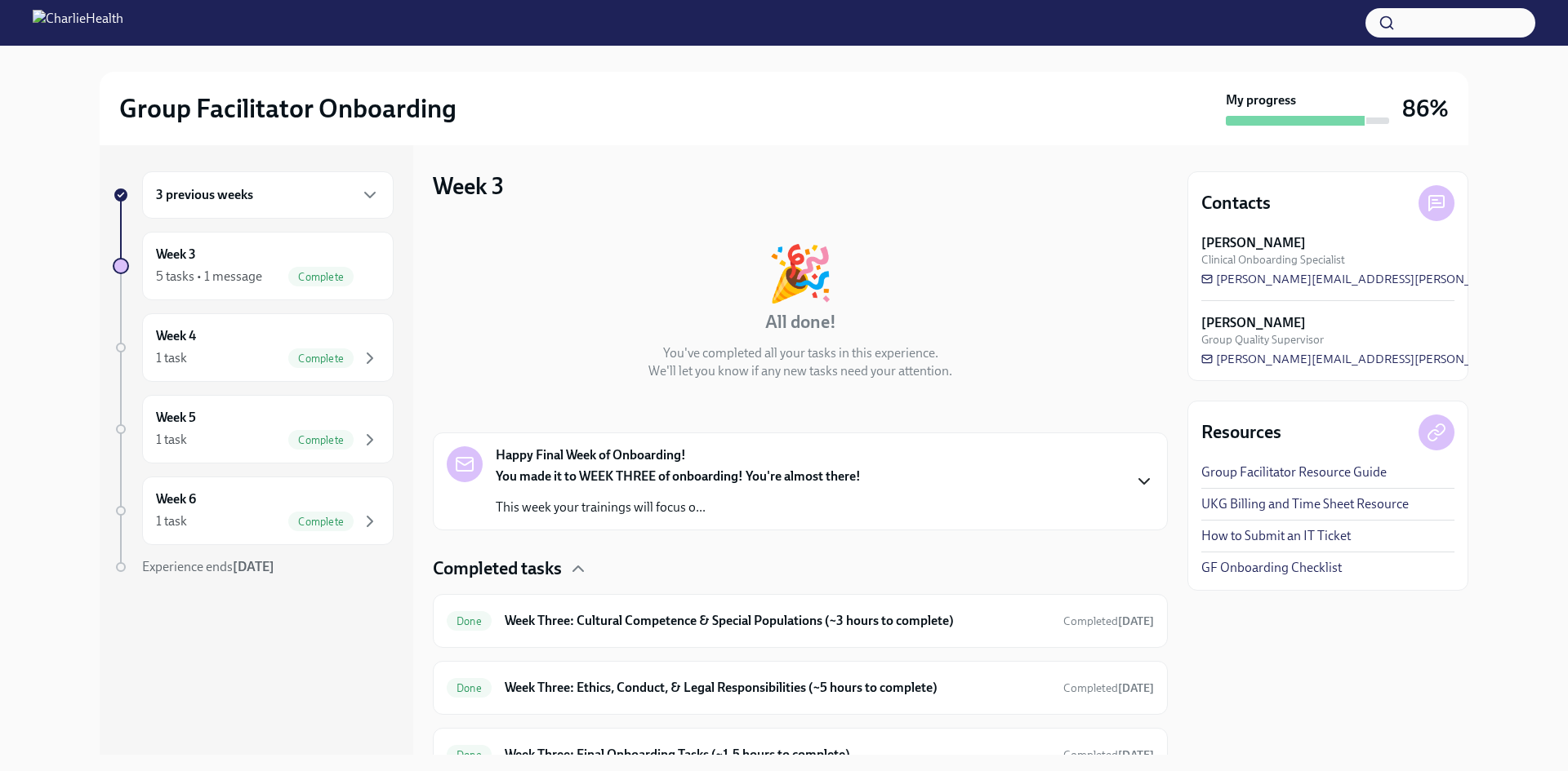
click at [1134, 486] on icon "button" at bounding box center [1143, 481] width 19 height 19
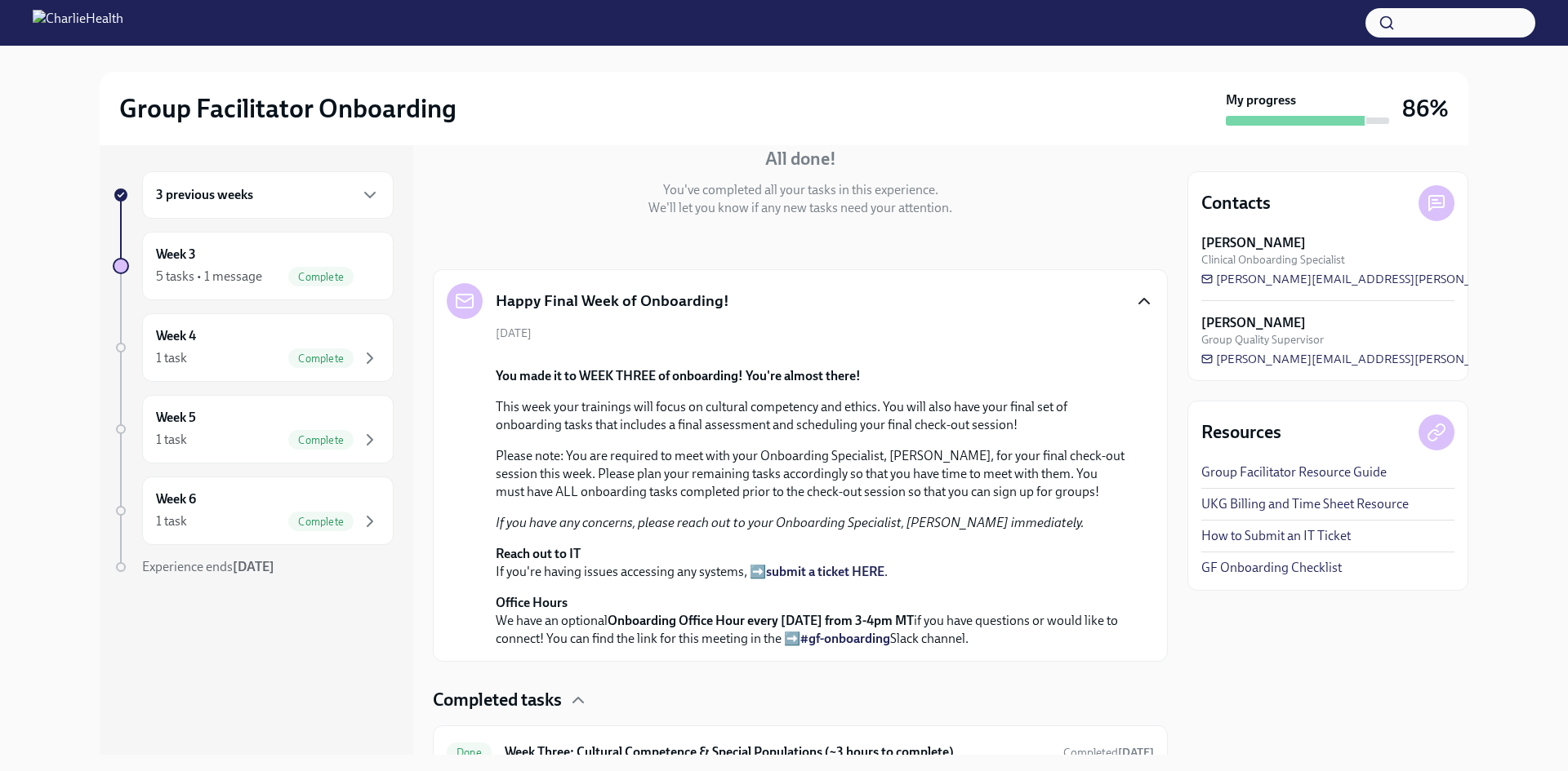
scroll to position [653, 0]
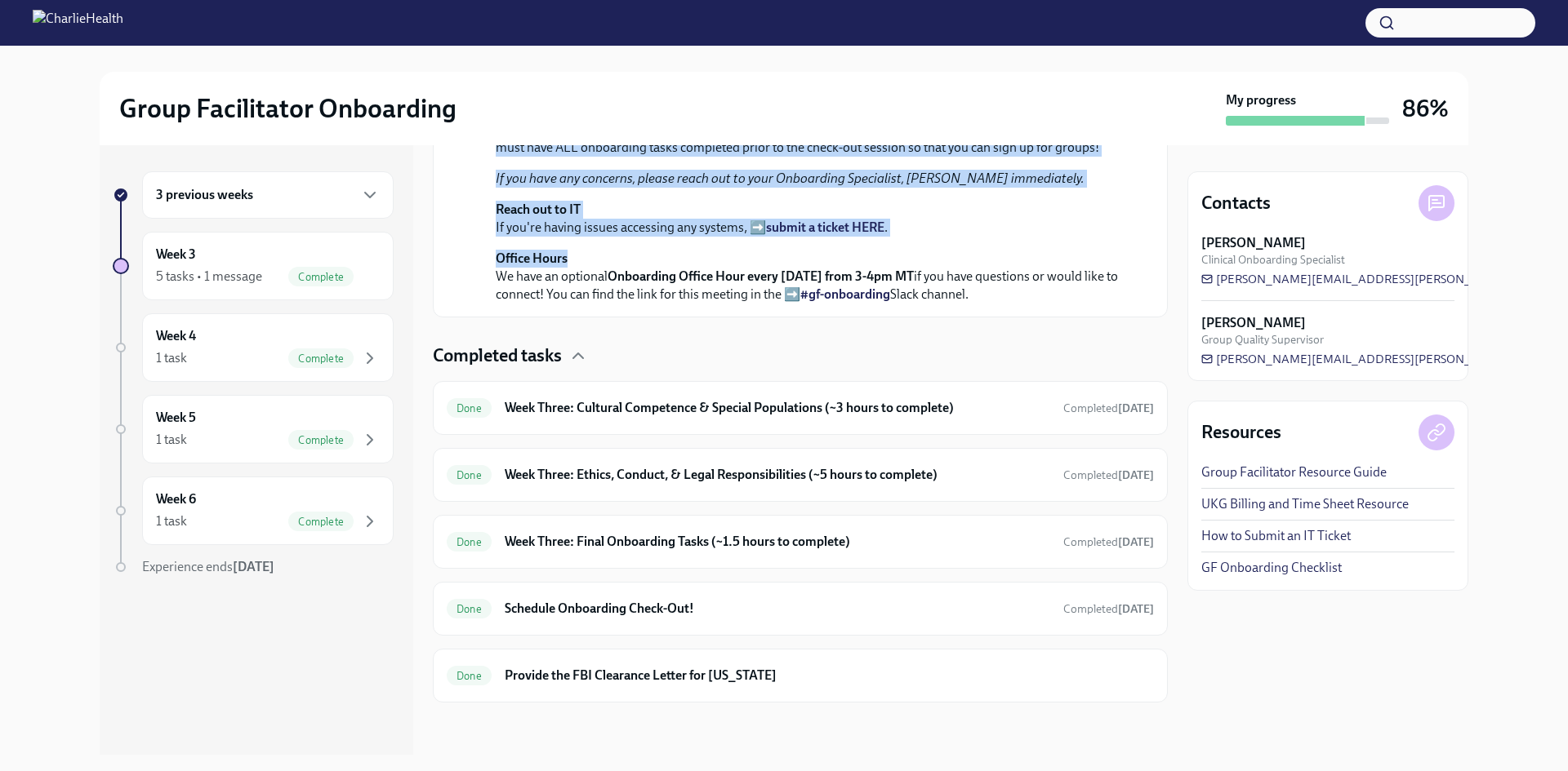
drag, startPoint x: 620, startPoint y: 442, endPoint x: 507, endPoint y: 312, distance: 172.2
click at [507, 303] on div "You made it to WEEK THREE of onboarding! You're almost there! This week your tr…" at bounding box center [812, 163] width 632 height 281
click at [767, 157] on p "Please note: You are required to meet with your Onboarding Specialist, [PERSON_…" at bounding box center [812, 129] width 632 height 53
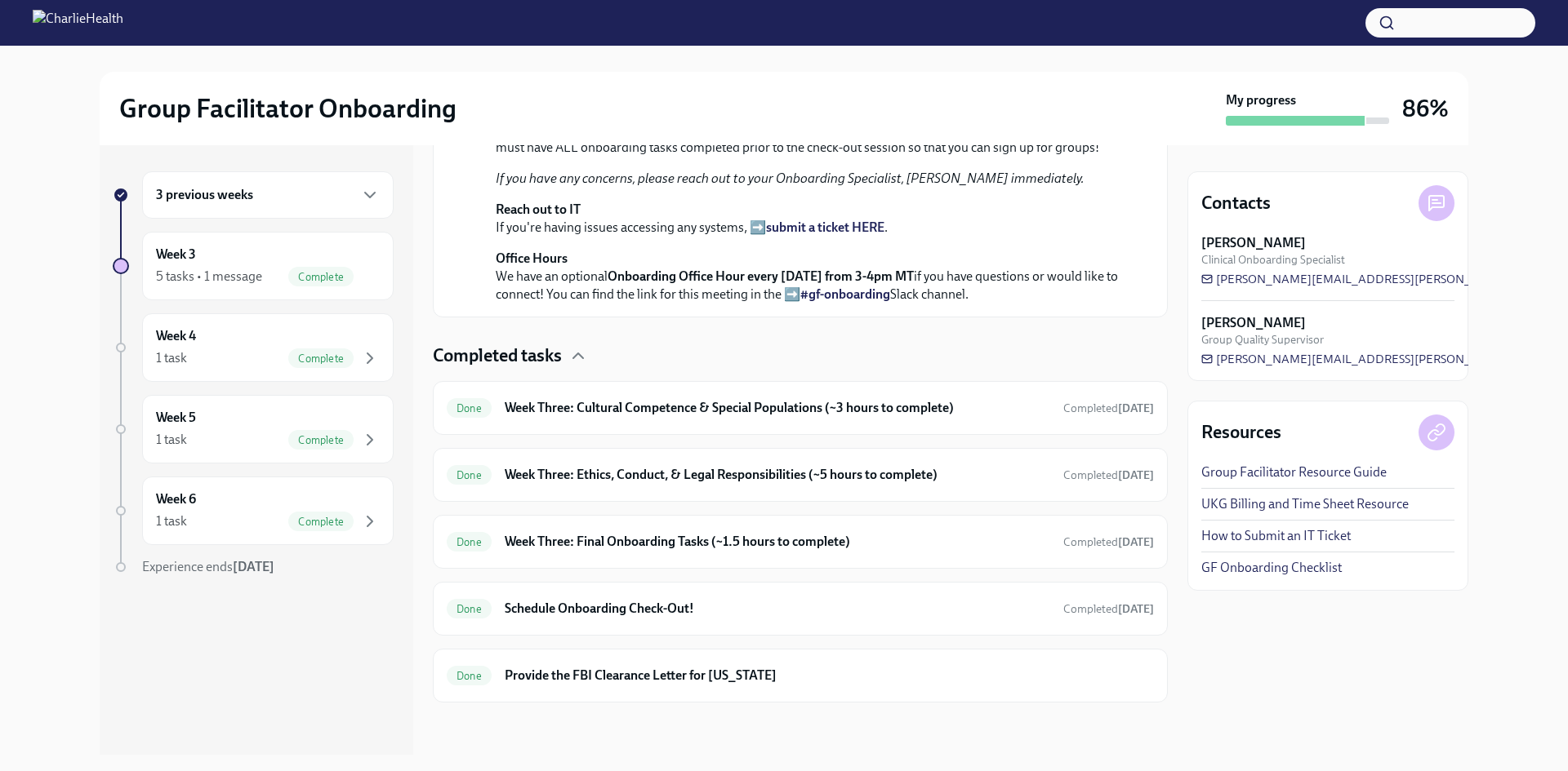
click at [767, 157] on p "Please note: You are required to meet with your Onboarding Specialist, [PERSON_…" at bounding box center [812, 129] width 632 height 53
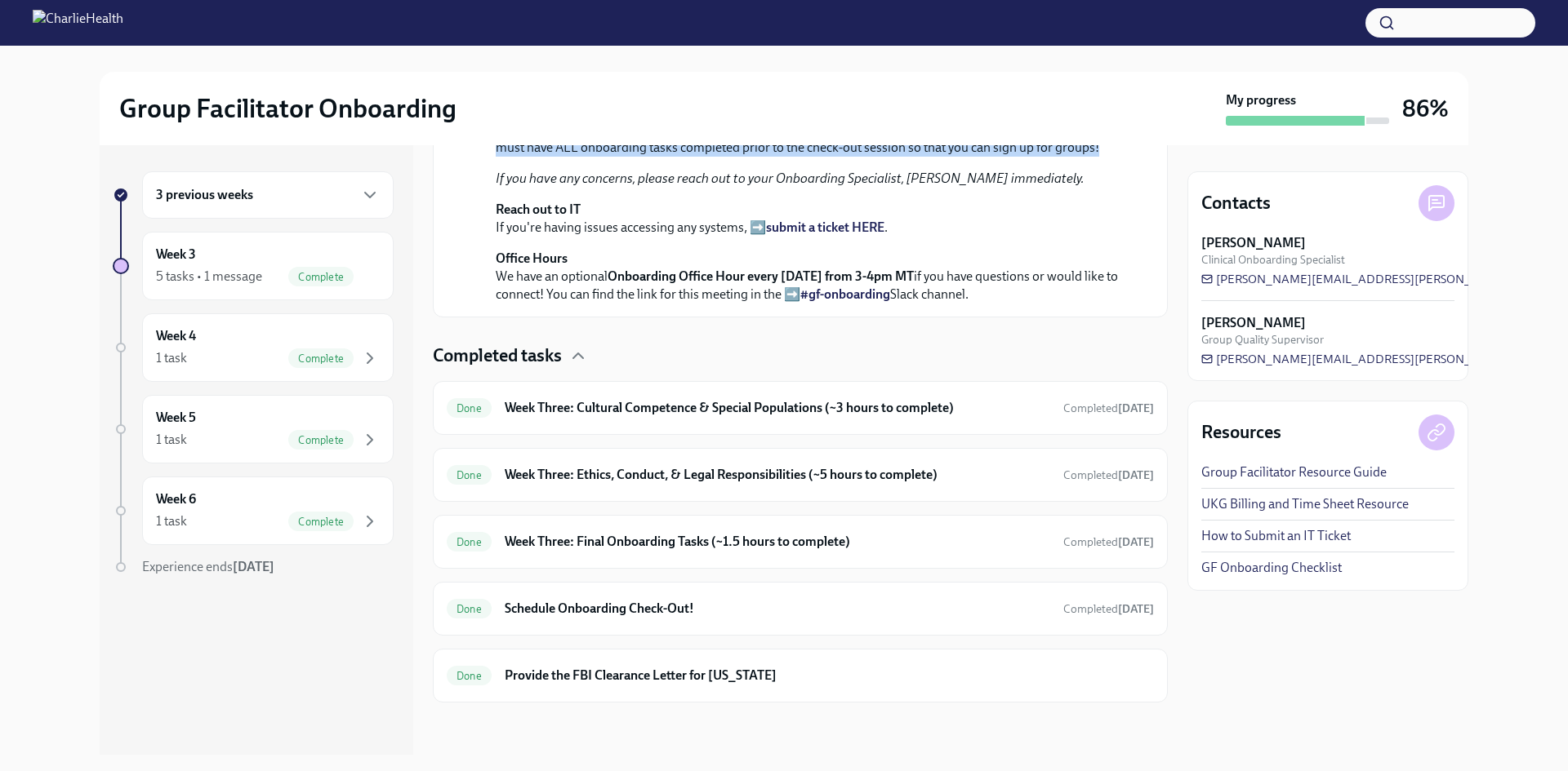
click at [767, 157] on p "Please note: You are required to meet with your Onboarding Specialist, [PERSON_…" at bounding box center [812, 129] width 632 height 53
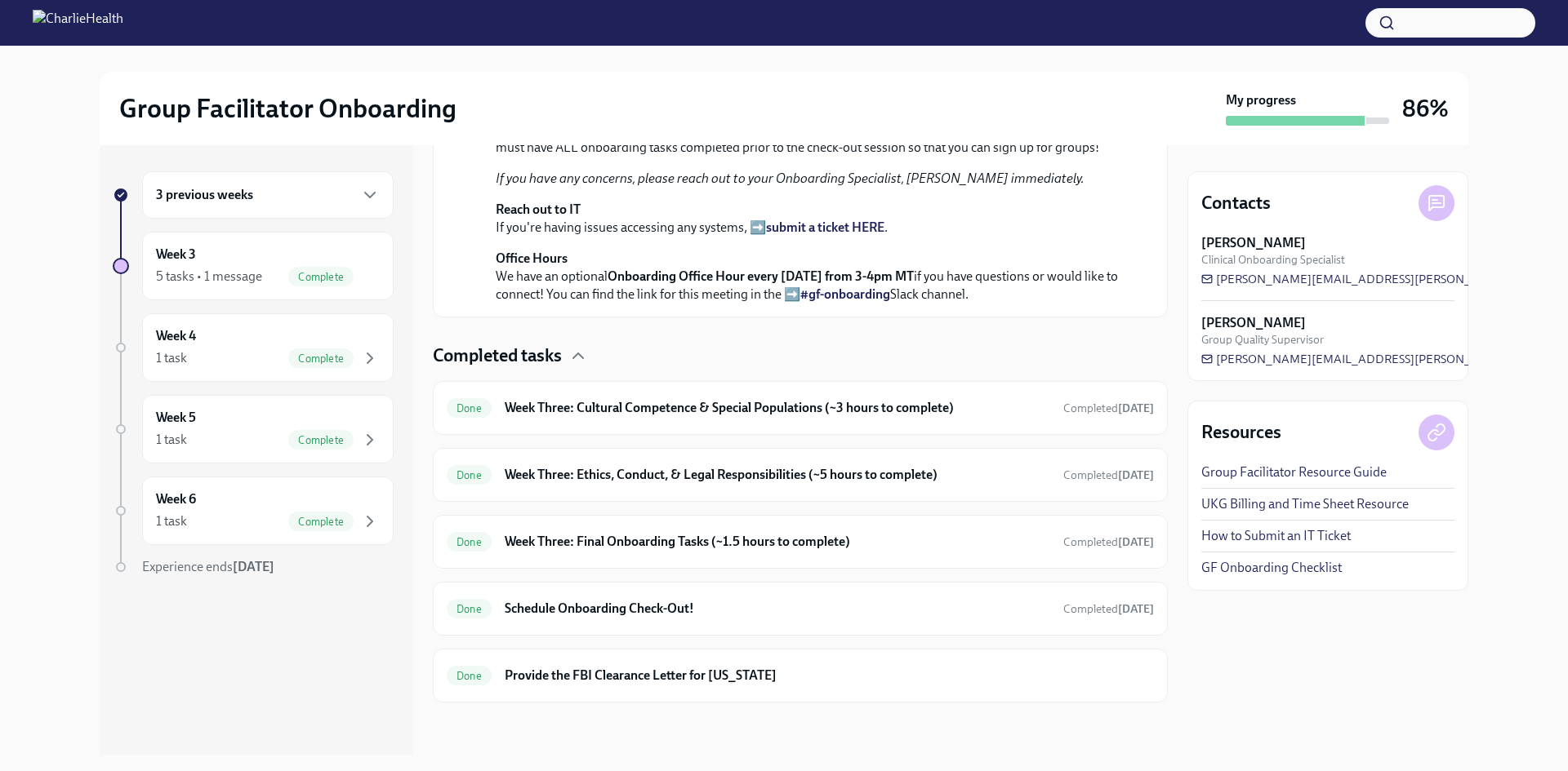
click at [797, 303] on div "You made it to WEEK THREE of onboarding! You're almost there! This week your tr…" at bounding box center [812, 163] width 632 height 281
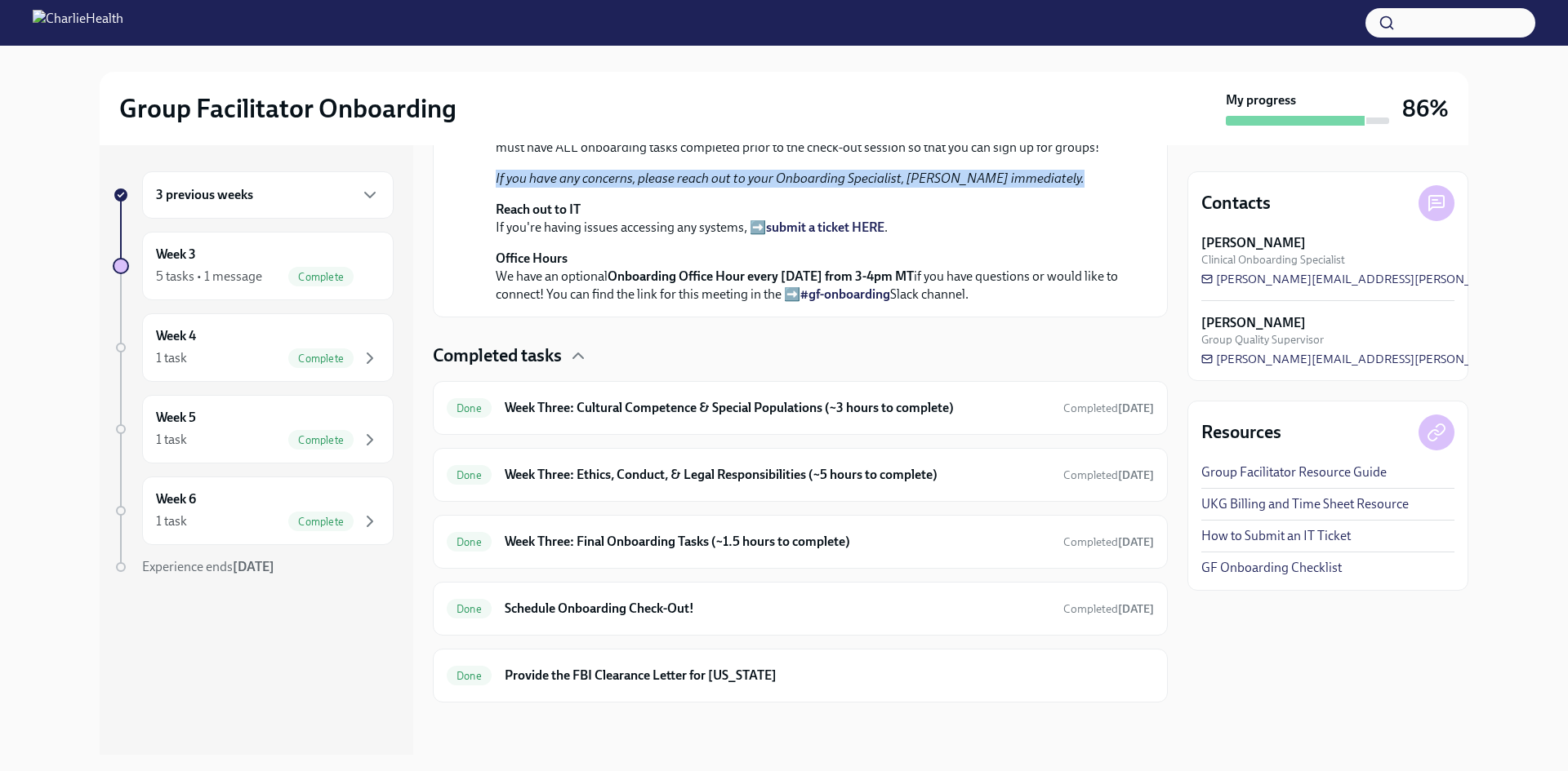
click at [797, 303] on div "You made it to WEEK THREE of onboarding! You're almost there! This week your tr…" at bounding box center [812, 163] width 632 height 281
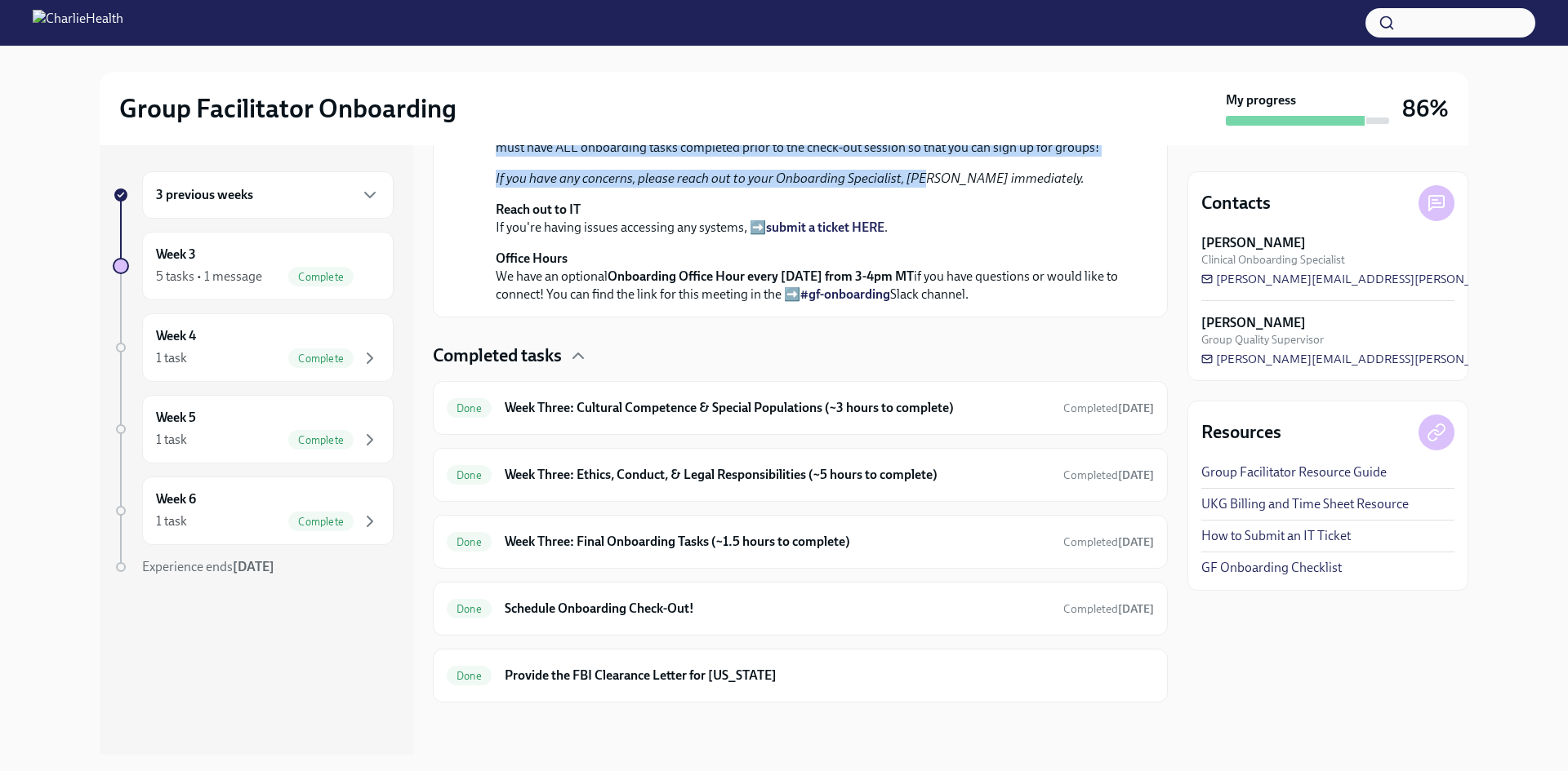
drag, startPoint x: 826, startPoint y: 321, endPoint x: 921, endPoint y: 374, distance: 108.8
click at [921, 303] on div "You made it to WEEK THREE of onboarding! You're almost there! This week your tr…" at bounding box center [812, 163] width 632 height 281
click at [921, 186] on em "If you have any concerns, please reach out to your Onboarding Specialist, [PERS…" at bounding box center [790, 178] width 588 height 16
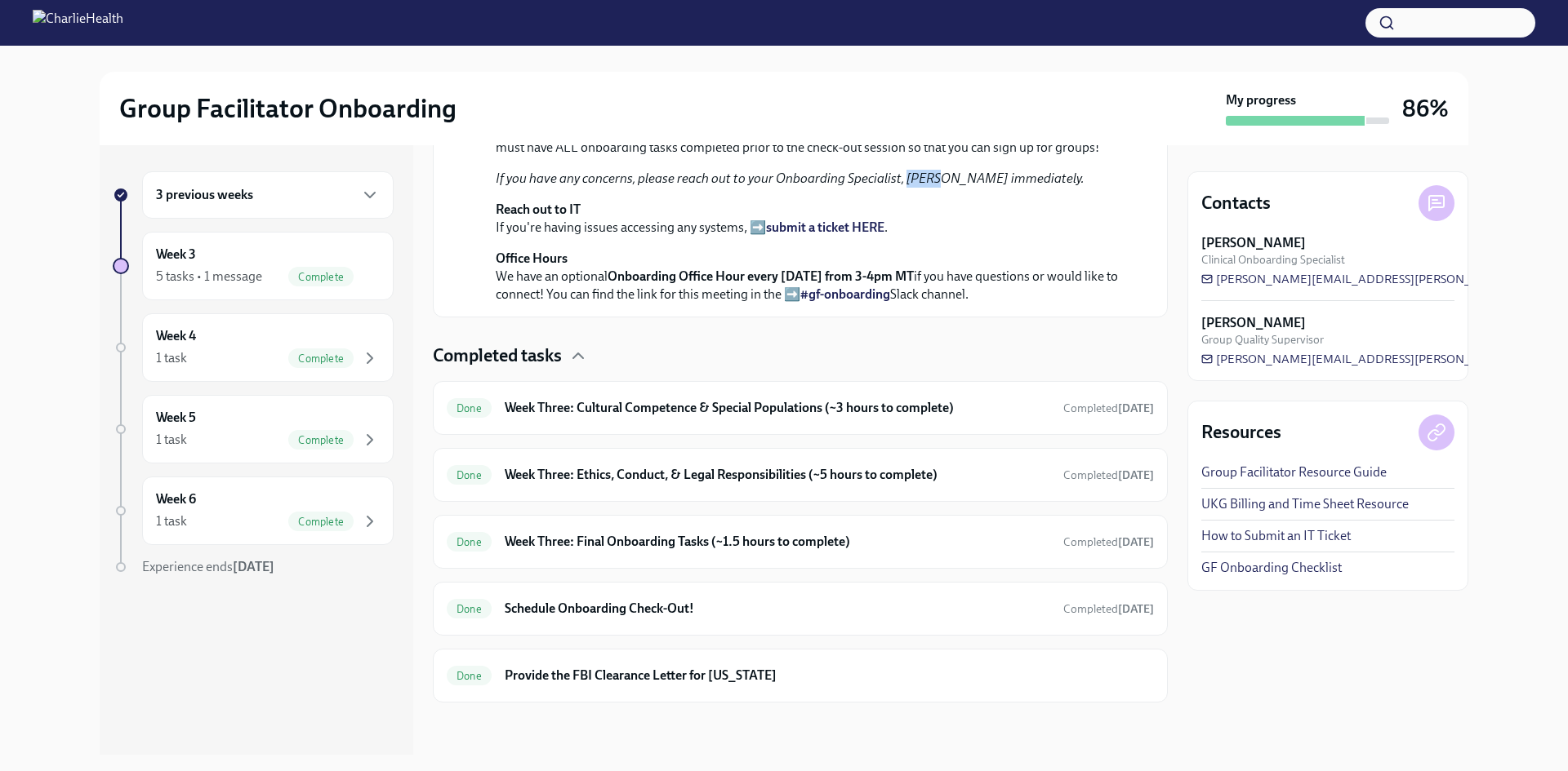
click at [921, 186] on em "If you have any concerns, please reach out to your Onboarding Specialist, [PERS…" at bounding box center [790, 178] width 588 height 16
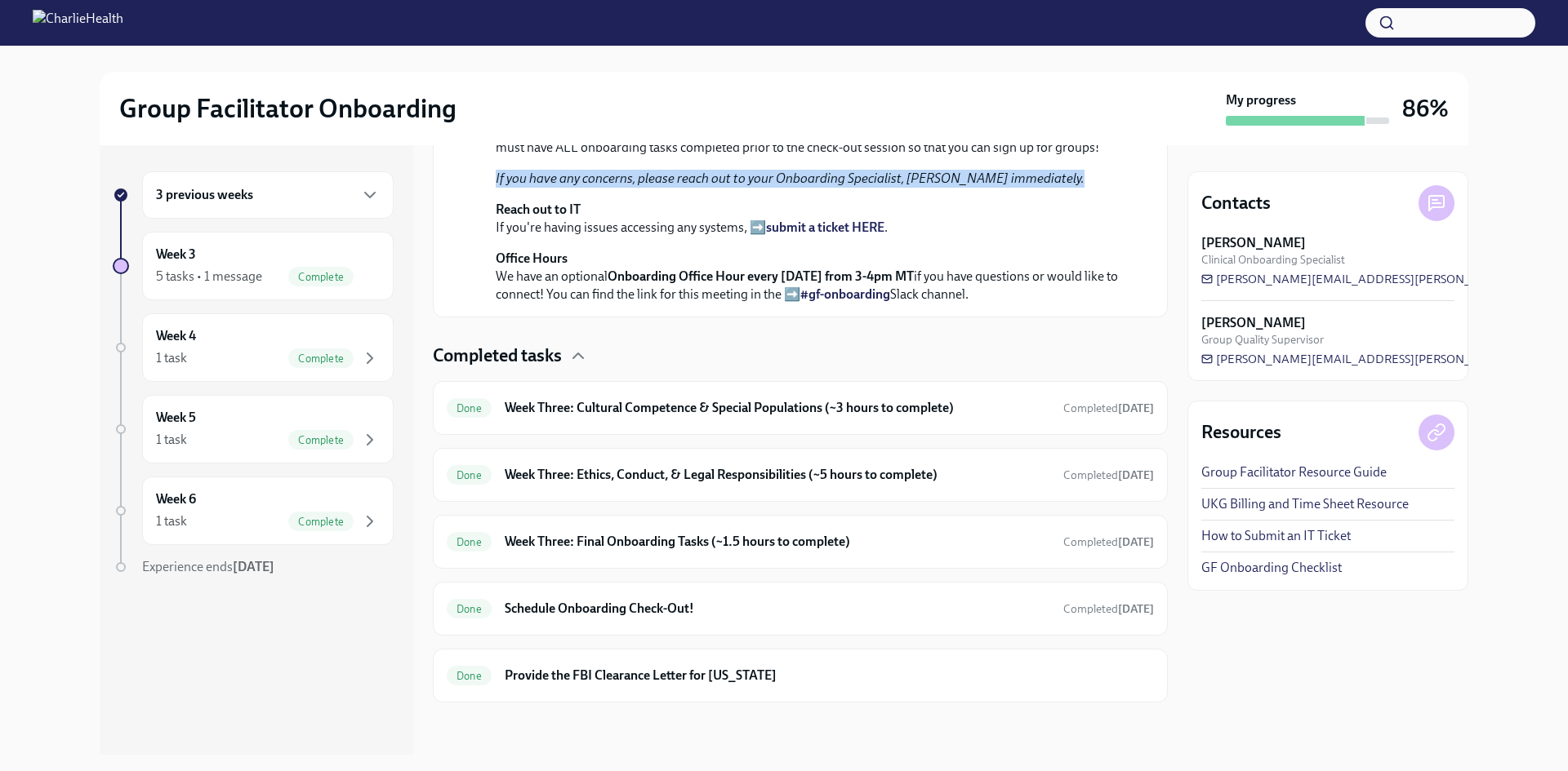
click at [921, 186] on em "If you have any concerns, please reach out to your Onboarding Specialist, [PERS…" at bounding box center [790, 178] width 588 height 16
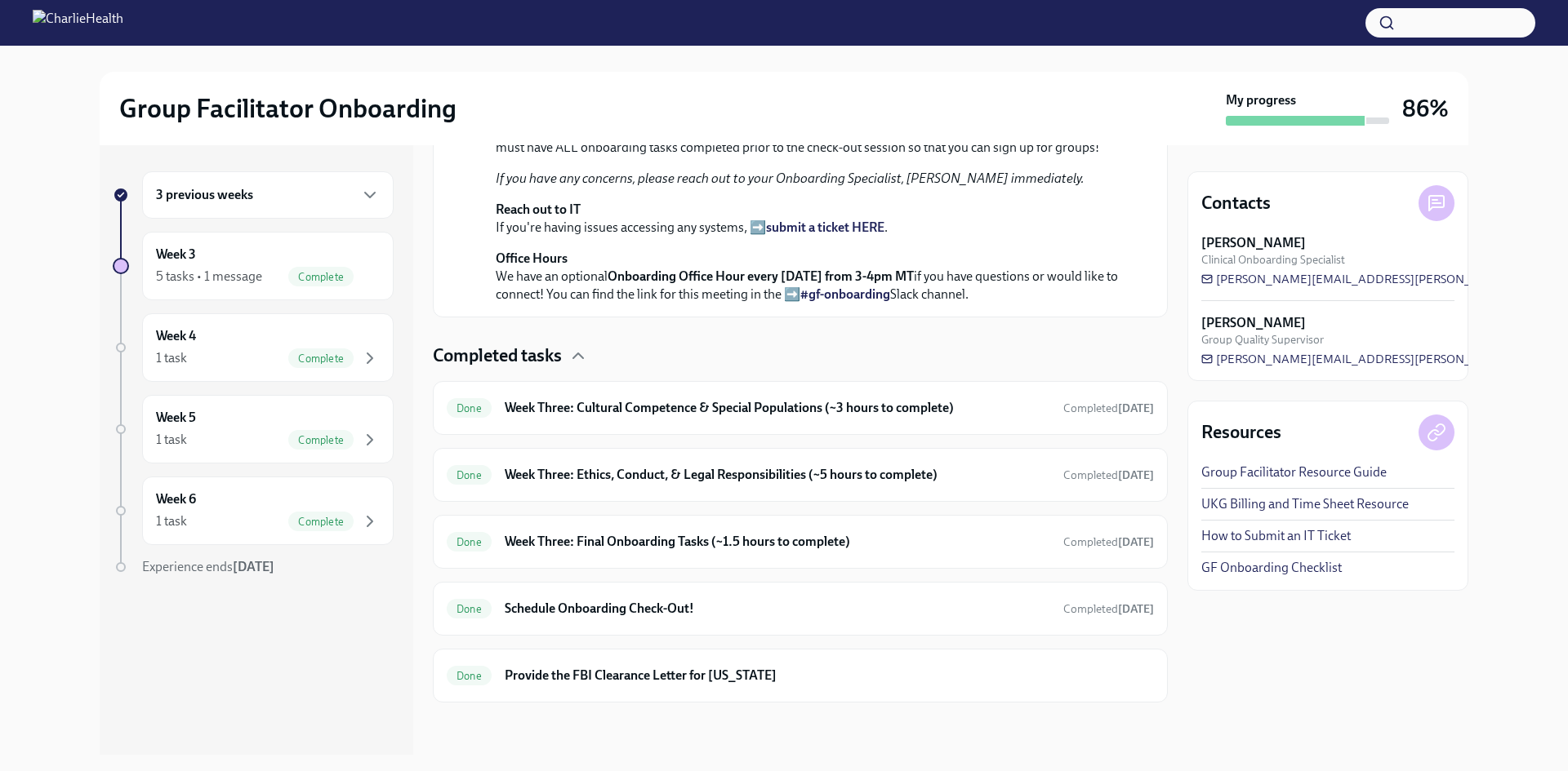
click at [867, 302] on div "You made it to WEEK THREE of onboarding! You're almost there! This week your tr…" at bounding box center [812, 163] width 632 height 281
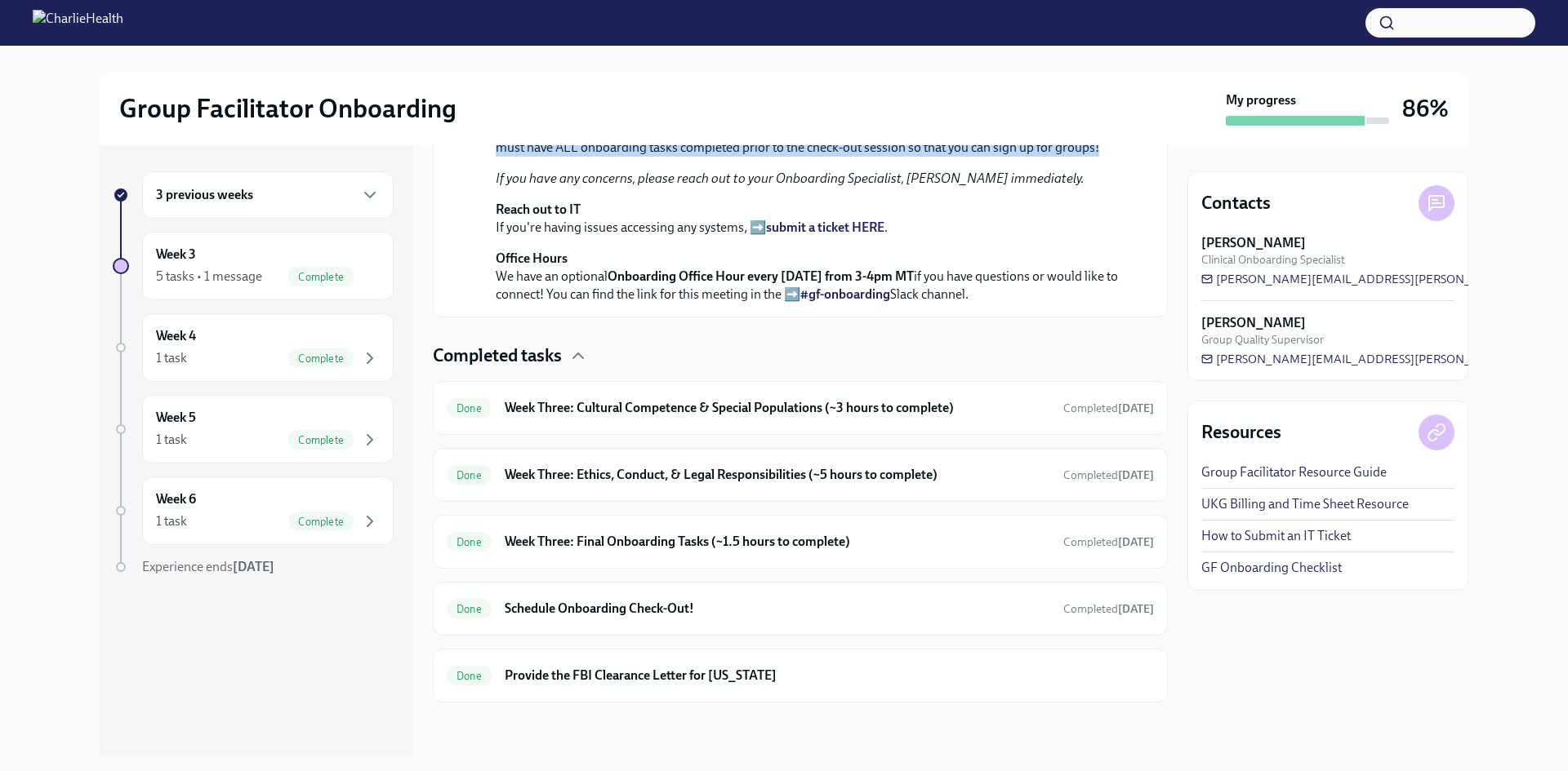
click at [867, 302] on div "You made it to WEEK THREE of onboarding! You're almost there! This week your tr…" at bounding box center [812, 163] width 632 height 281
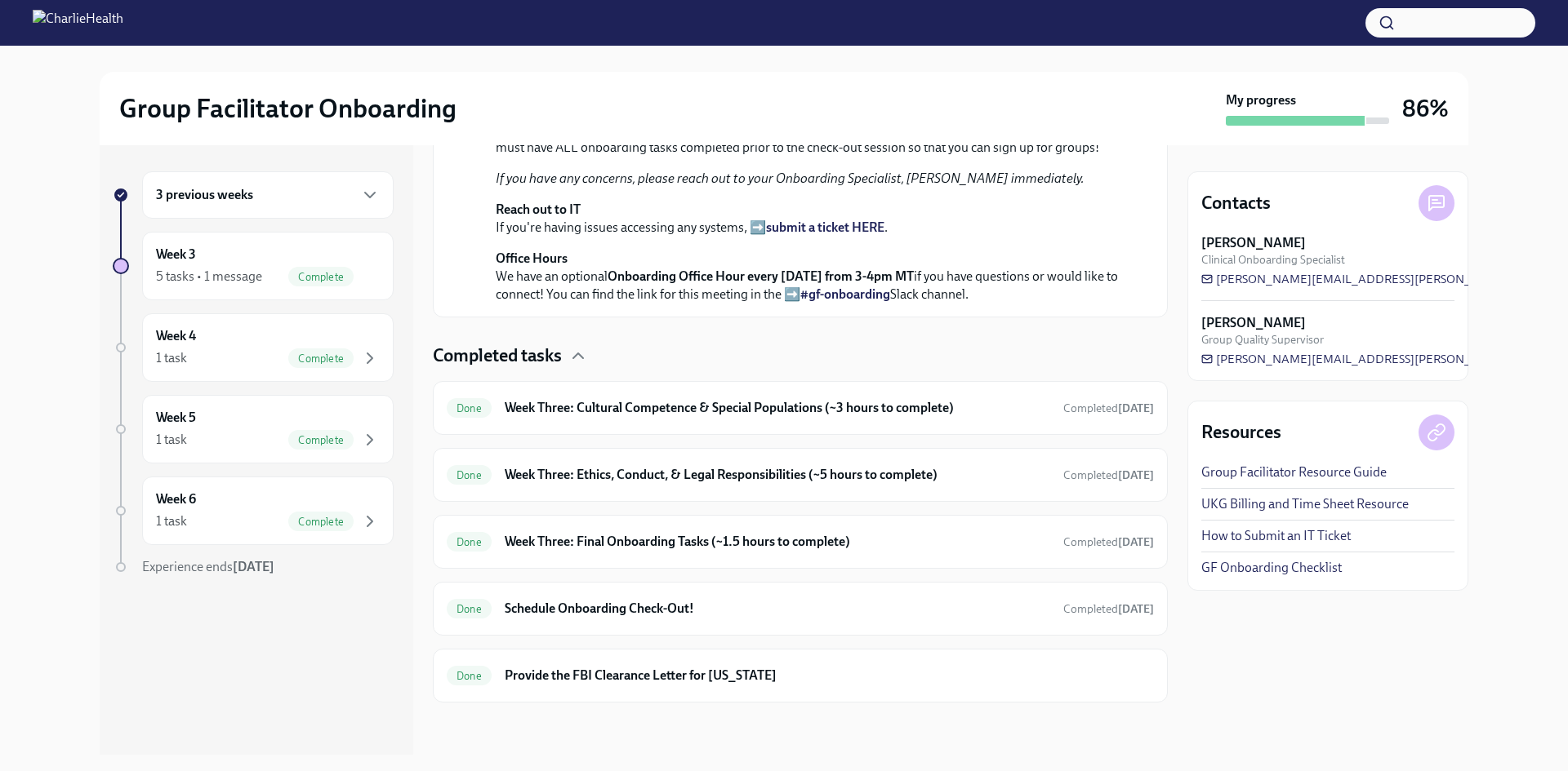
click at [820, 89] on p "This week your trainings will focus on cultural competency and ethics. You will…" at bounding box center [812, 71] width 632 height 36
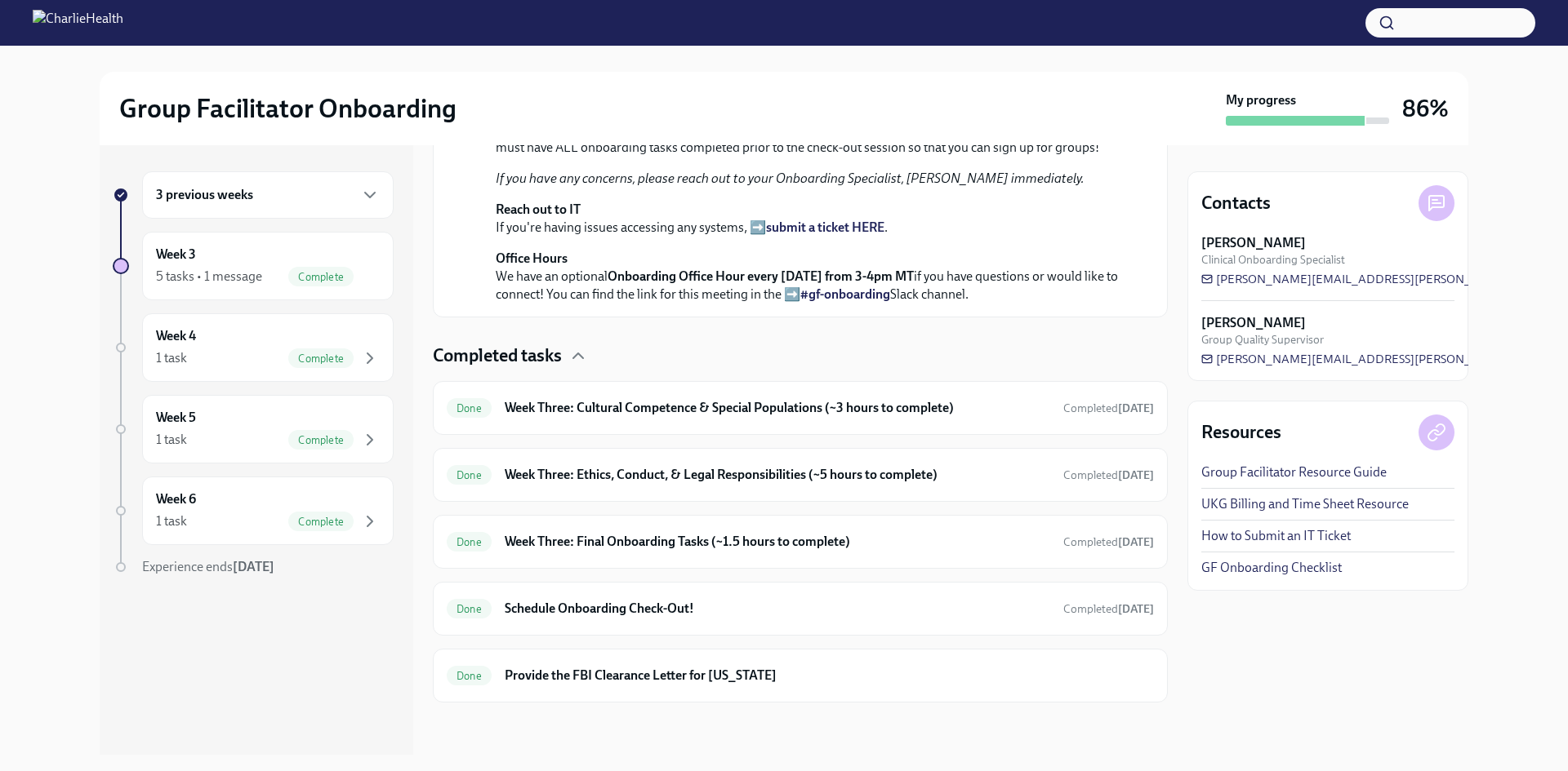
click at [826, 157] on p "Please note: You are required to meet with your Onboarding Specialist, [PERSON_…" at bounding box center [812, 129] width 632 height 53
drag, startPoint x: 794, startPoint y: 228, endPoint x: 881, endPoint y: 279, distance: 100.8
click at [881, 279] on div "You made it to WEEK THREE of onboarding! You're almost there! This week your tr…" at bounding box center [812, 163] width 632 height 281
click at [881, 157] on p "Please note: You are required to meet with your Onboarding Specialist, [PERSON_…" at bounding box center [812, 129] width 632 height 53
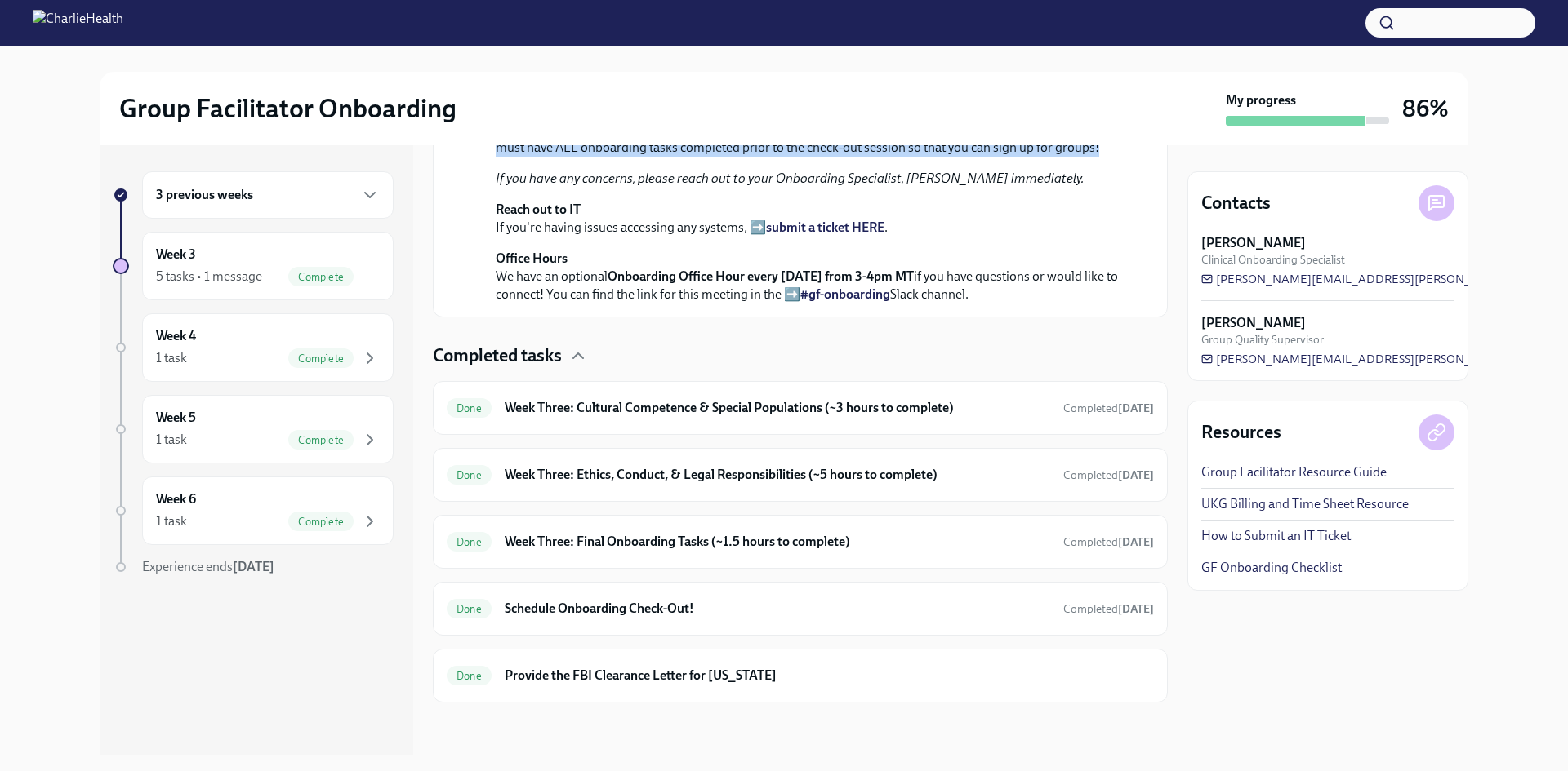
click at [881, 157] on p "Please note: You are required to meet with your Onboarding Specialist, [PERSON_…" at bounding box center [812, 129] width 632 height 53
click at [999, 547] on h6 "Week Three: Final Onboarding Tasks (~1.5 hours to complete)" at bounding box center [777, 541] width 546 height 18
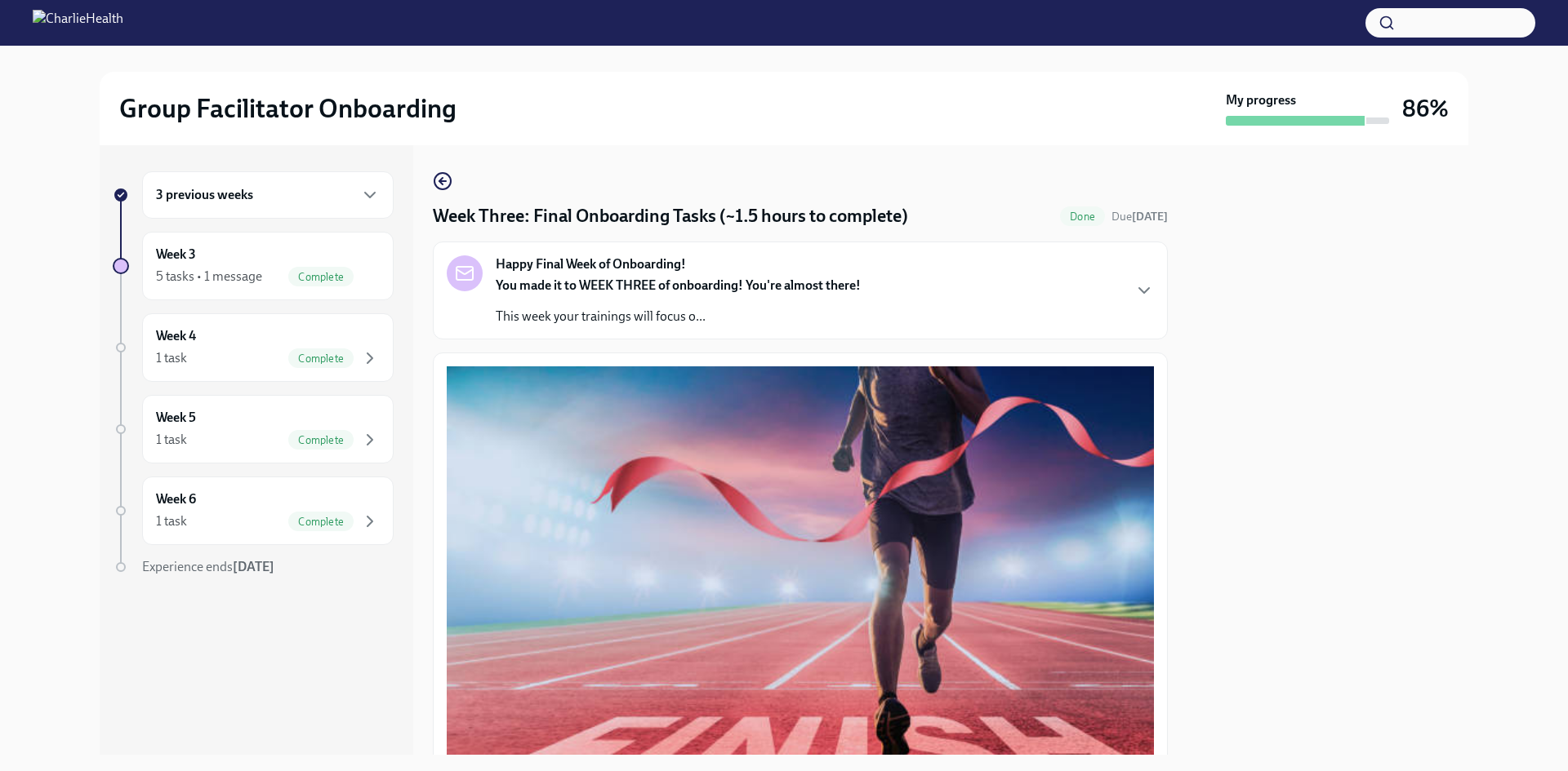
click at [1099, 305] on div "Happy Final Week of Onboarding! You made it to WEEK THREE of onboarding! You're…" at bounding box center [800, 291] width 707 height 70
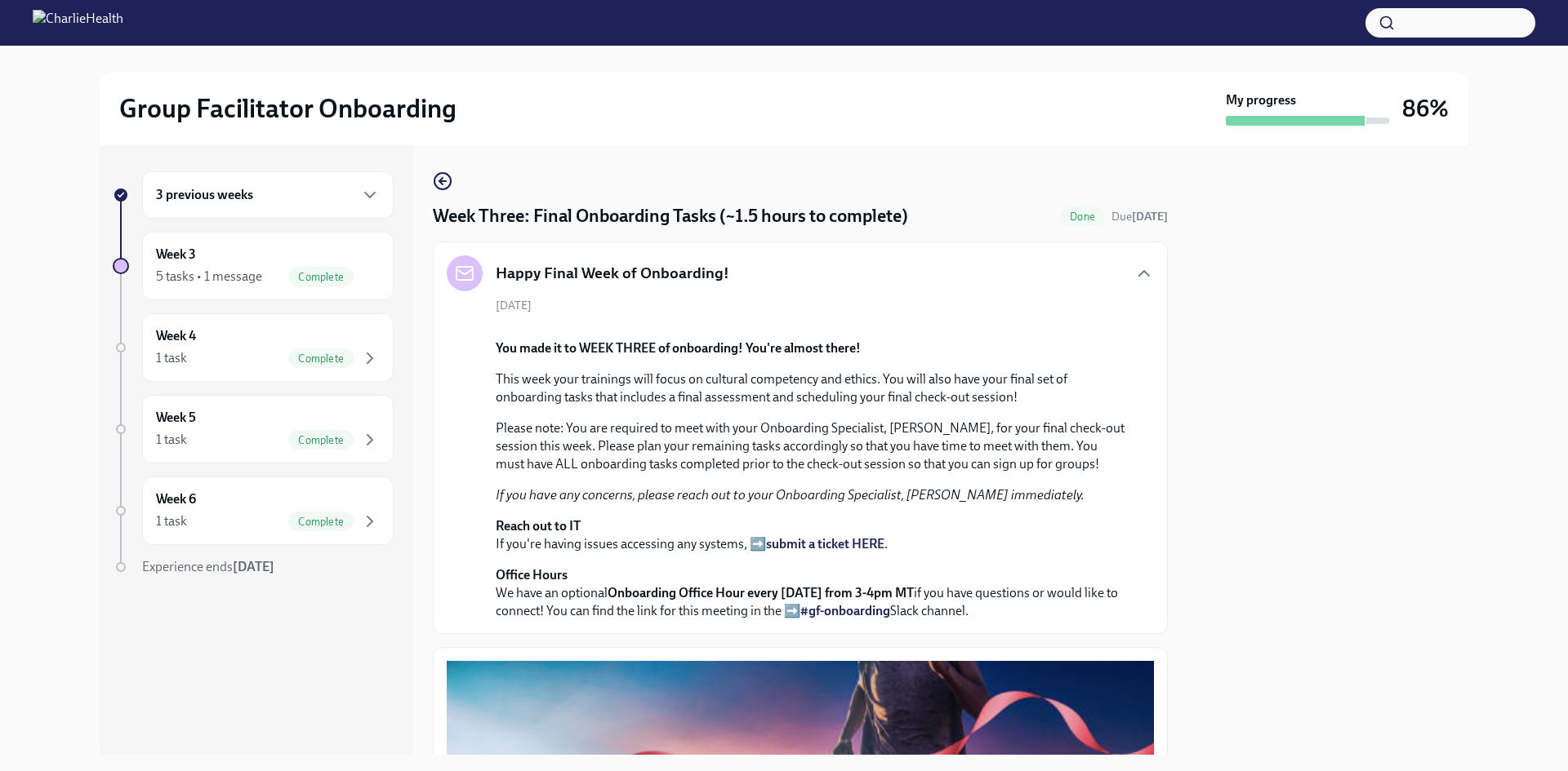
click at [1117, 268] on div "Happy Final Week of Onboarding!" at bounding box center [800, 273] width 707 height 36
click at [435, 190] on icon "button" at bounding box center [442, 180] width 19 height 19
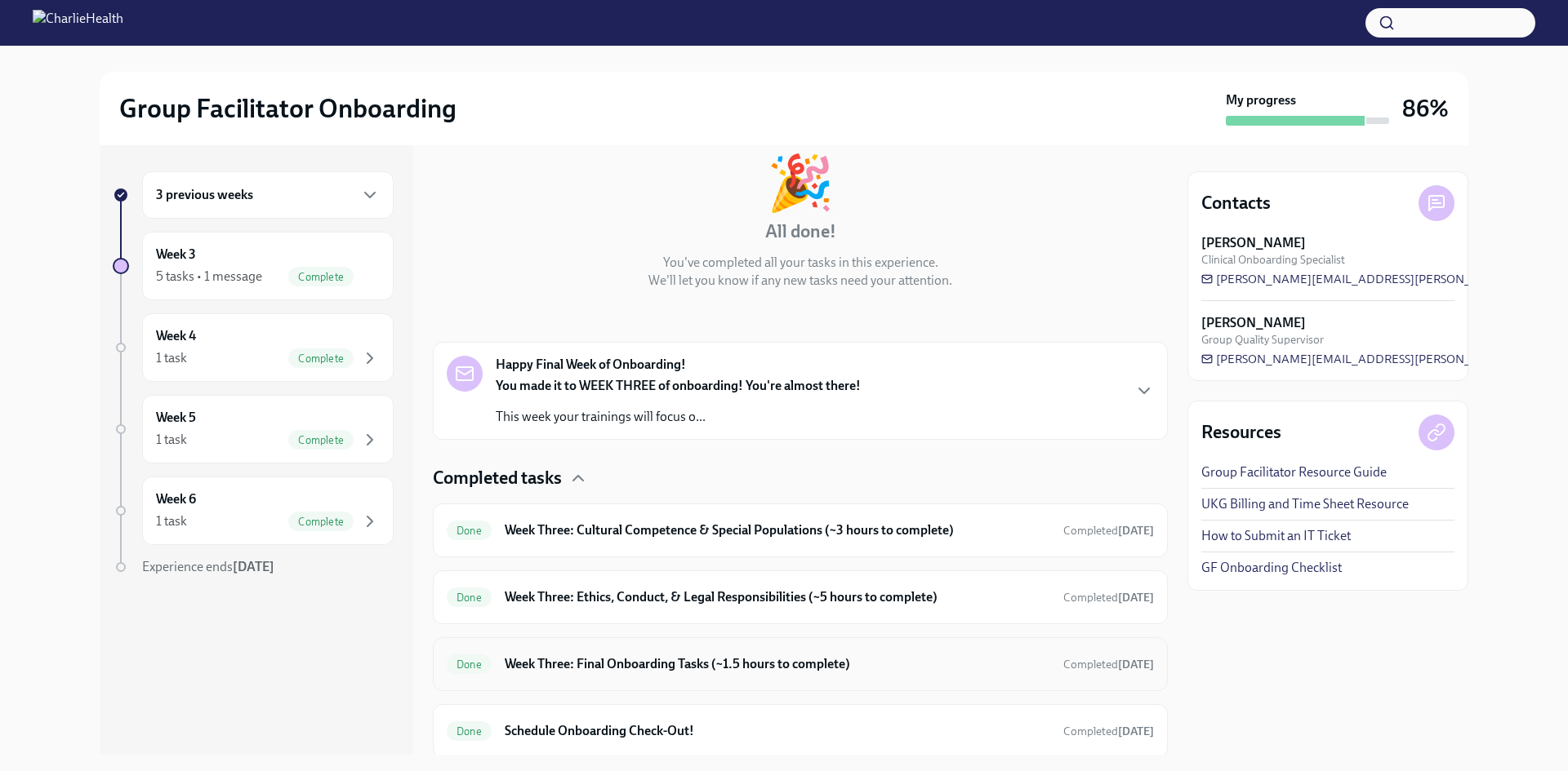
scroll to position [213, 0]
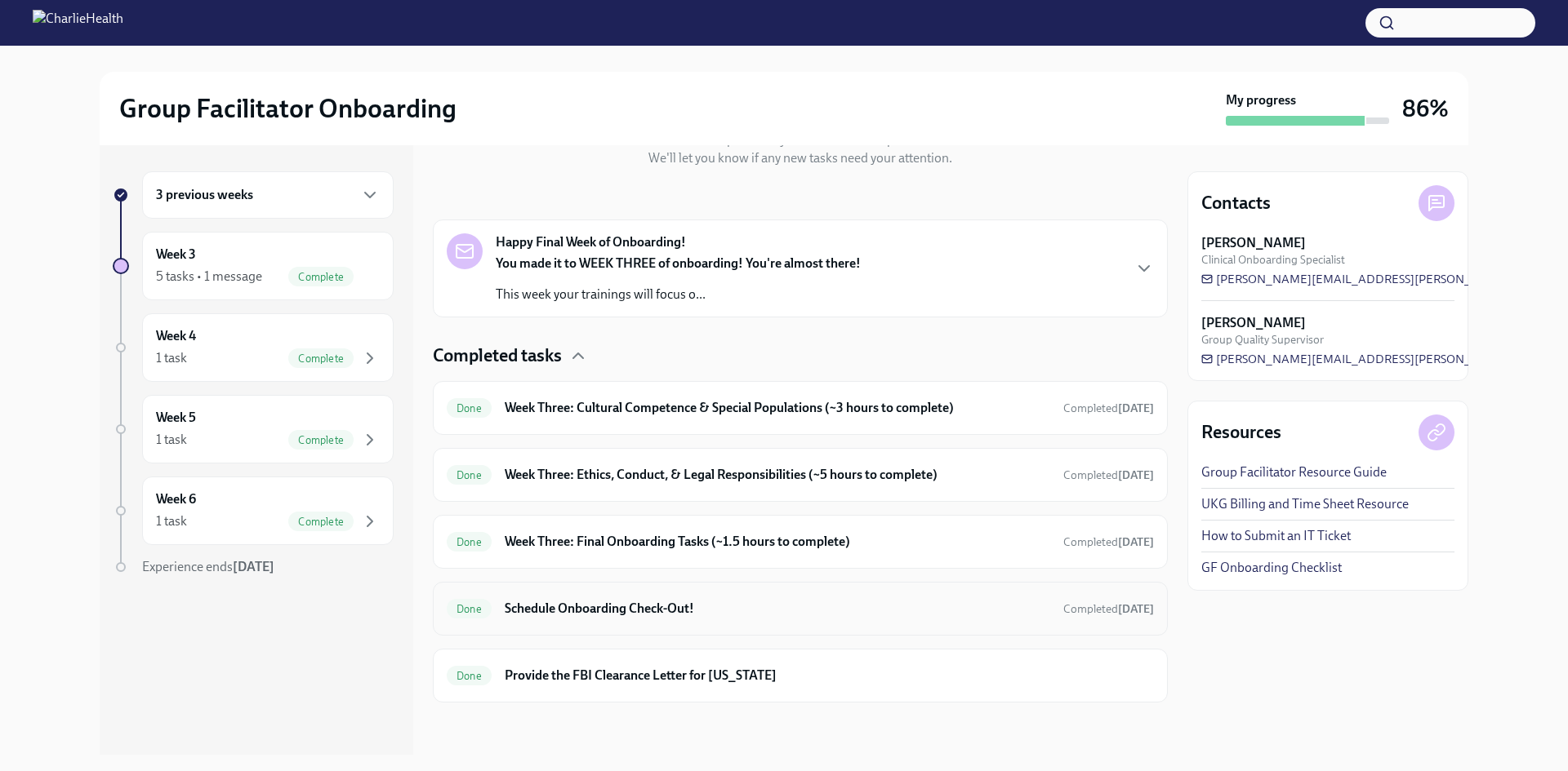
click at [781, 596] on div "Done Schedule Onboarding Check-Out! Completed [DATE]" at bounding box center [800, 608] width 707 height 26
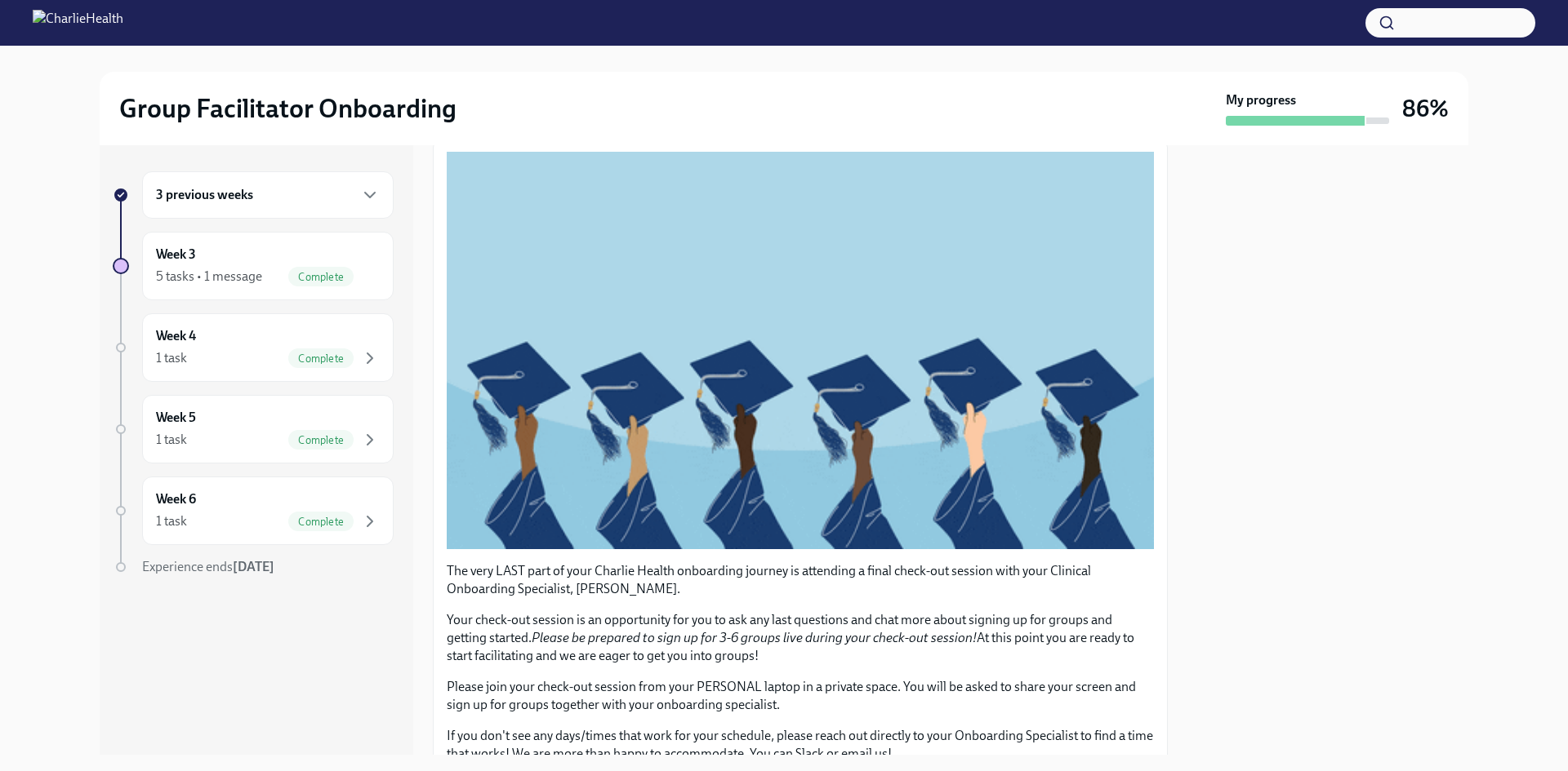
scroll to position [245, 0]
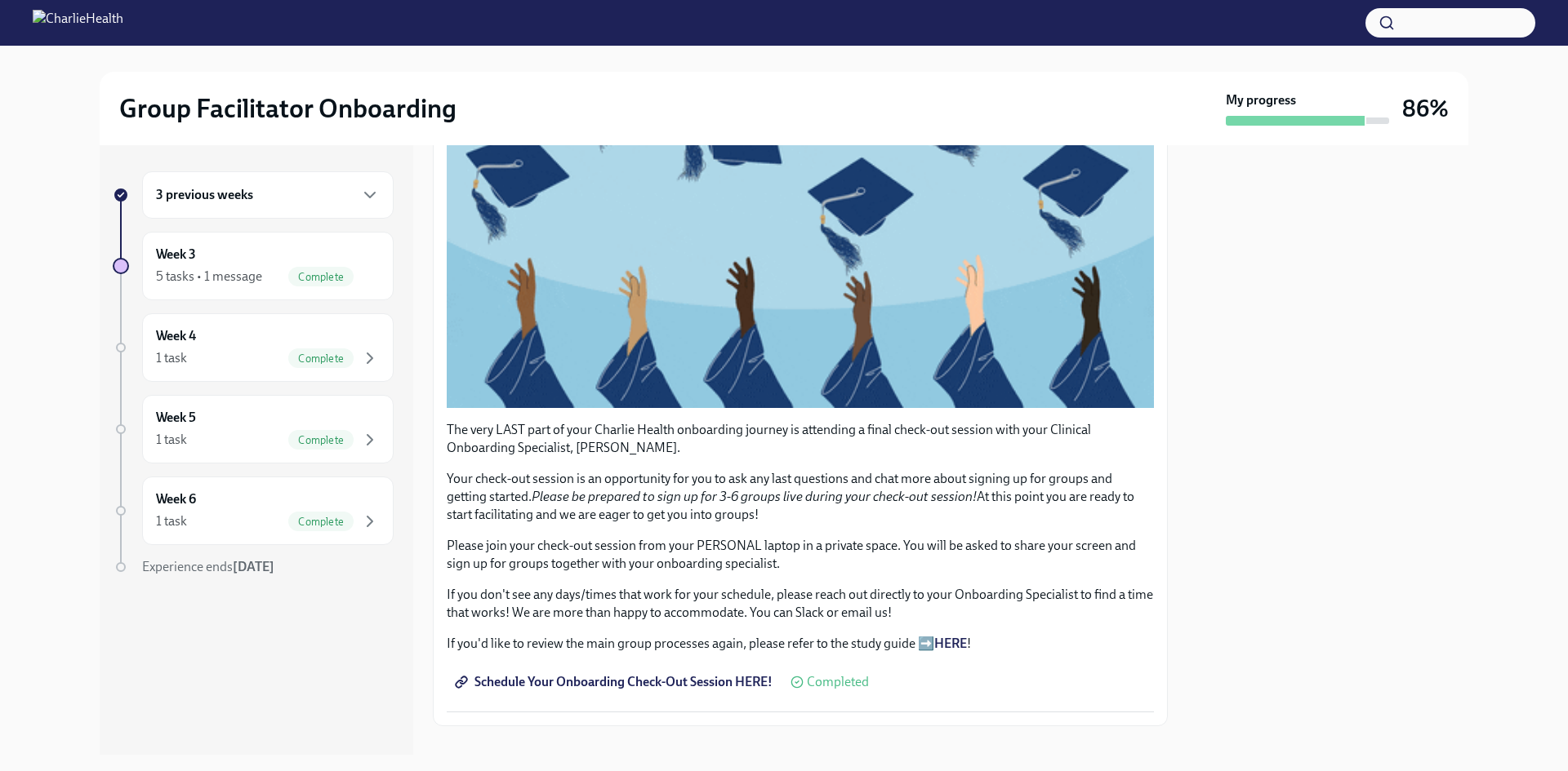
drag, startPoint x: 715, startPoint y: 472, endPoint x: 795, endPoint y: 506, distance: 86.9
click at [795, 506] on p "Your check-out session is an opportunity for you to ask any last questions and …" at bounding box center [800, 497] width 707 height 53
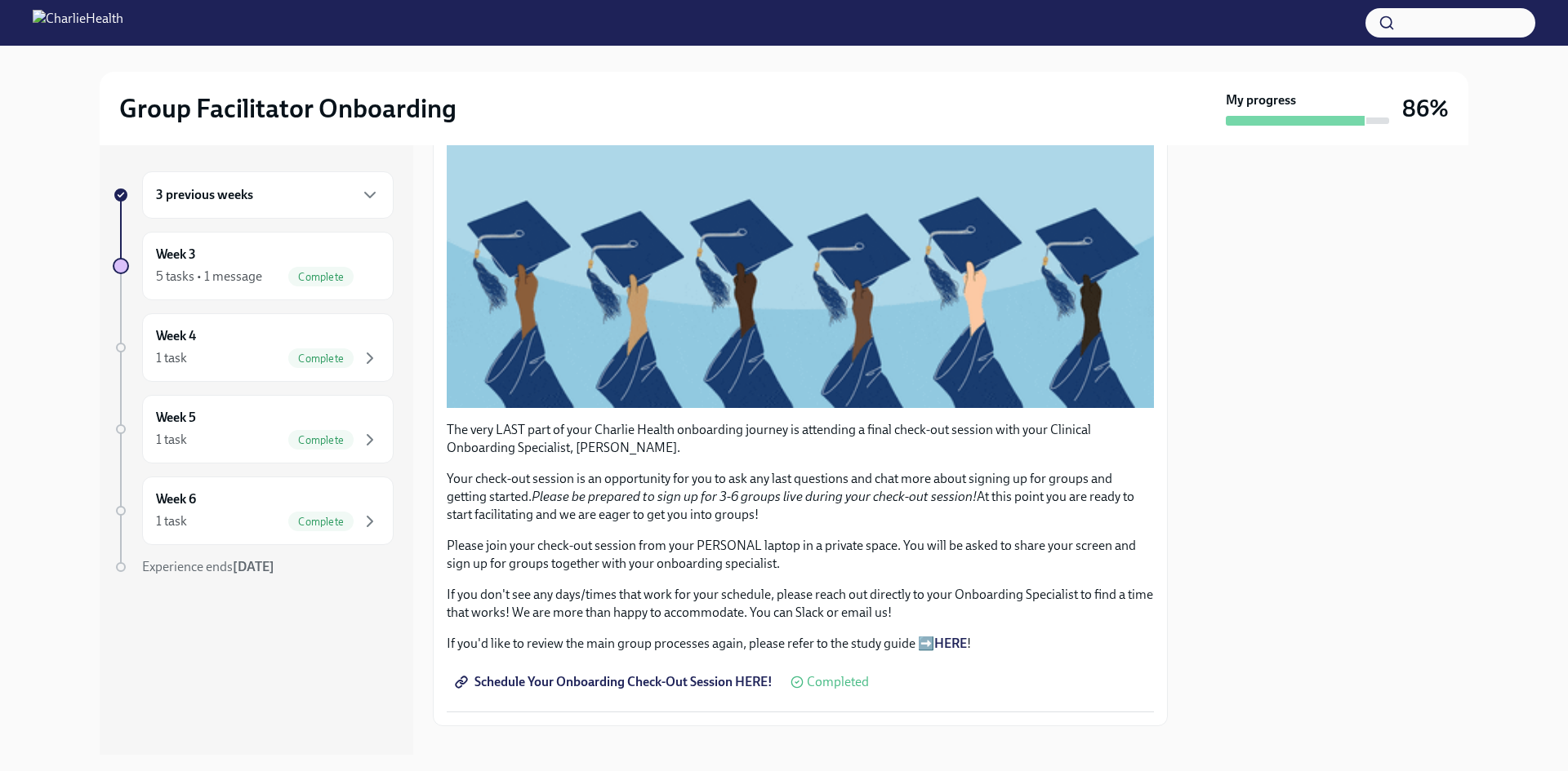
click at [832, 554] on p "Please join your check-out session from your PERSONAL laptop in a private space…" at bounding box center [800, 555] width 707 height 36
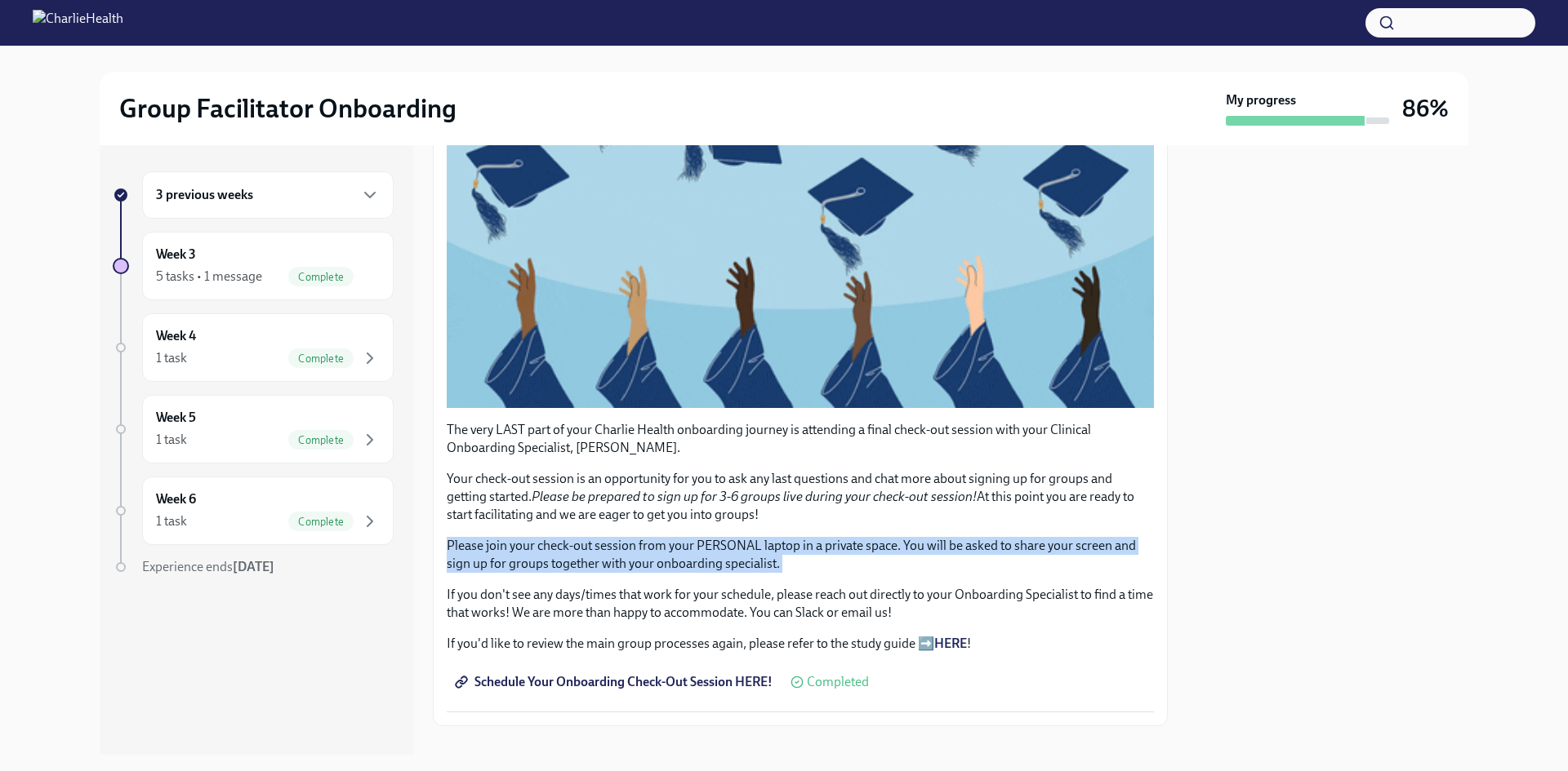
click at [832, 554] on p "Please join your check-out session from your PERSONAL laptop in a private space…" at bounding box center [800, 555] width 707 height 36
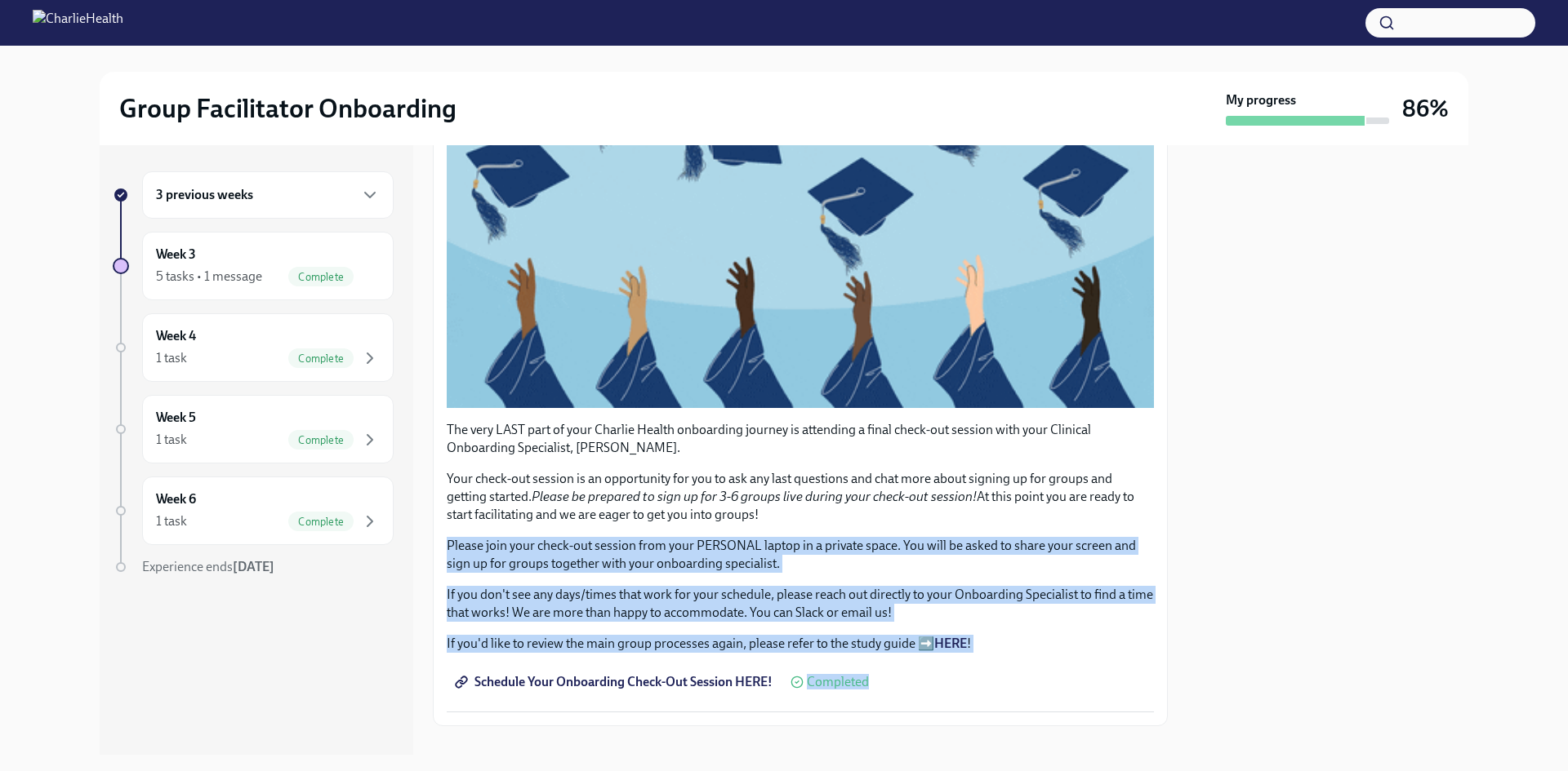
drag, startPoint x: 832, startPoint y: 554, endPoint x: 951, endPoint y: 731, distance: 213.3
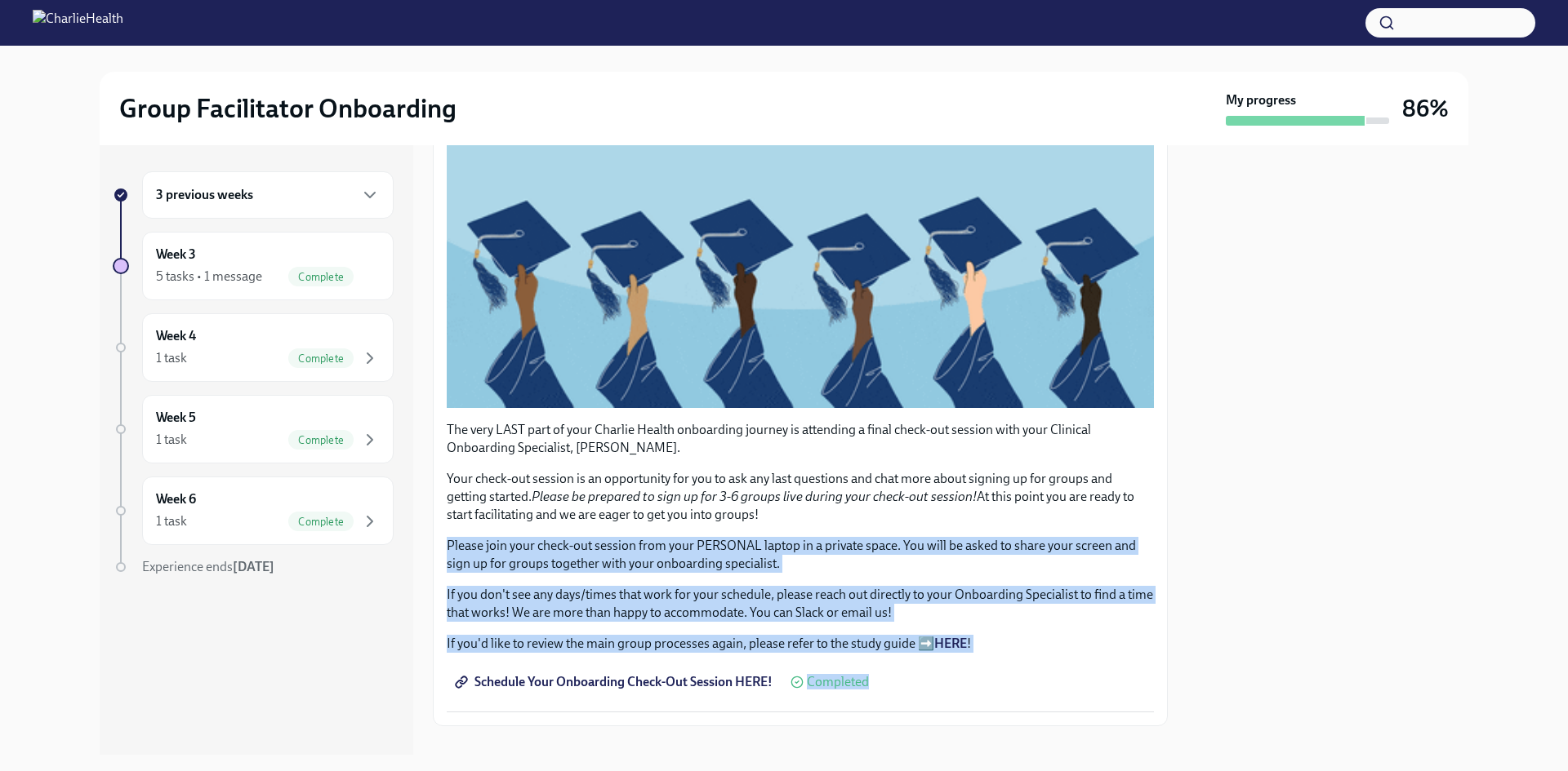
click at [951, 731] on div "Schedule Onboarding Check-Out! Done Due [DATE] The very LAST part of your Charl…" at bounding box center [800, 450] width 735 height 610
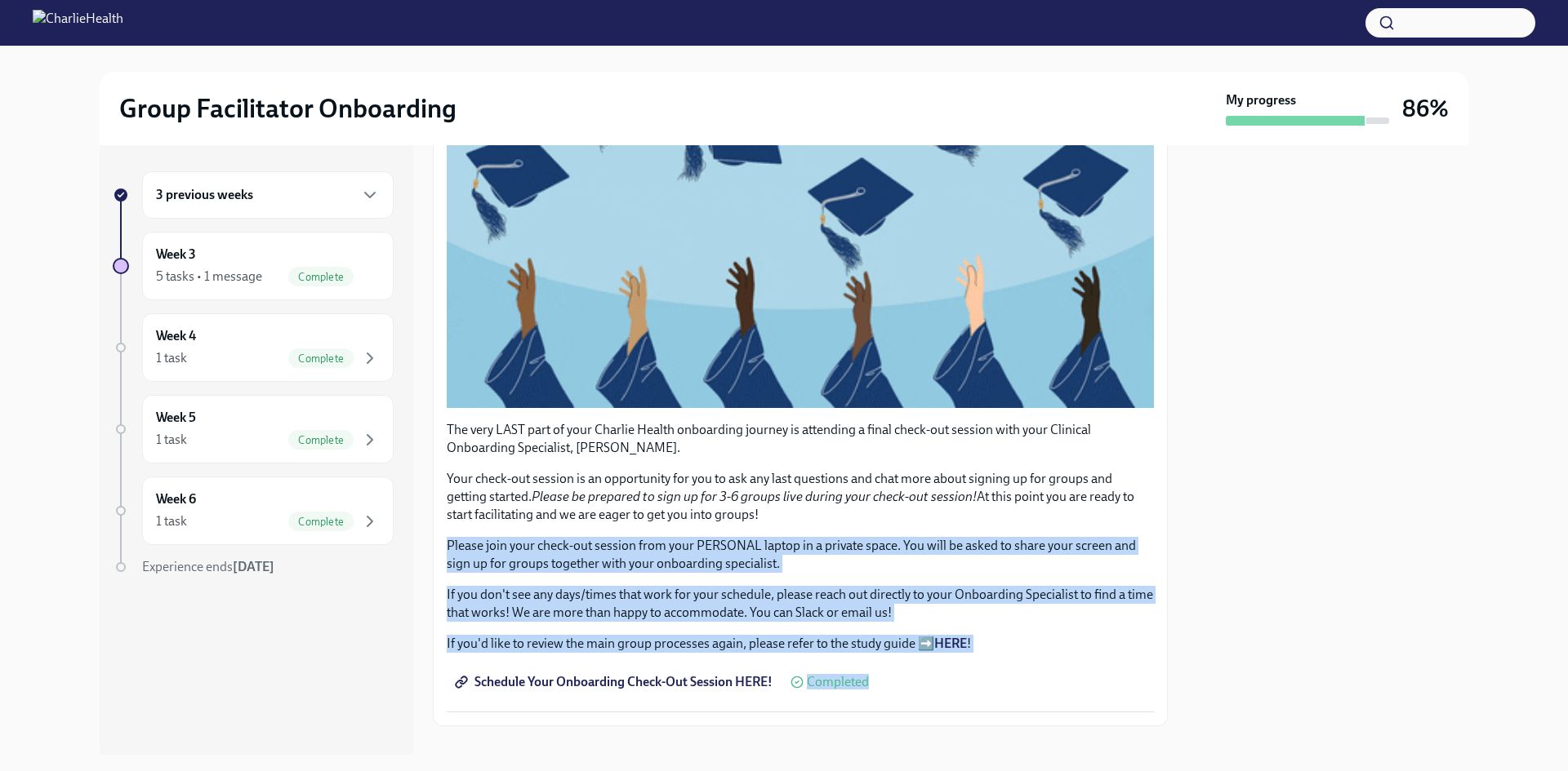
click at [947, 602] on p "If you don't see any days/times that work for your schedule, please reach out d…" at bounding box center [800, 603] width 707 height 36
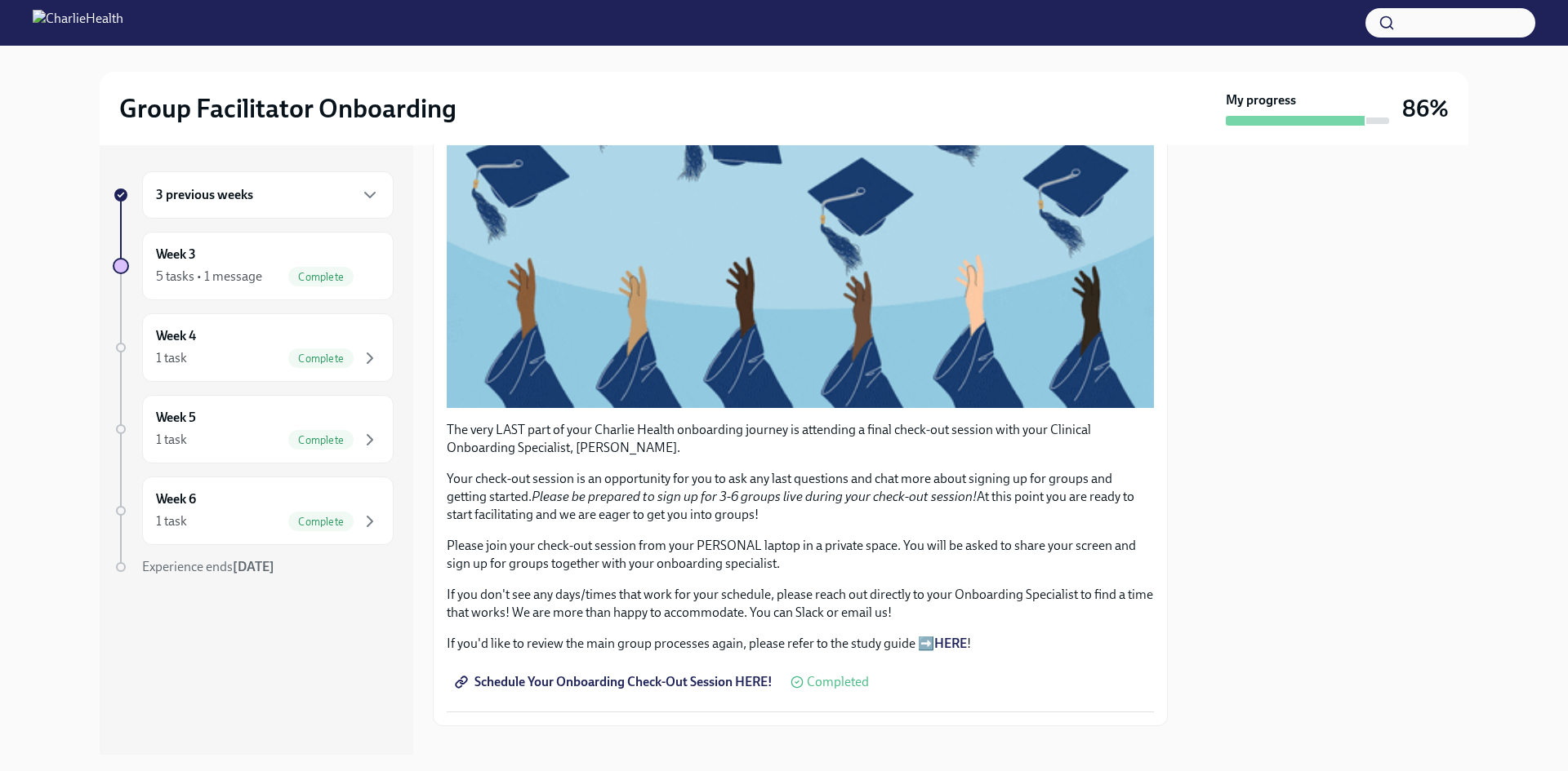
click at [816, 648] on div "The very LAST part of your Charlie Health onboarding journey is attending a fin…" at bounding box center [800, 362] width 707 height 702
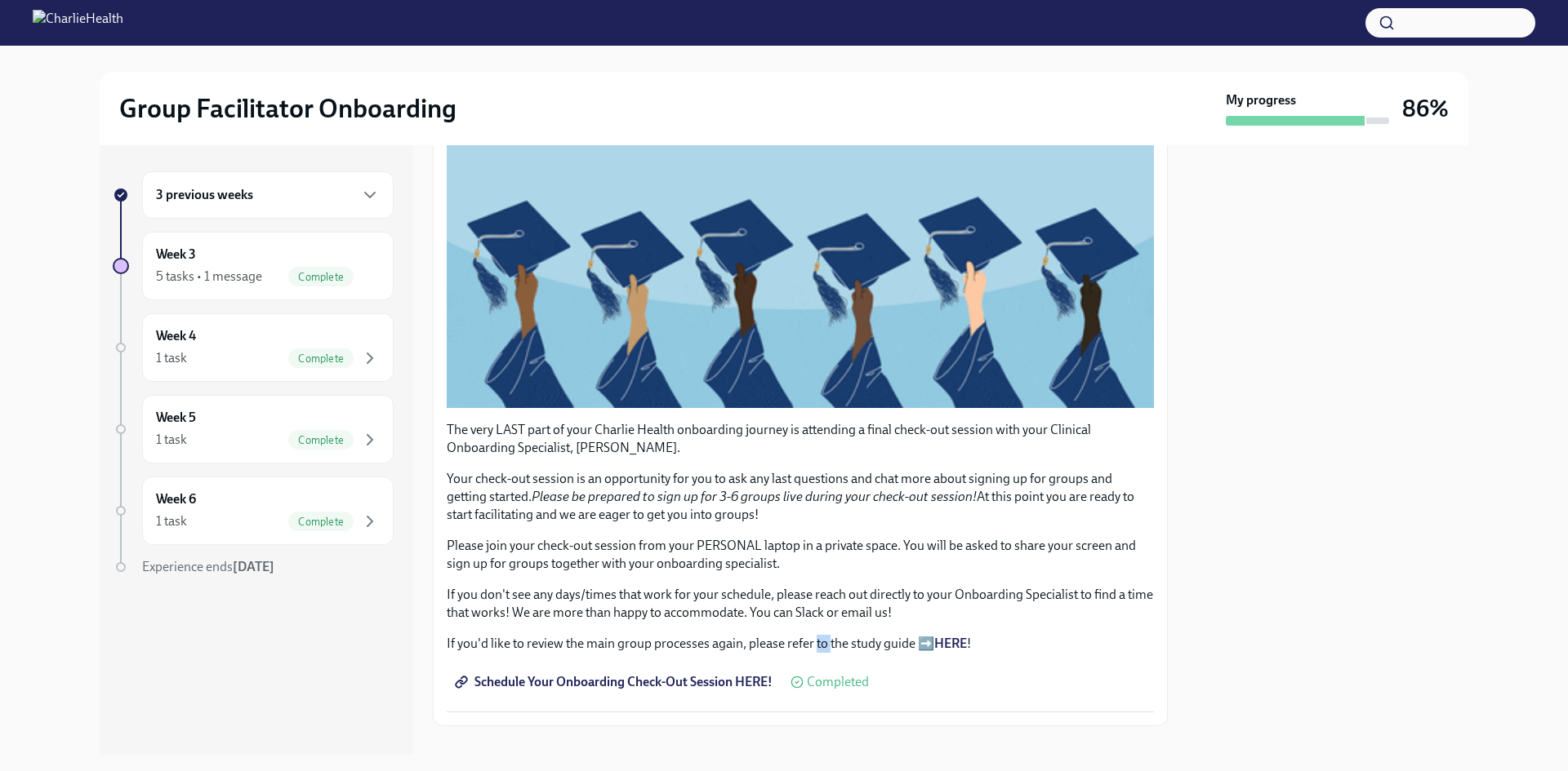
click at [816, 648] on div "The very LAST part of your Charlie Health onboarding journey is attending a fin…" at bounding box center [800, 362] width 707 height 702
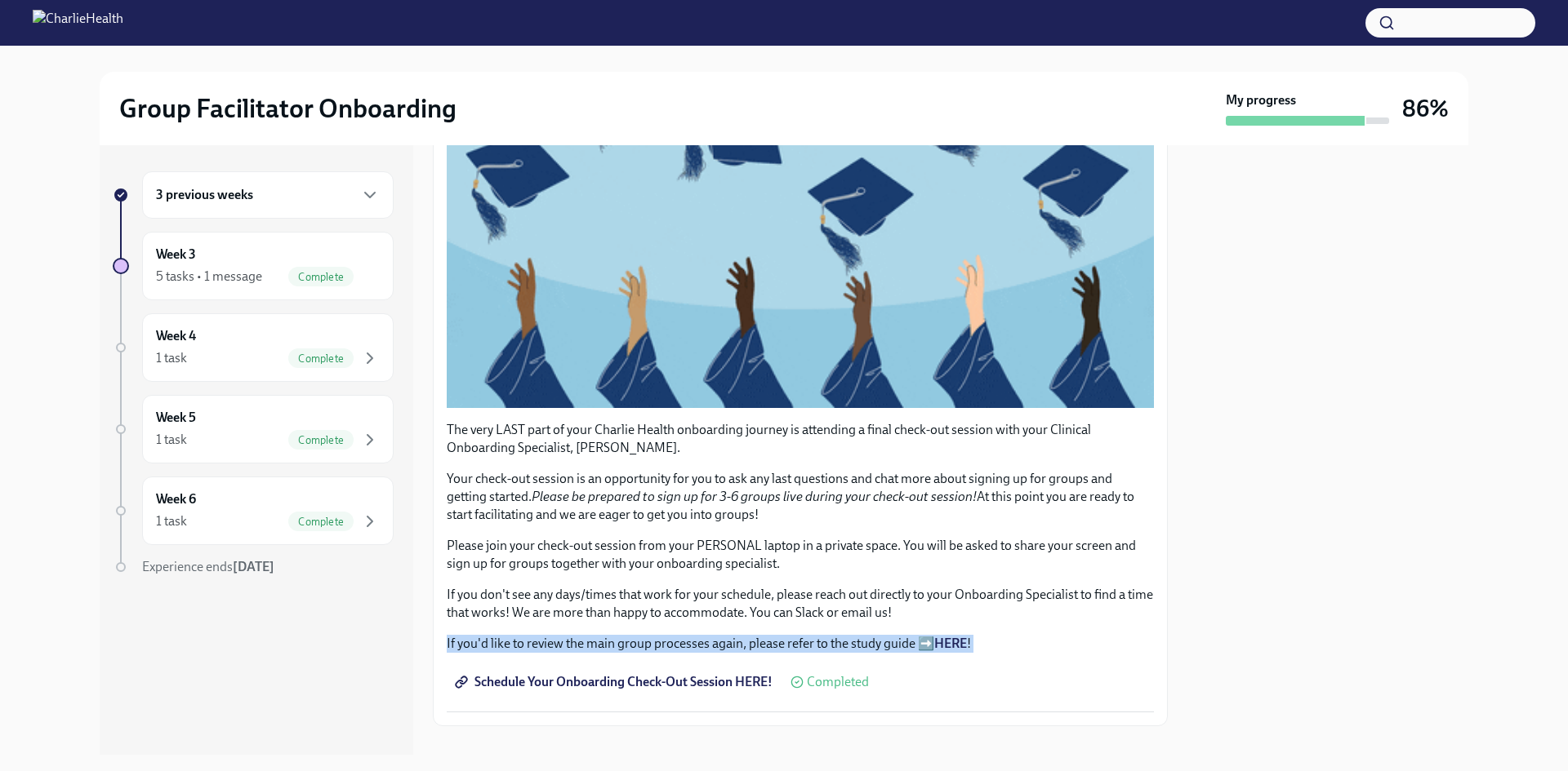
click at [816, 648] on div "The very LAST part of your Charlie Health onboarding journey is attending a fin…" at bounding box center [800, 362] width 707 height 702
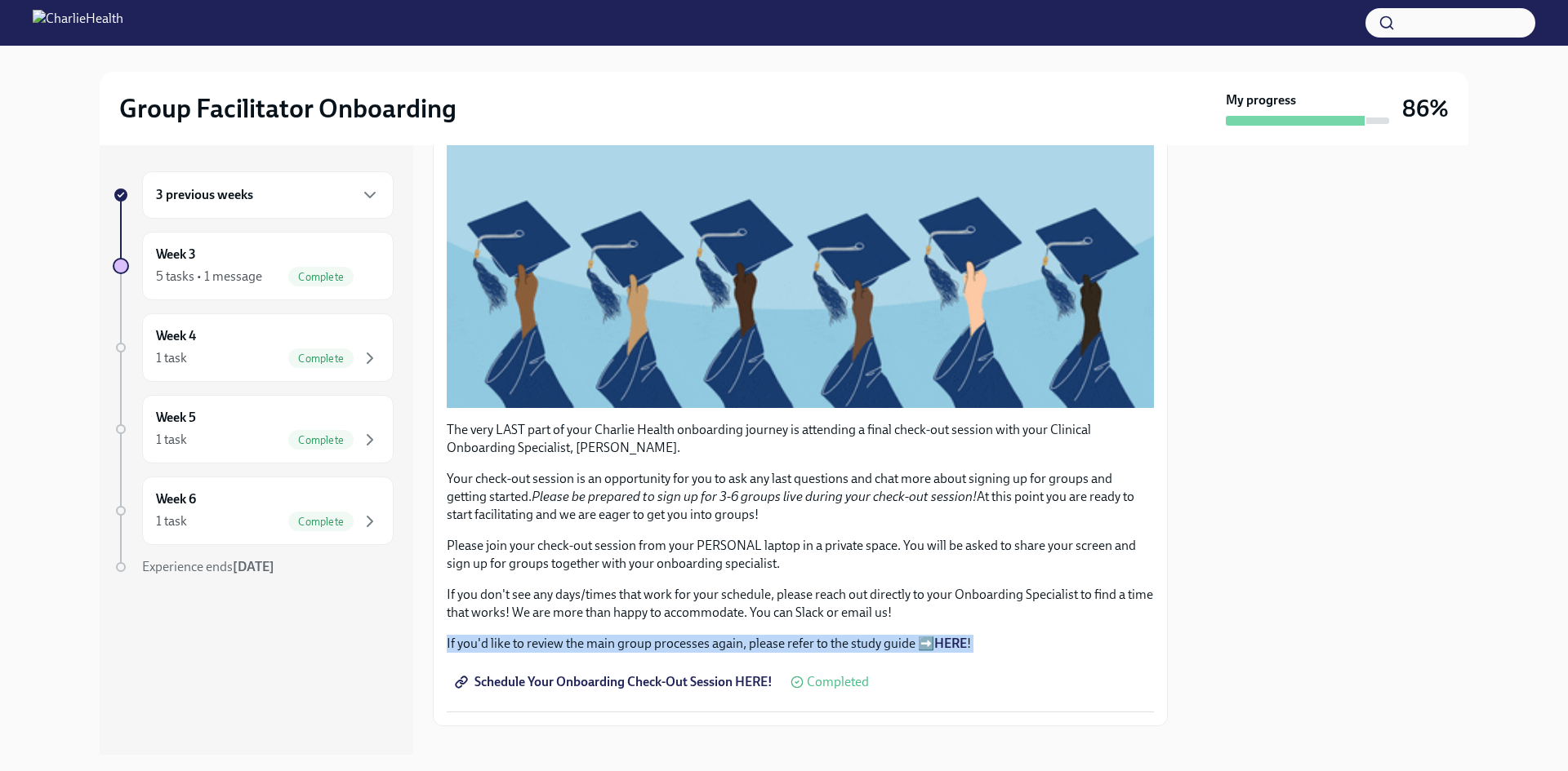
click at [753, 678] on span "Schedule Your Onboarding Check-Out Session HERE!" at bounding box center [615, 682] width 314 height 17
click at [287, 265] on div "Week 3 5 tasks • 1 message Complete" at bounding box center [268, 266] width 224 height 41
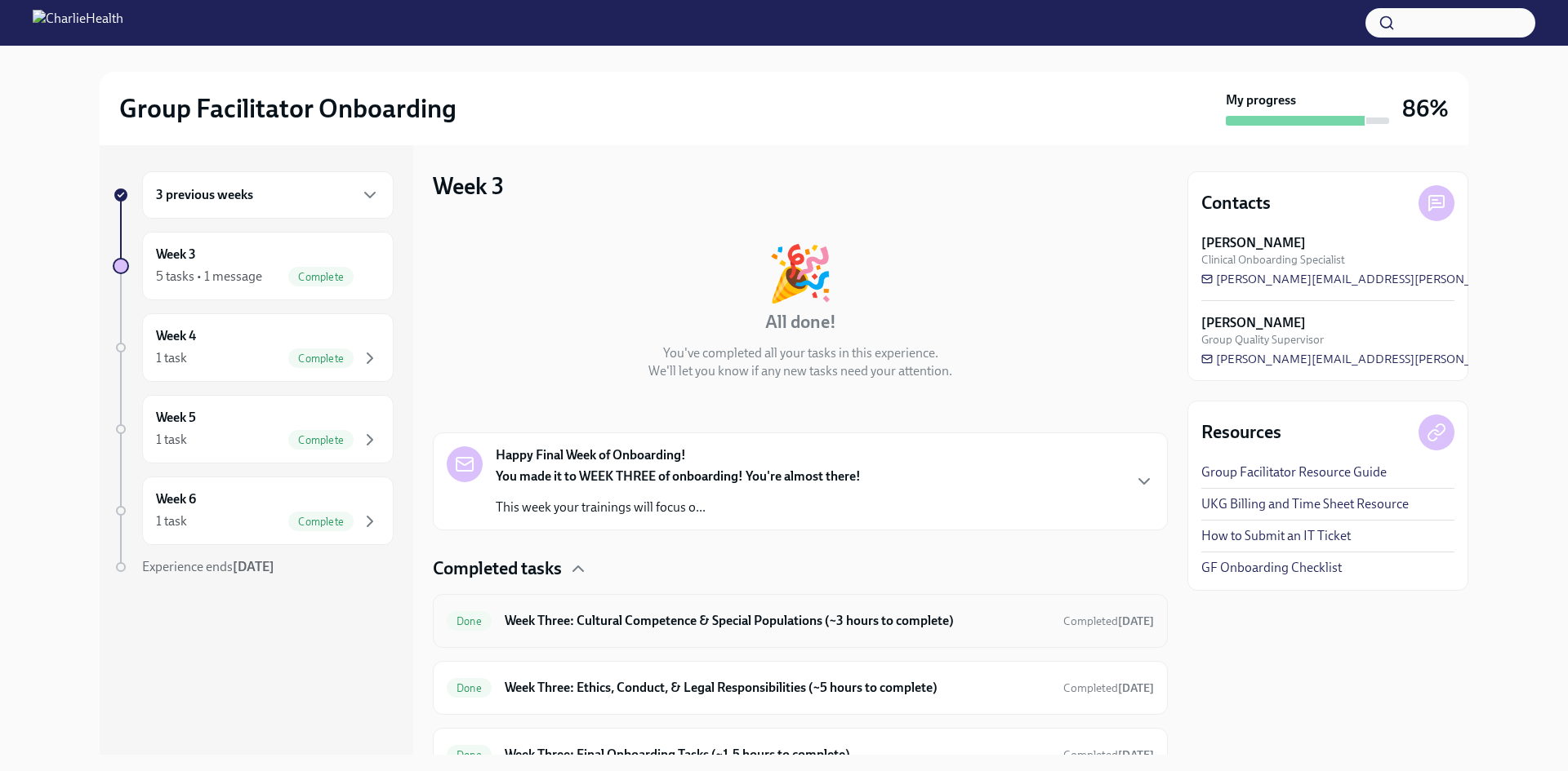
scroll to position [213, 0]
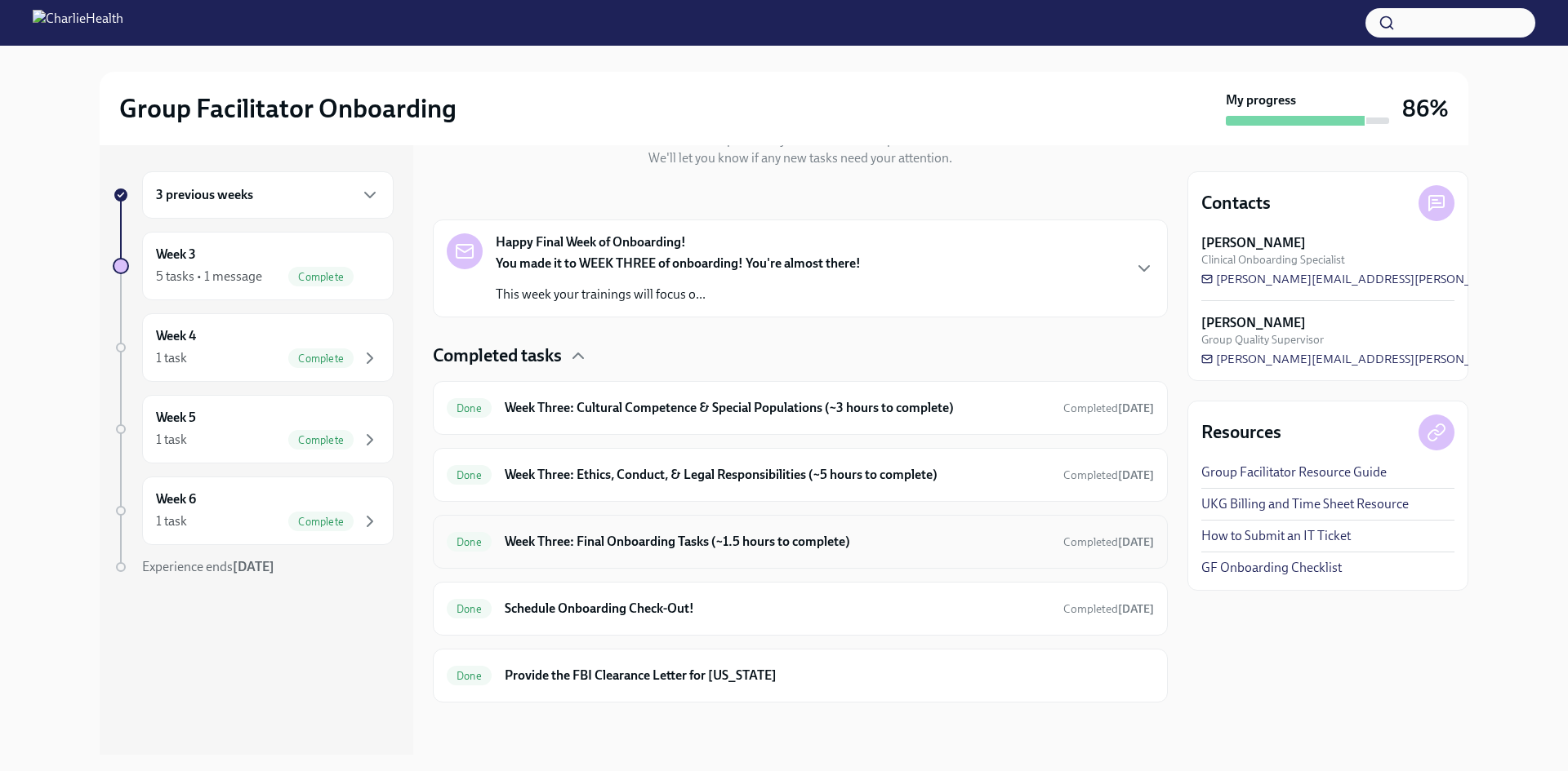
click at [757, 555] on div "Done Week Three: Final Onboarding Tasks (~1.5 hours to complete) Completed [DAT…" at bounding box center [800, 541] width 735 height 53
click at [756, 529] on div "Done Week Three: Final Onboarding Tasks (~1.5 hours to complete) Completed [DAT…" at bounding box center [800, 541] width 707 height 26
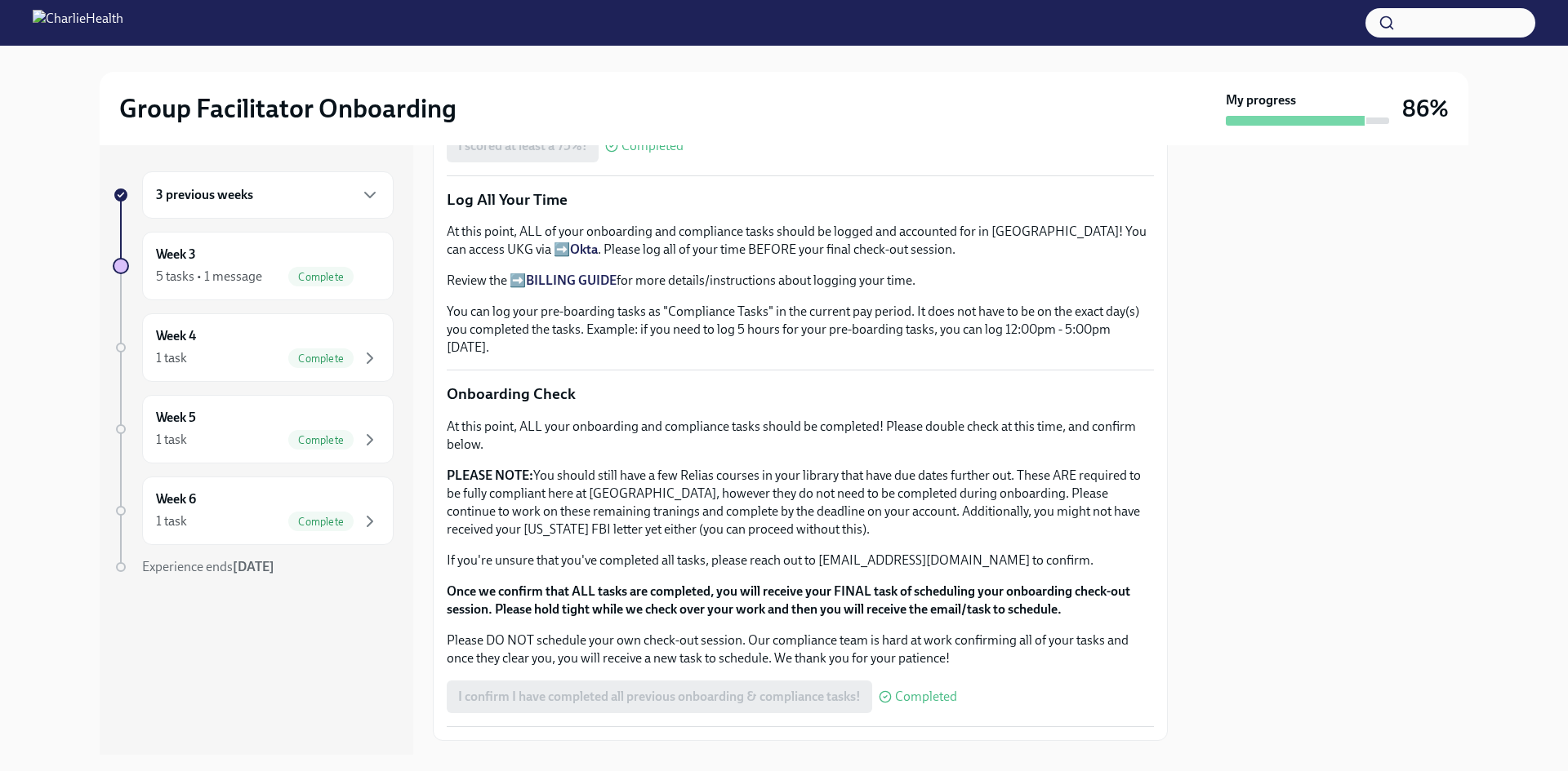
scroll to position [1143, 0]
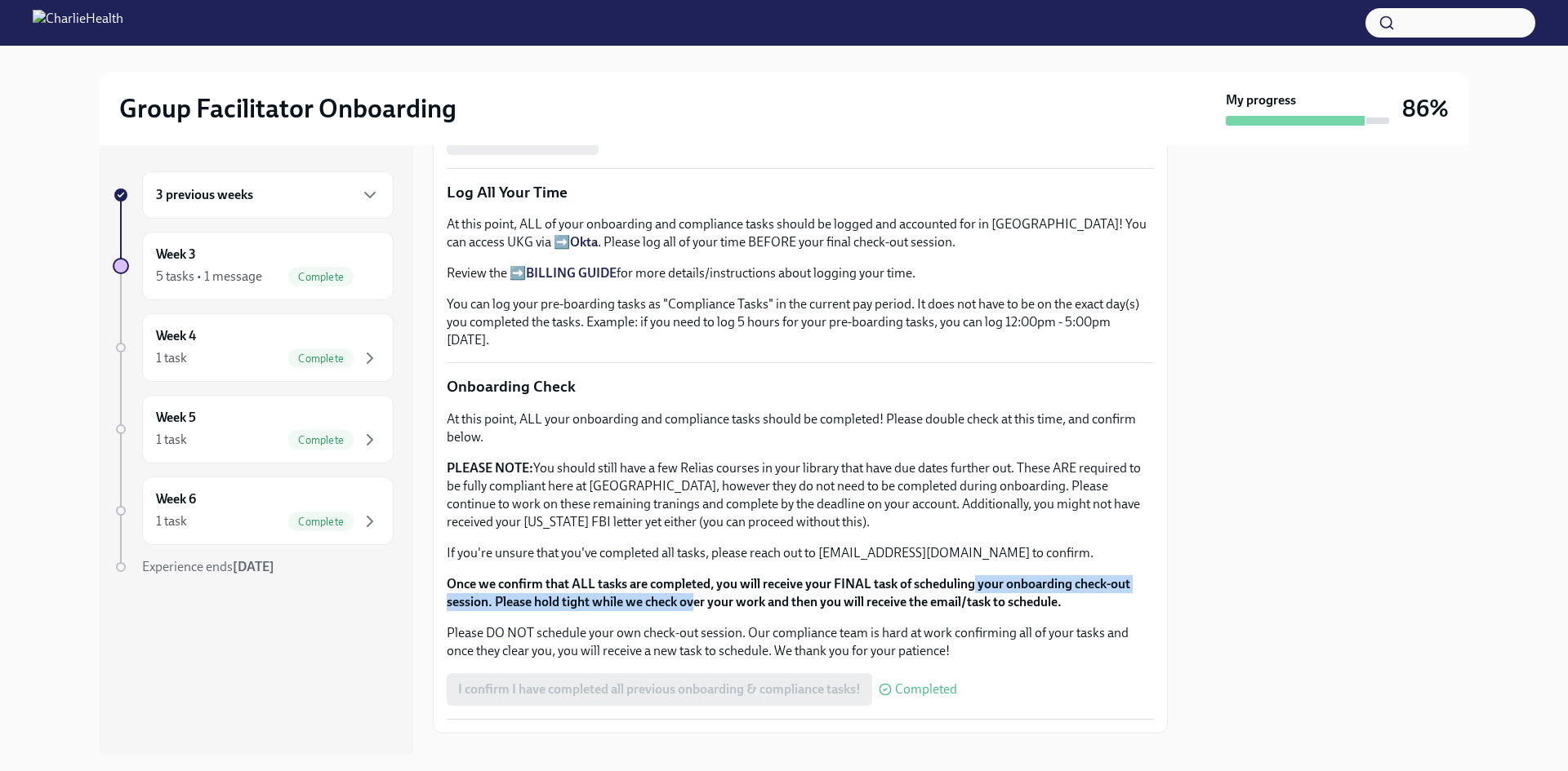
drag, startPoint x: 695, startPoint y: 586, endPoint x: 976, endPoint y: 571, distance: 281.4
click at [976, 576] on strong "Once we confirm that ALL tasks are completed, you will receive your FINAL task …" at bounding box center [788, 593] width 684 height 33
click at [1008, 597] on strong "Once we confirm that ALL tasks are completed, you will receive your FINAL task …" at bounding box center [788, 593] width 684 height 33
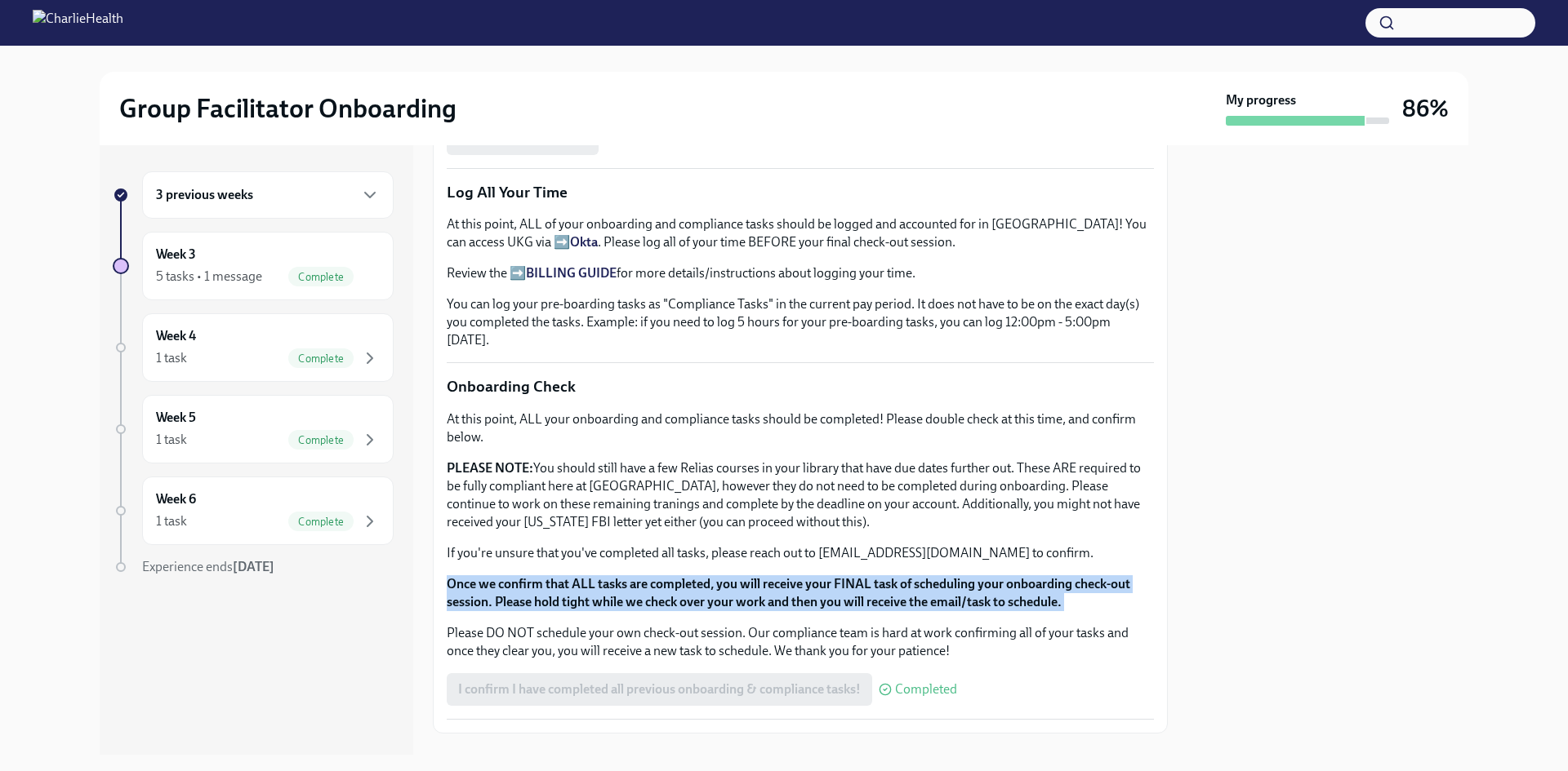
click at [1008, 597] on strong "Once we confirm that ALL tasks are completed, you will receive your FINAL task …" at bounding box center [788, 593] width 684 height 33
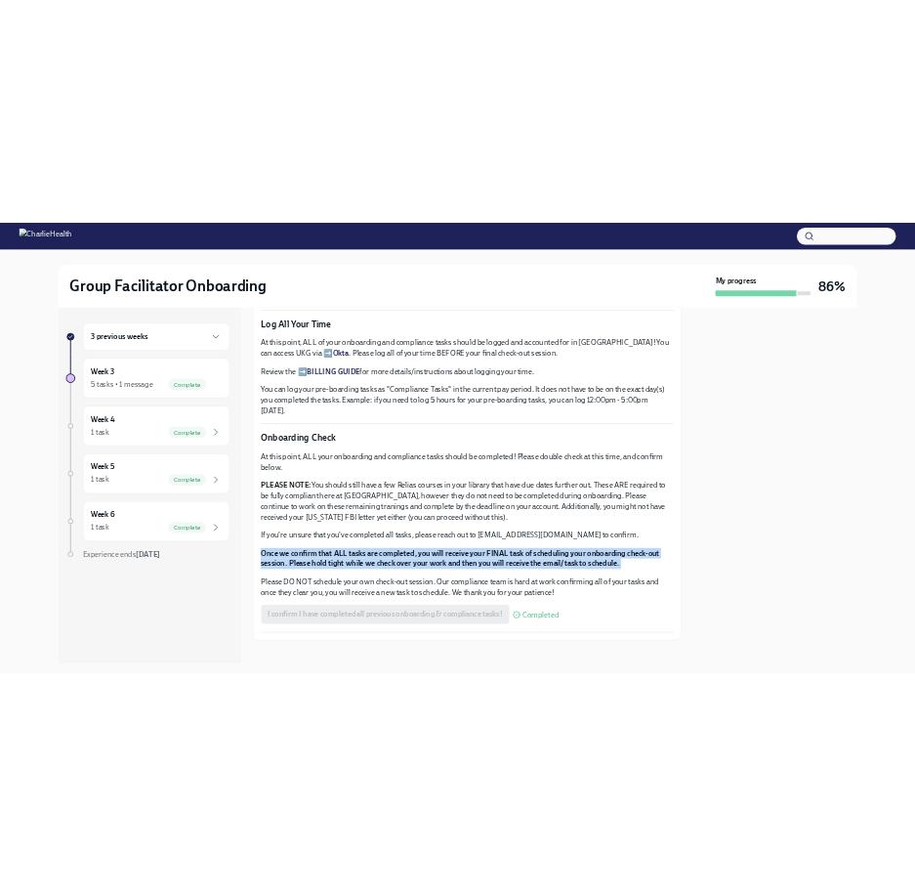
scroll to position [1395, 0]
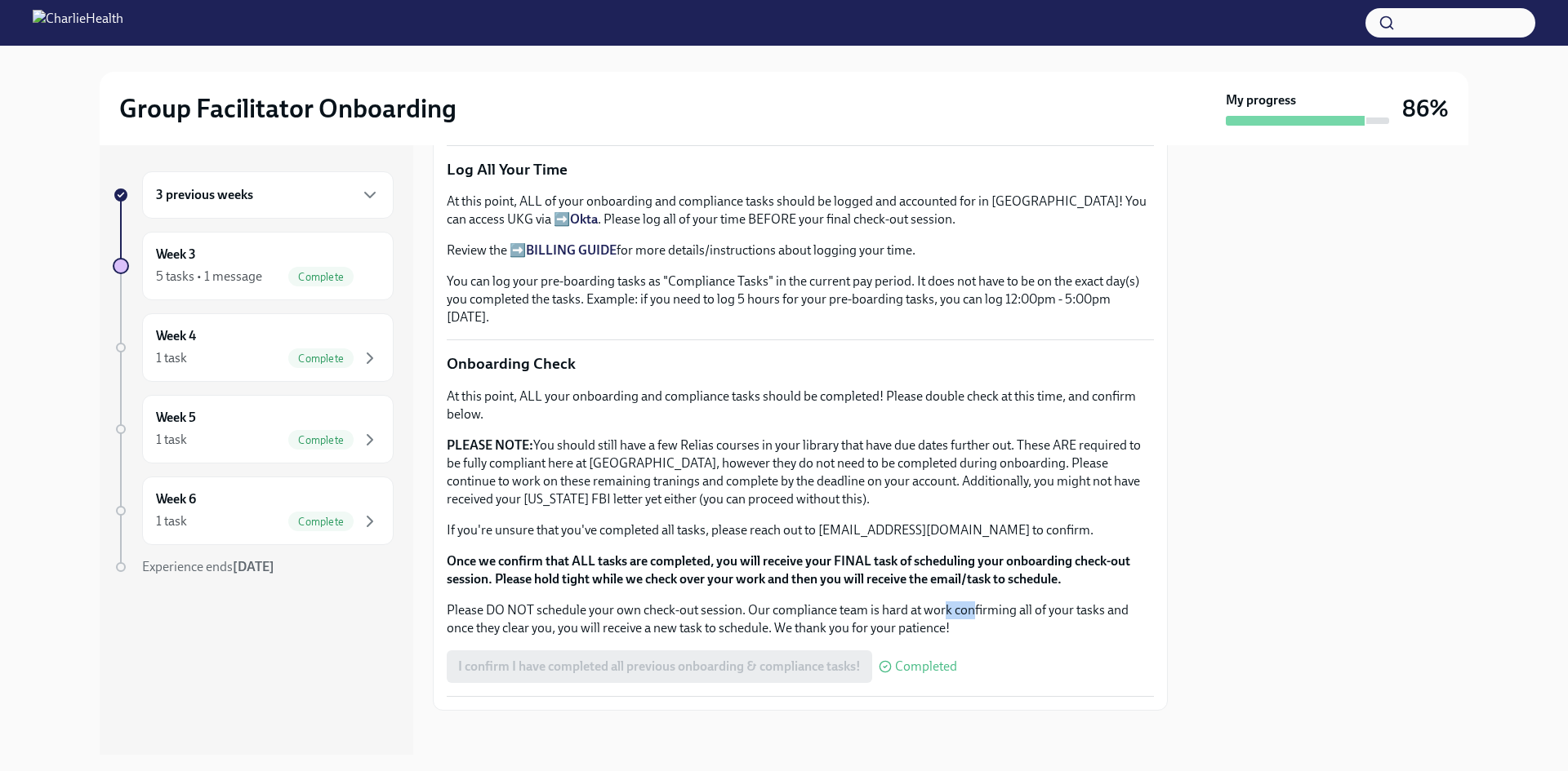
drag, startPoint x: 942, startPoint y: 594, endPoint x: 1004, endPoint y: 618, distance: 66.5
click at [975, 610] on p "Please DO NOT schedule your own check-out session. Our compliance team is hard …" at bounding box center [800, 619] width 707 height 36
click at [1017, 622] on p "Please DO NOT schedule your own check-out session. Our compliance team is hard …" at bounding box center [800, 619] width 707 height 36
